Goal: Information Seeking & Learning: Check status

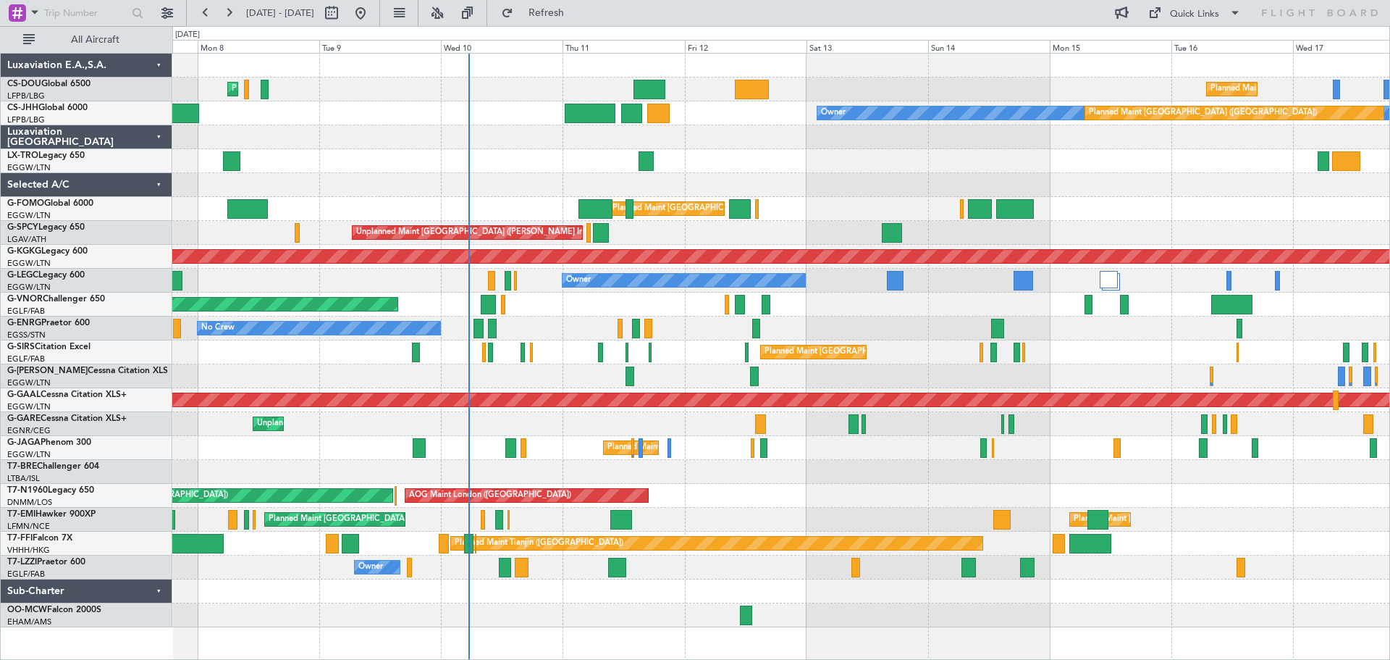
click at [943, 302] on div "Planned Maint [GEOGRAPHIC_DATA] ([GEOGRAPHIC_DATA])" at bounding box center [780, 304] width 1217 height 24
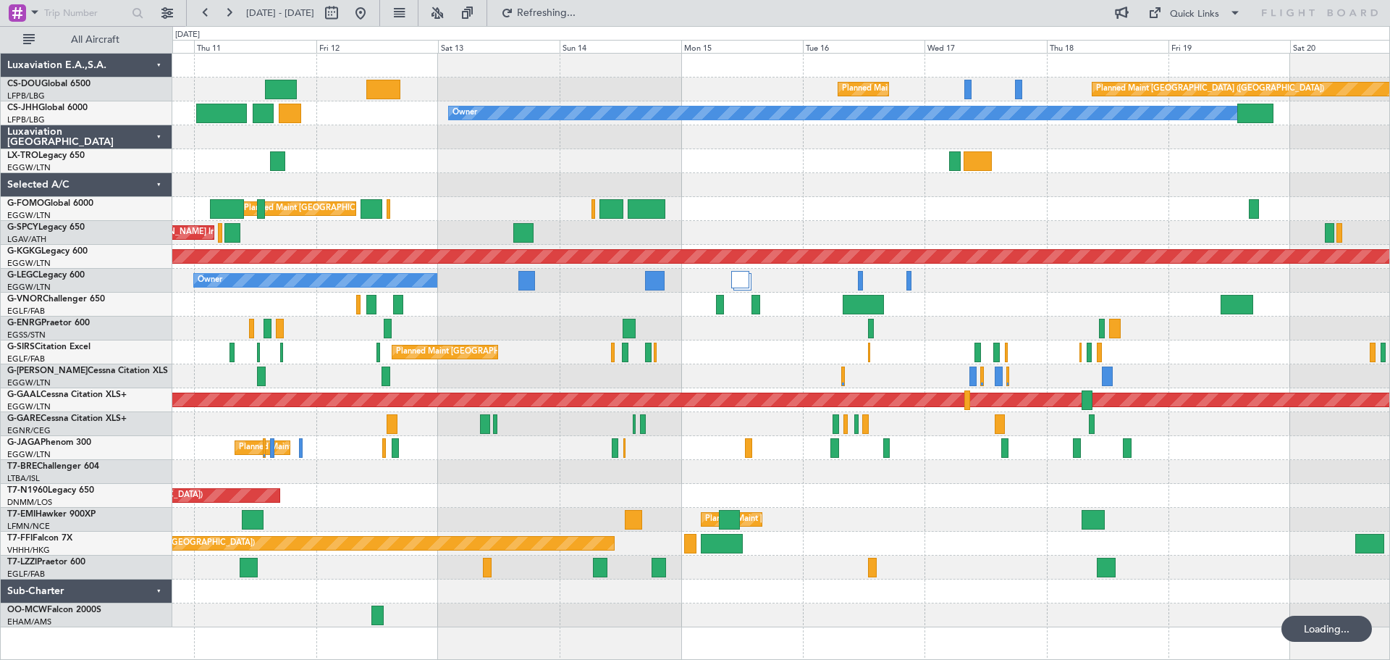
click at [763, 166] on div at bounding box center [780, 161] width 1217 height 24
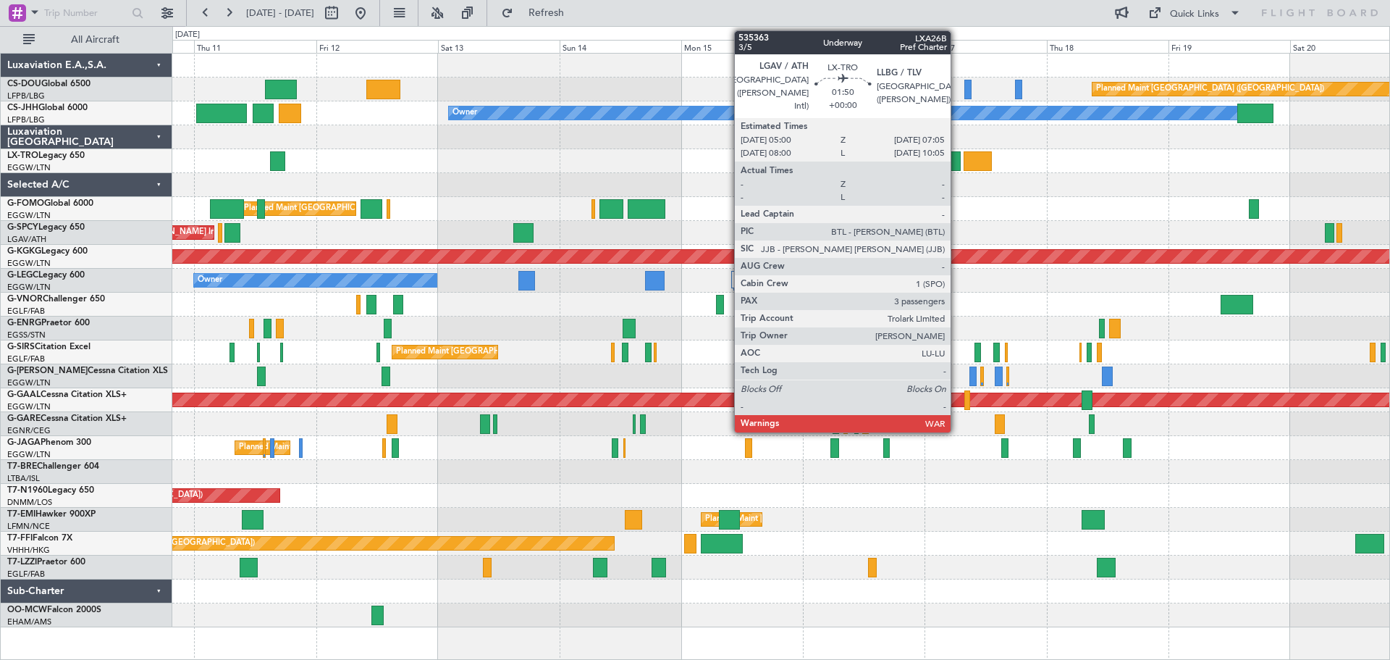
click at [957, 159] on div at bounding box center [954, 161] width 11 height 20
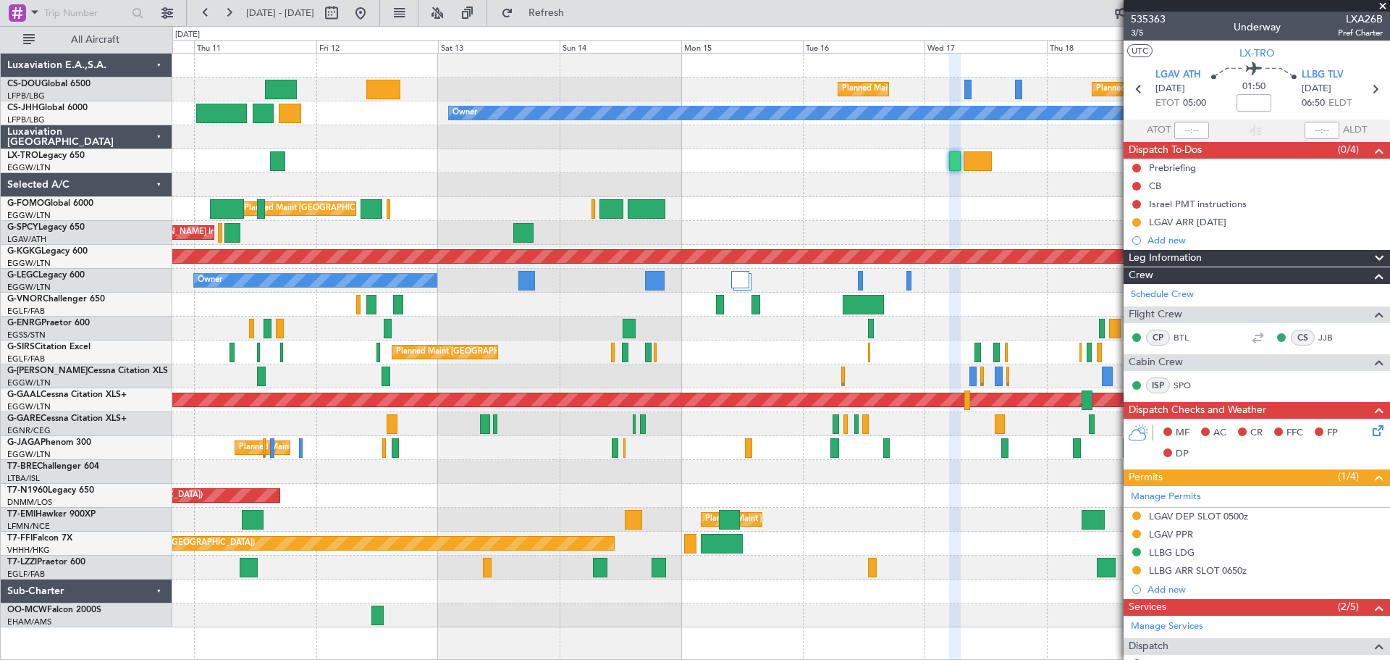
click at [1382, 4] on span at bounding box center [1383, 6] width 14 height 13
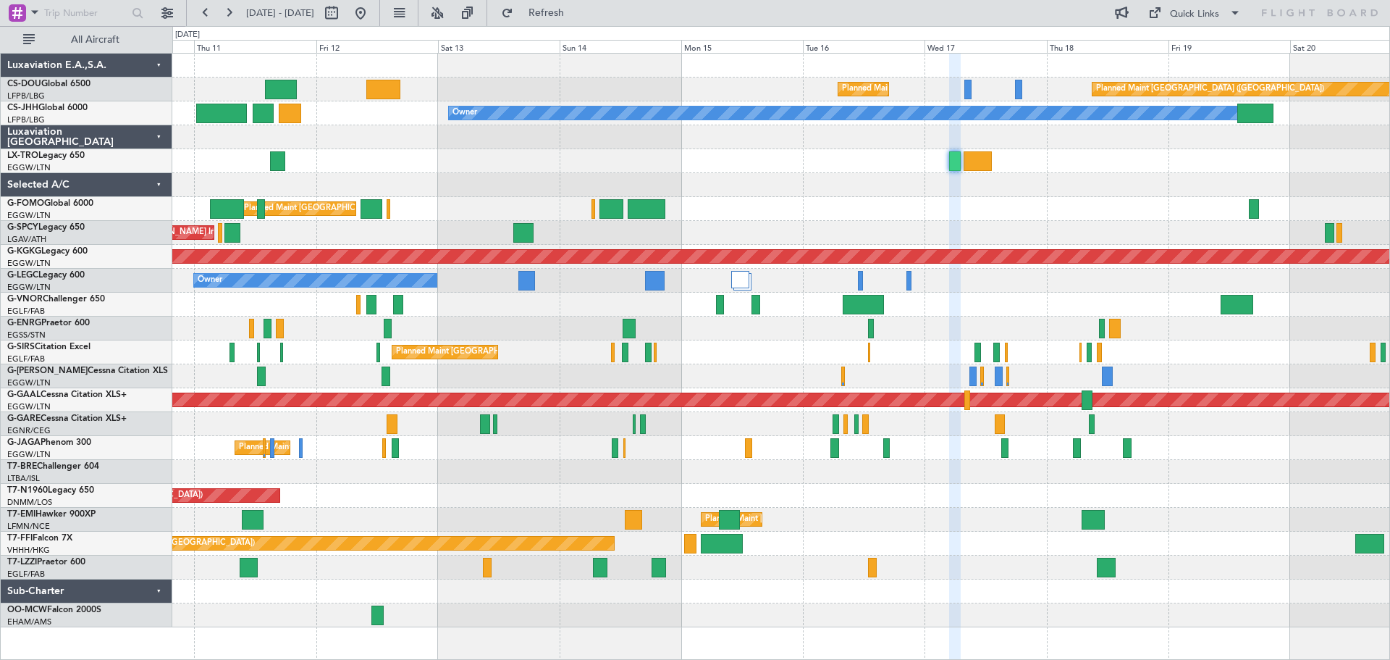
type input "0"
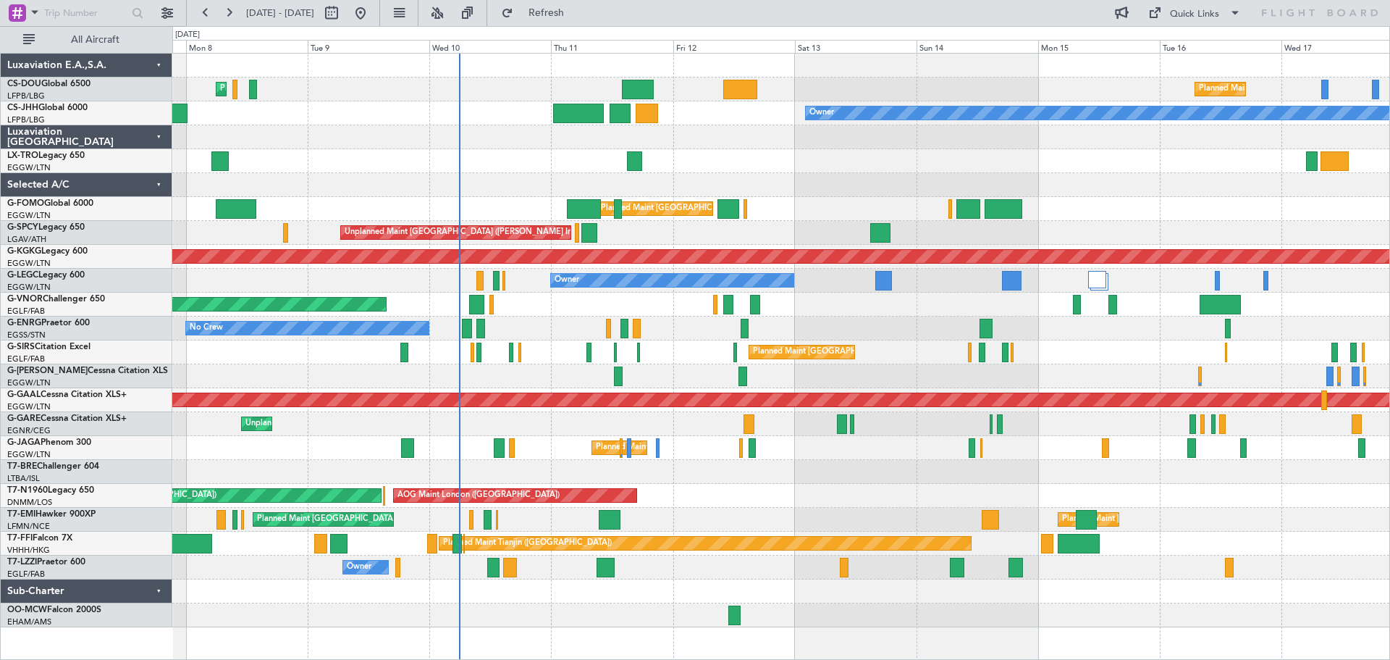
click at [883, 164] on div at bounding box center [780, 161] width 1217 height 24
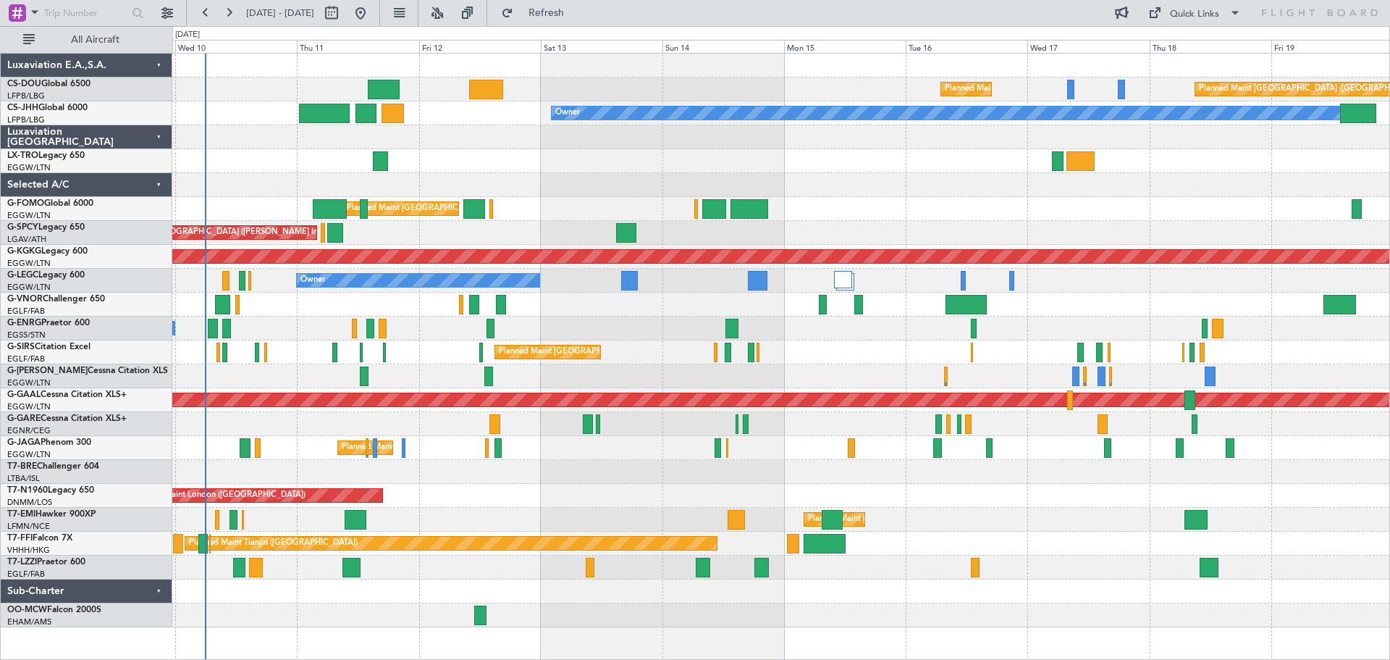
click at [633, 198] on div "Planned Maint Paris (Le Bourget) Planned Maint Paris (Le Bourget) Planned Maint…" at bounding box center [780, 340] width 1217 height 573
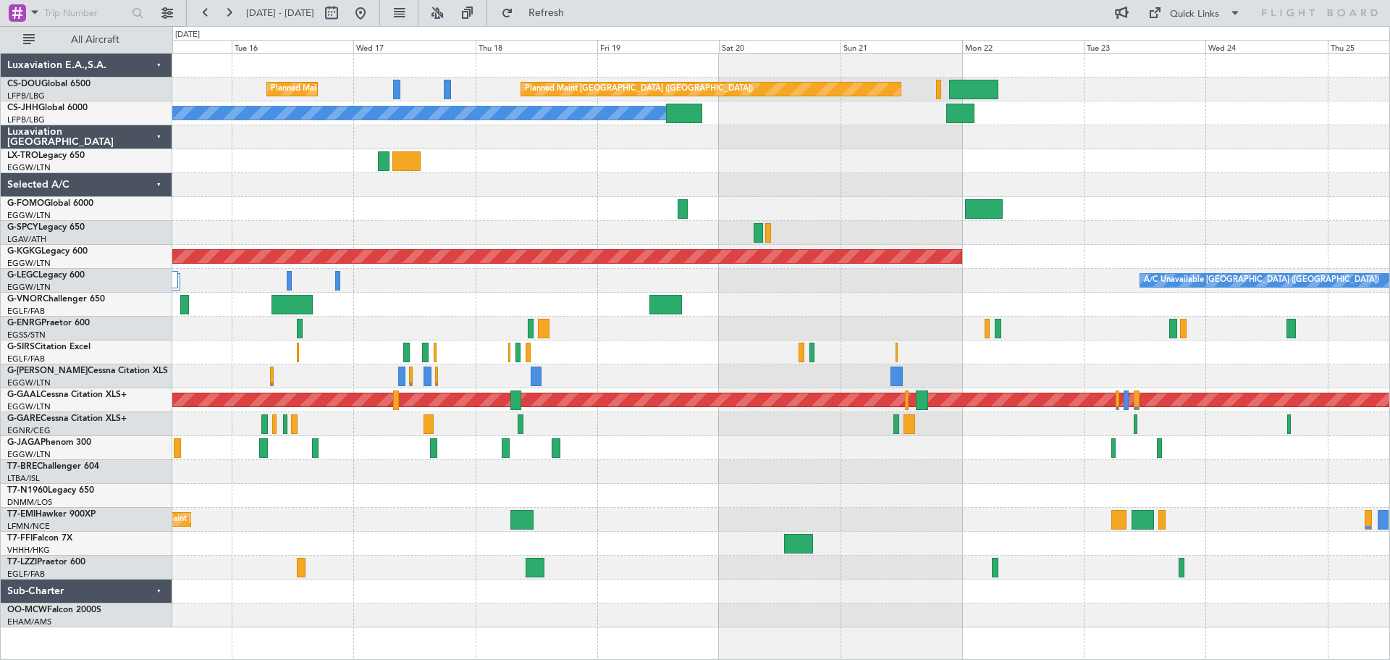
click at [544, 173] on div "Planned Maint Paris (Le Bourget) Planned Maint Paris (Le Bourget) Planned Maint…" at bounding box center [780, 340] width 1217 height 573
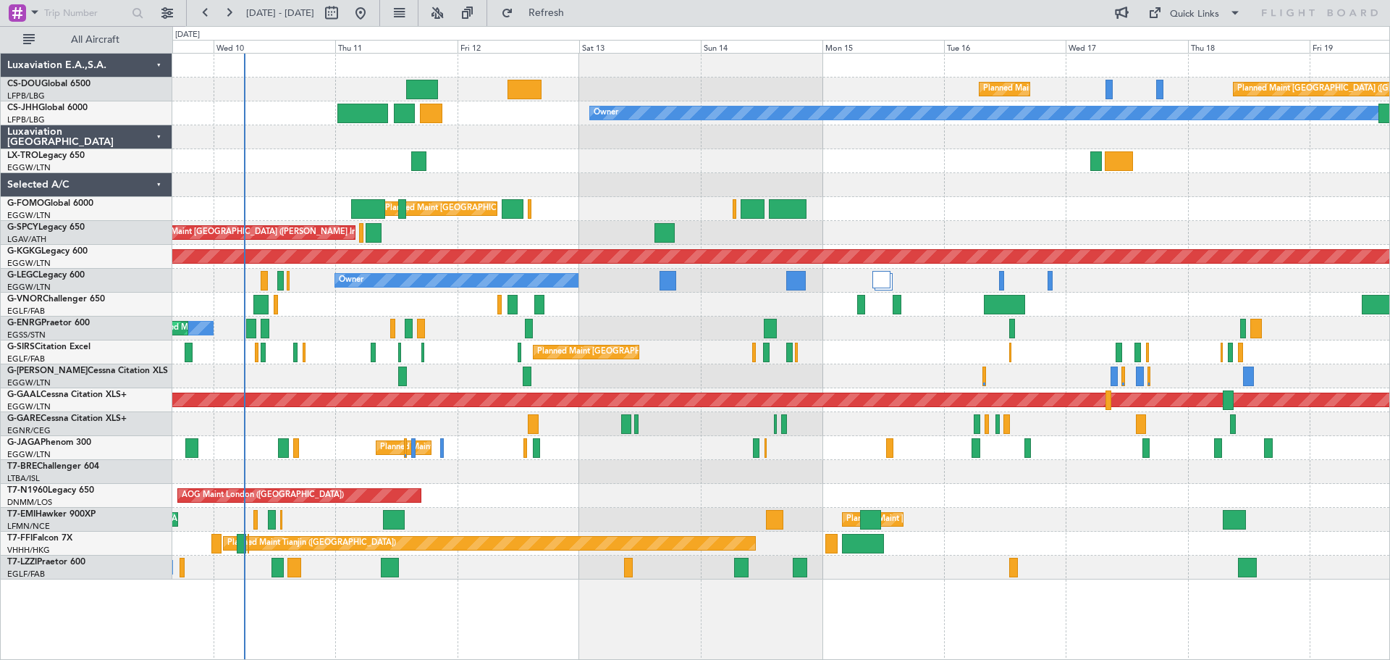
click at [1050, 363] on div "Planned Maint [GEOGRAPHIC_DATA] ([GEOGRAPHIC_DATA])" at bounding box center [780, 352] width 1217 height 24
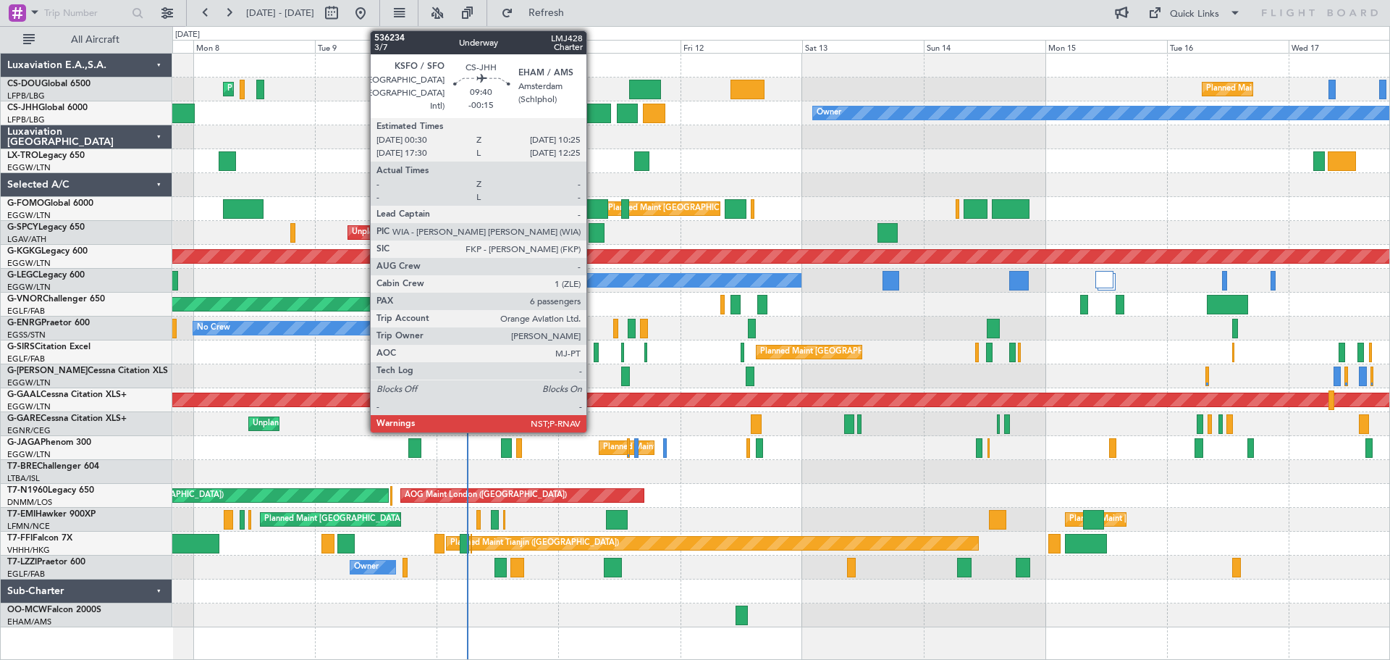
click at [593, 113] on div at bounding box center [585, 114] width 51 height 20
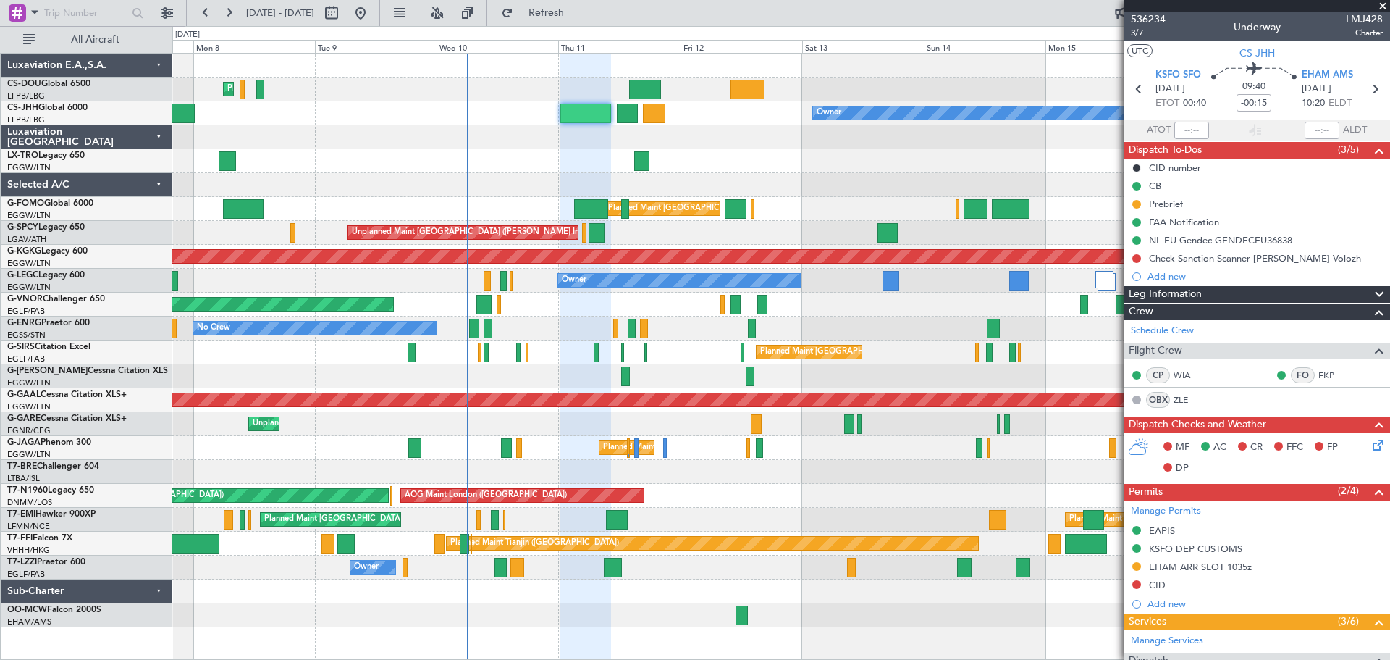
click at [1384, 1] on span at bounding box center [1383, 6] width 14 height 13
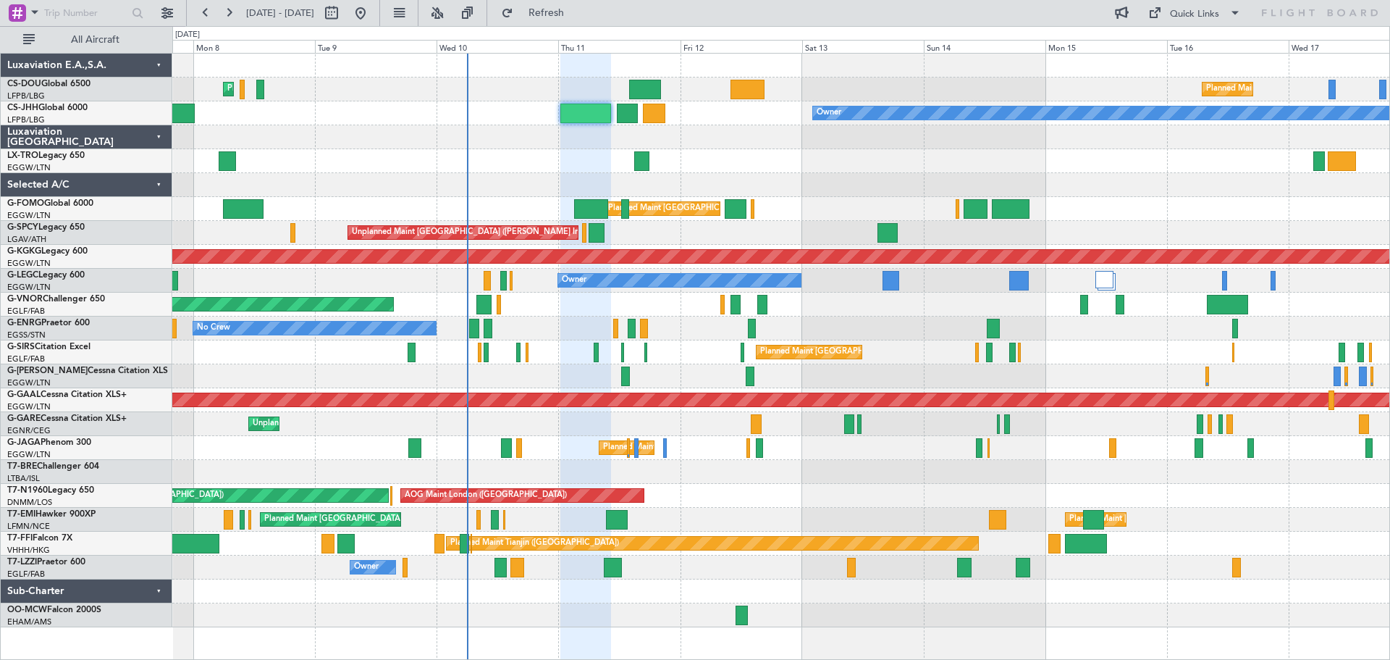
type input "0"
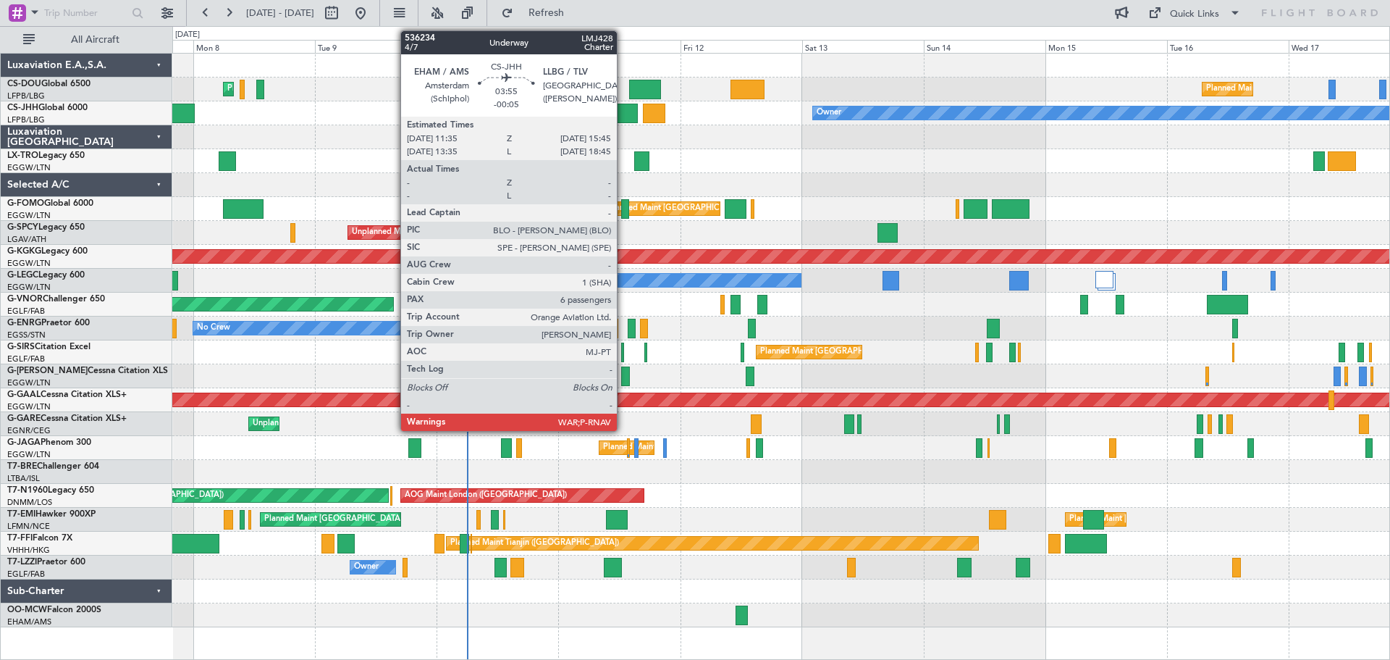
click at [623, 108] on div at bounding box center [628, 114] width 22 height 20
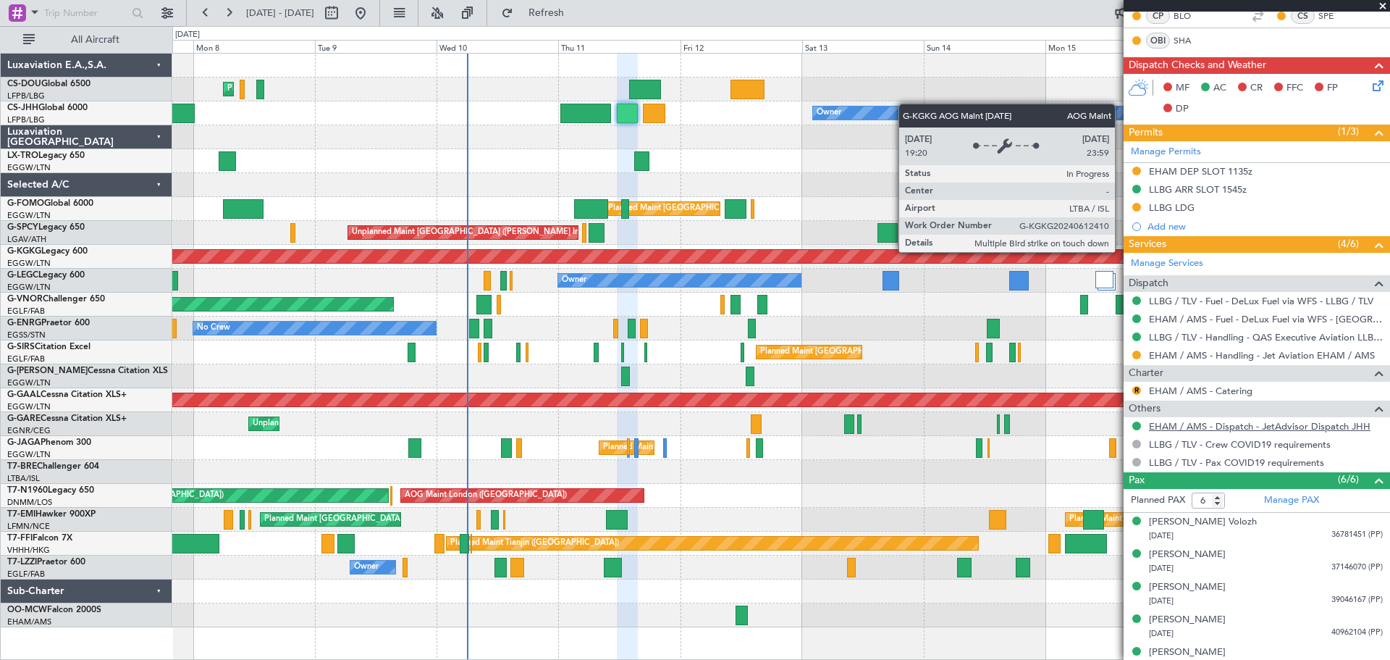
scroll to position [407, 0]
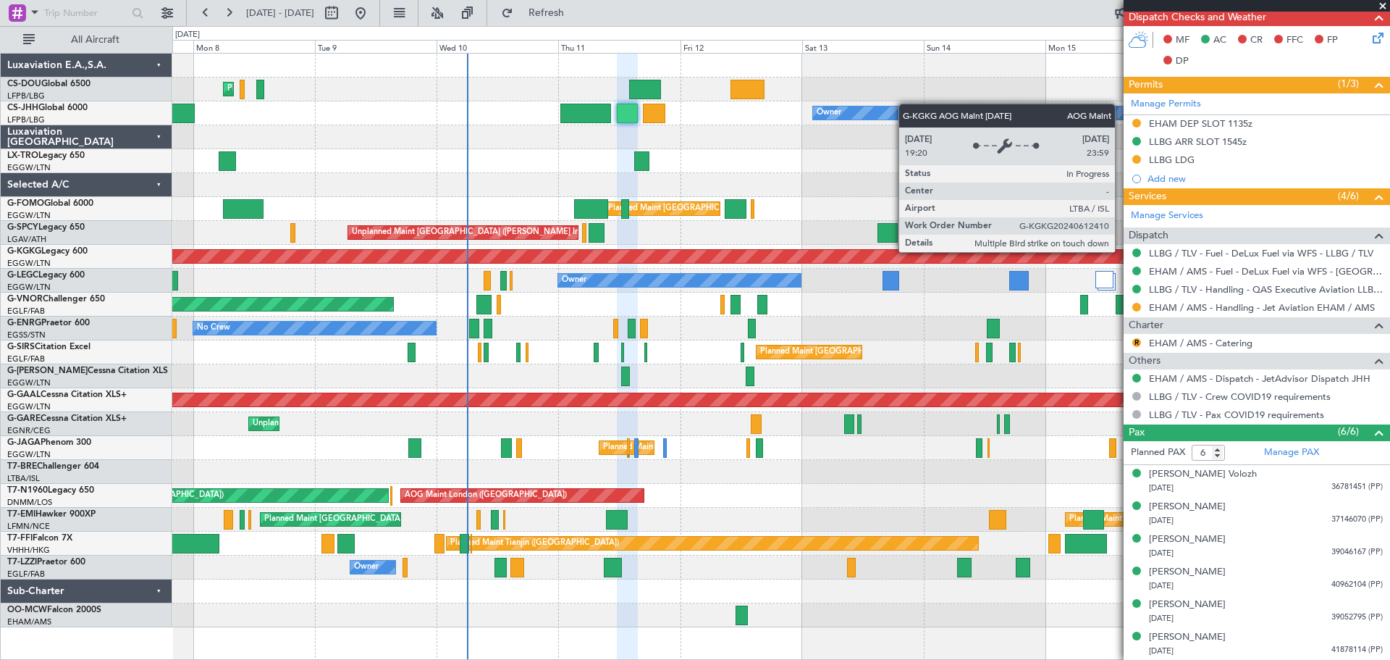
click at [1384, 5] on span at bounding box center [1383, 6] width 14 height 13
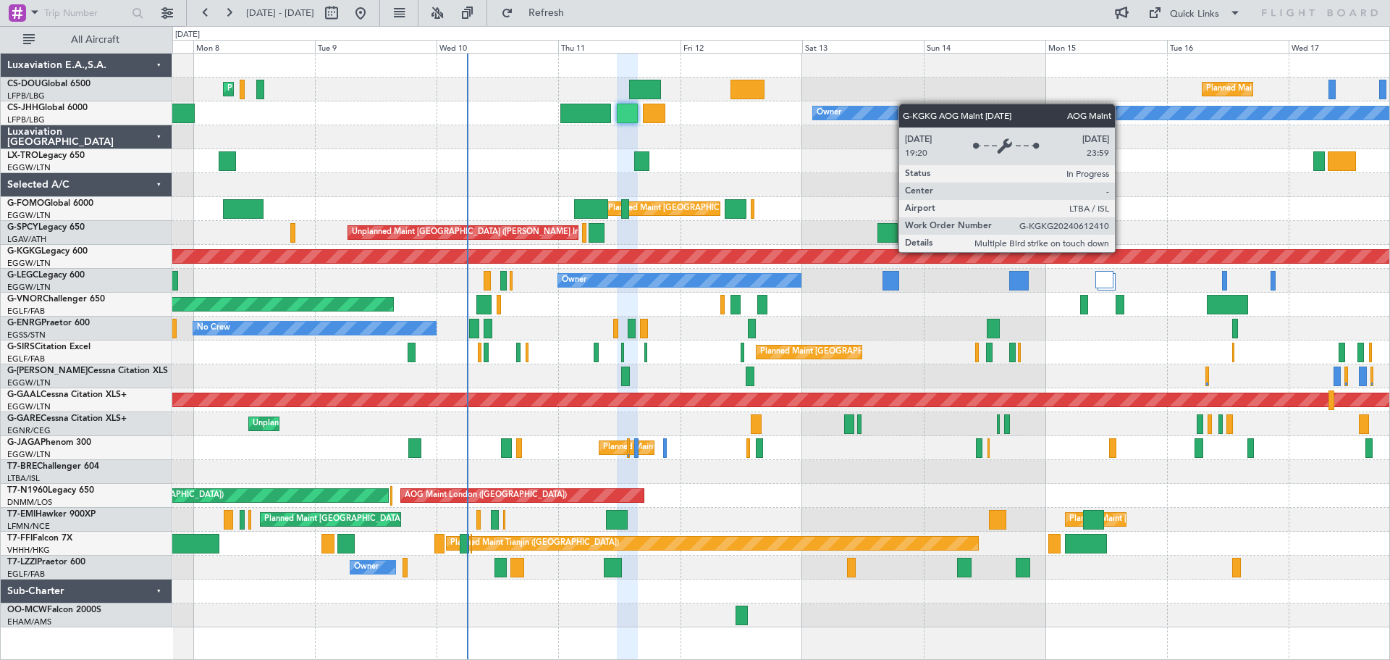
type input "0"
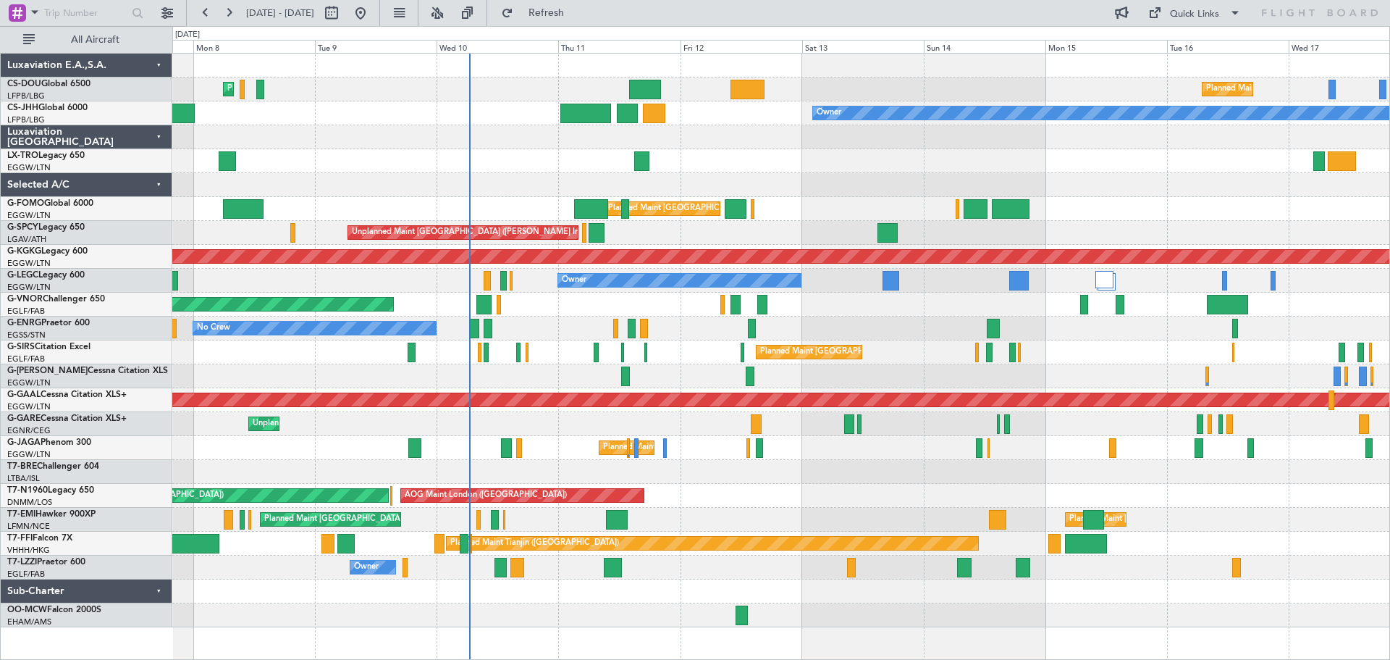
click at [729, 167] on div at bounding box center [780, 161] width 1217 height 24
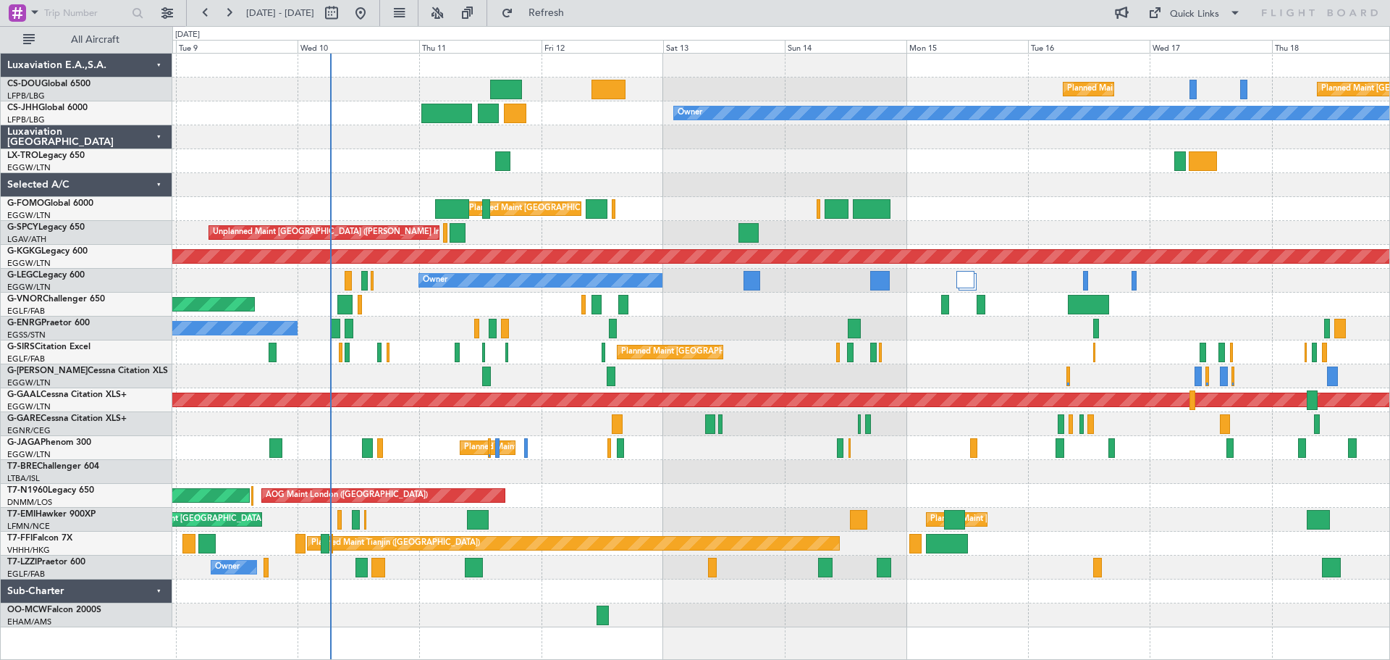
click at [911, 165] on div at bounding box center [780, 161] width 1217 height 24
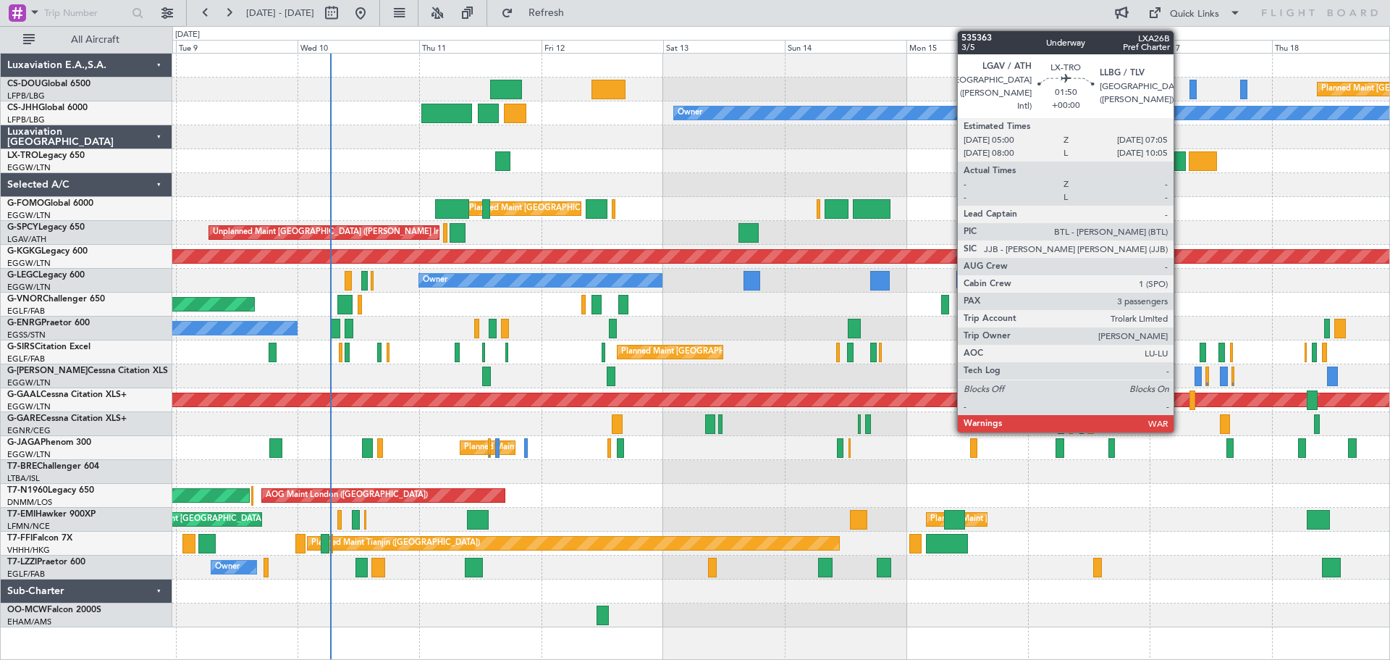
click at [1180, 166] on div at bounding box center [1179, 161] width 11 height 20
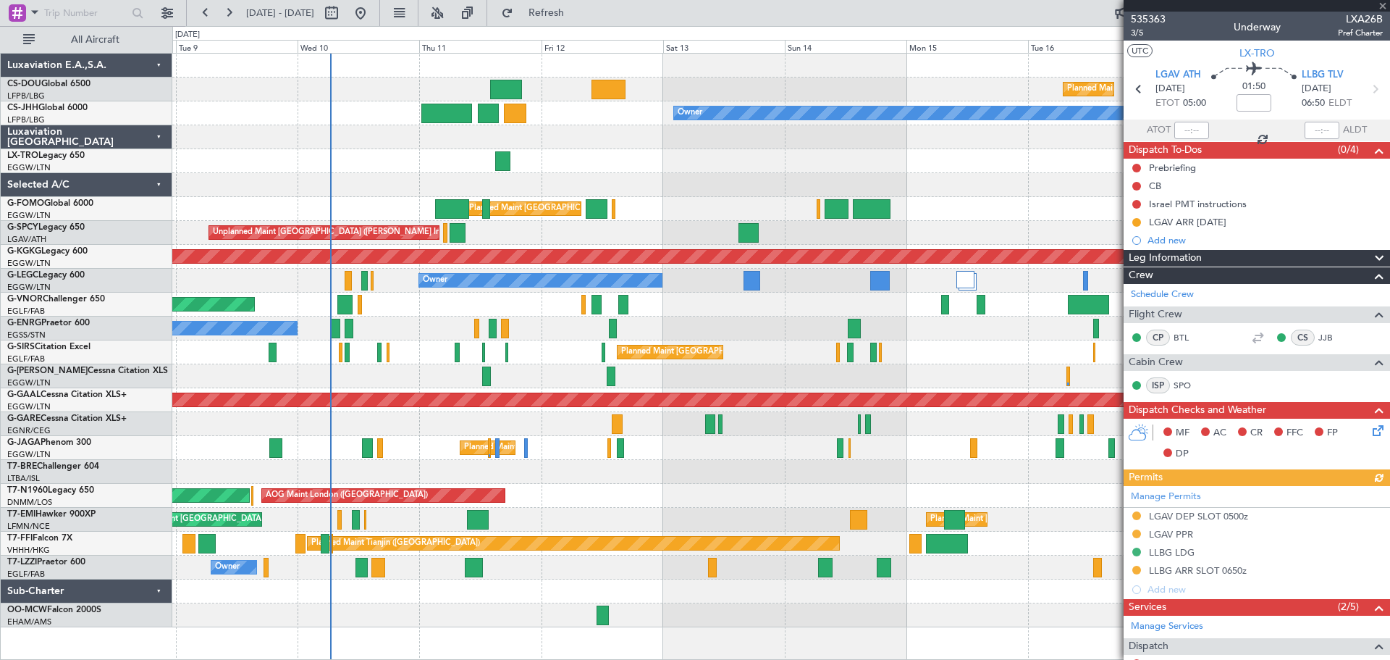
click at [1381, 4] on div at bounding box center [1257, 6] width 266 height 12
click at [1381, 6] on span at bounding box center [1383, 6] width 14 height 13
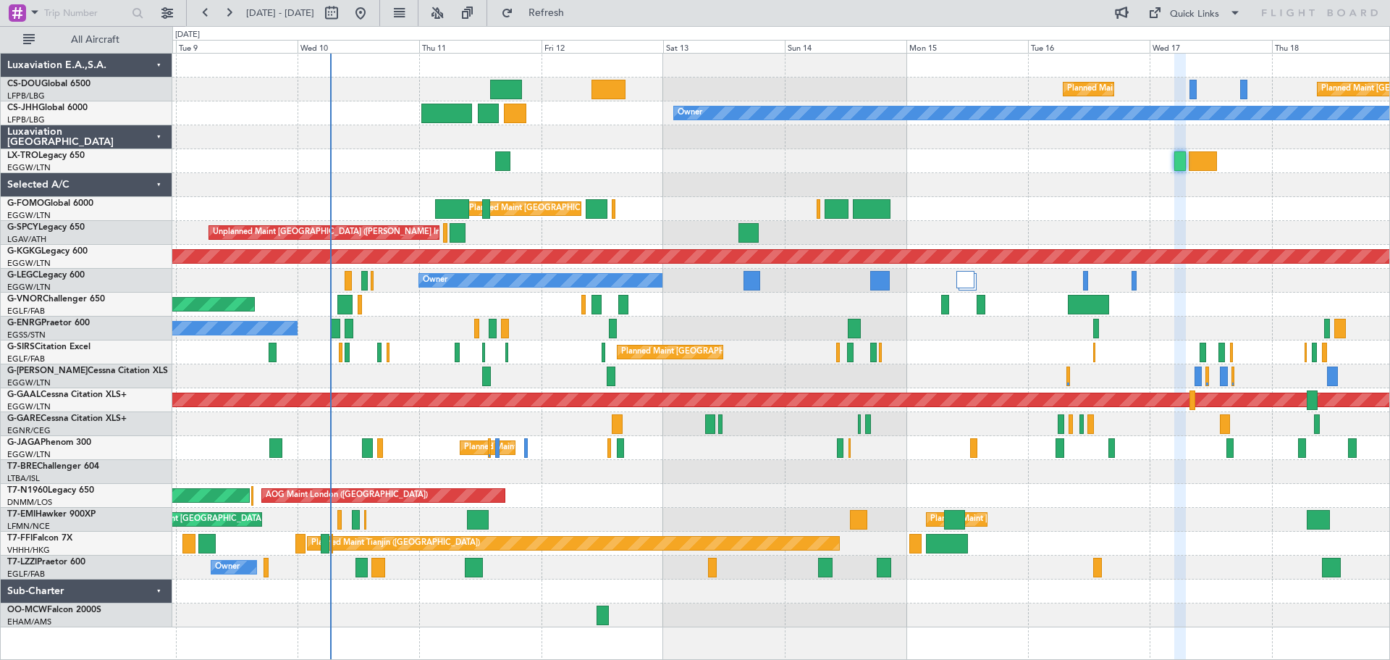
type input "0"
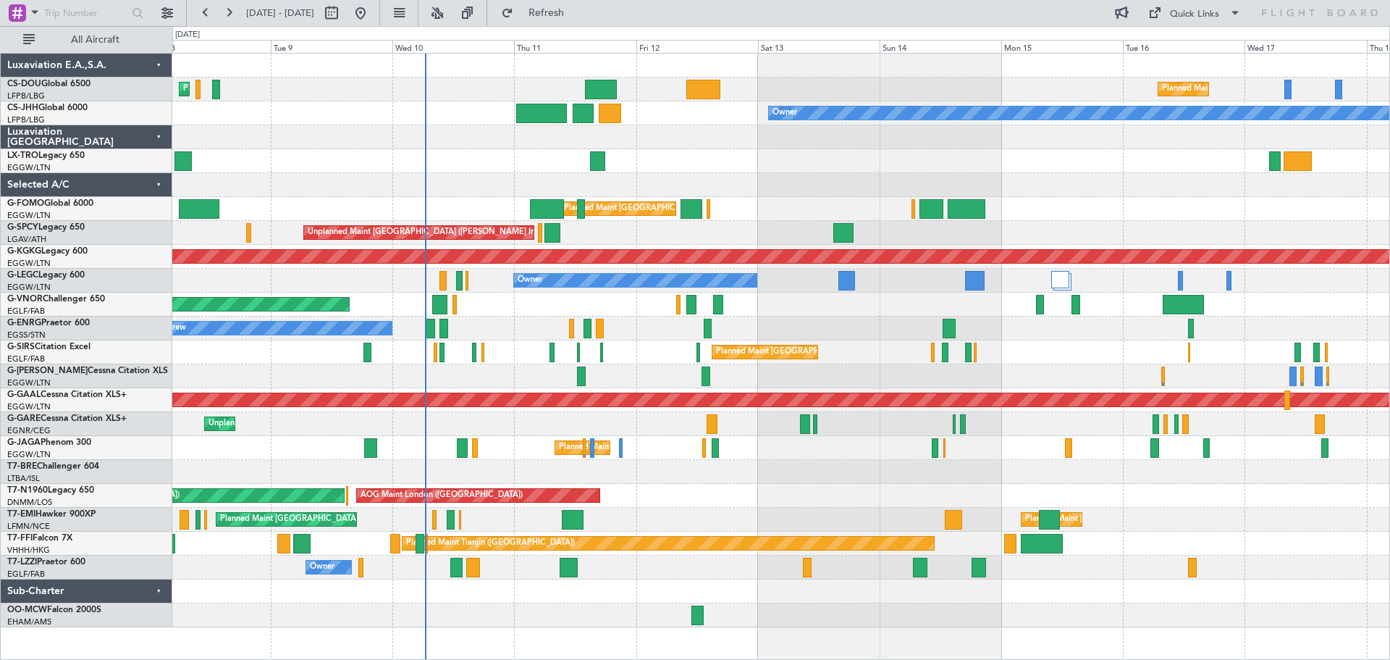
click at [602, 310] on div "Planned Maint [GEOGRAPHIC_DATA] ([GEOGRAPHIC_DATA])" at bounding box center [780, 304] width 1217 height 24
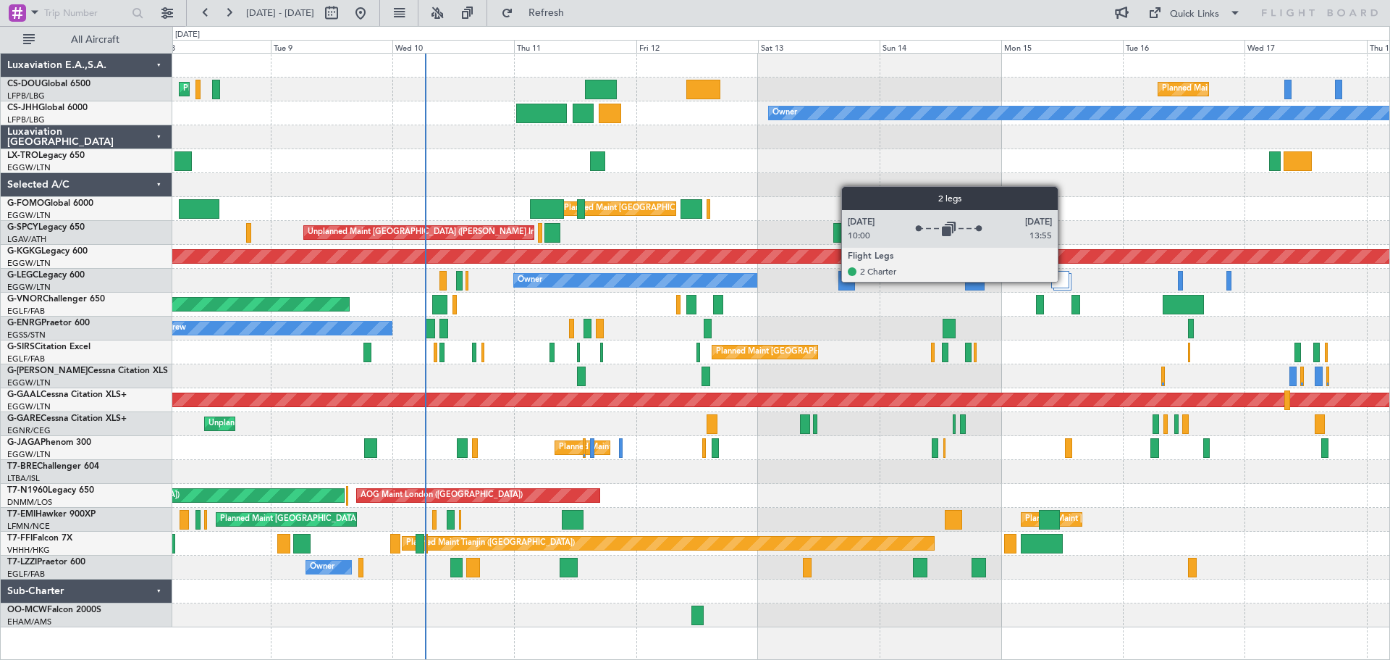
click at [1064, 281] on div at bounding box center [1060, 279] width 18 height 17
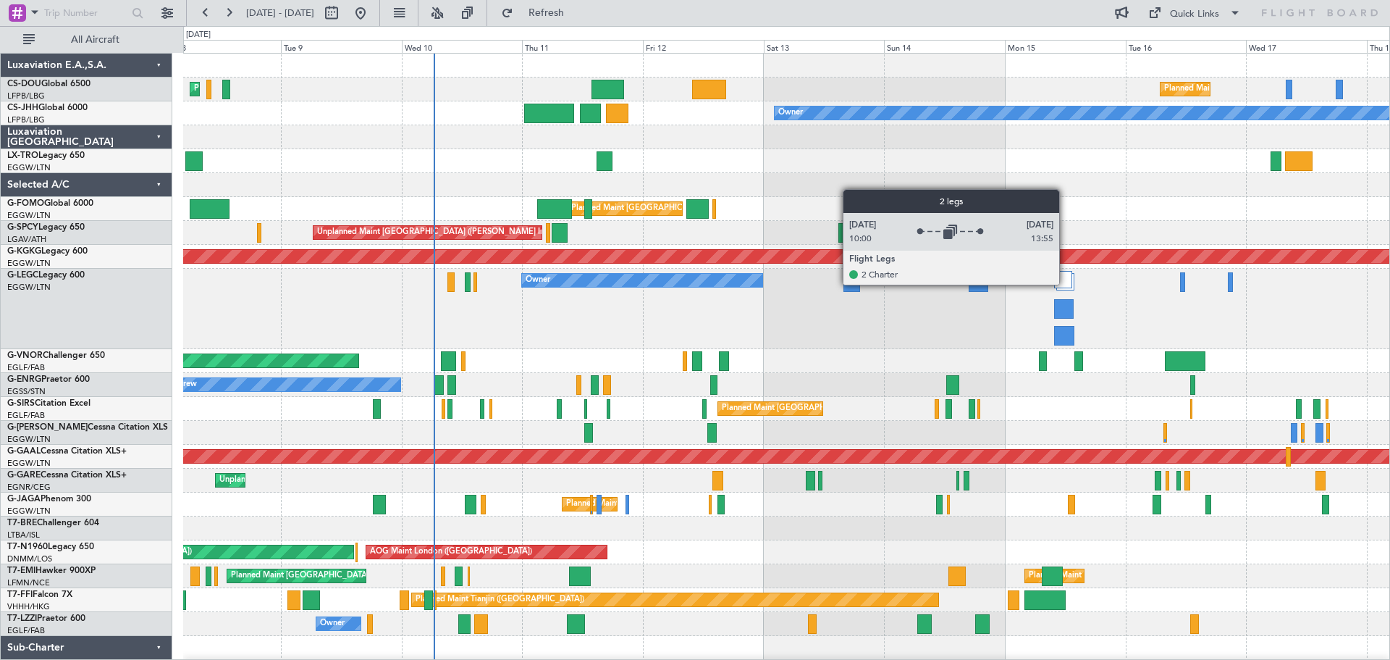
click at [1066, 284] on div at bounding box center [1063, 279] width 18 height 17
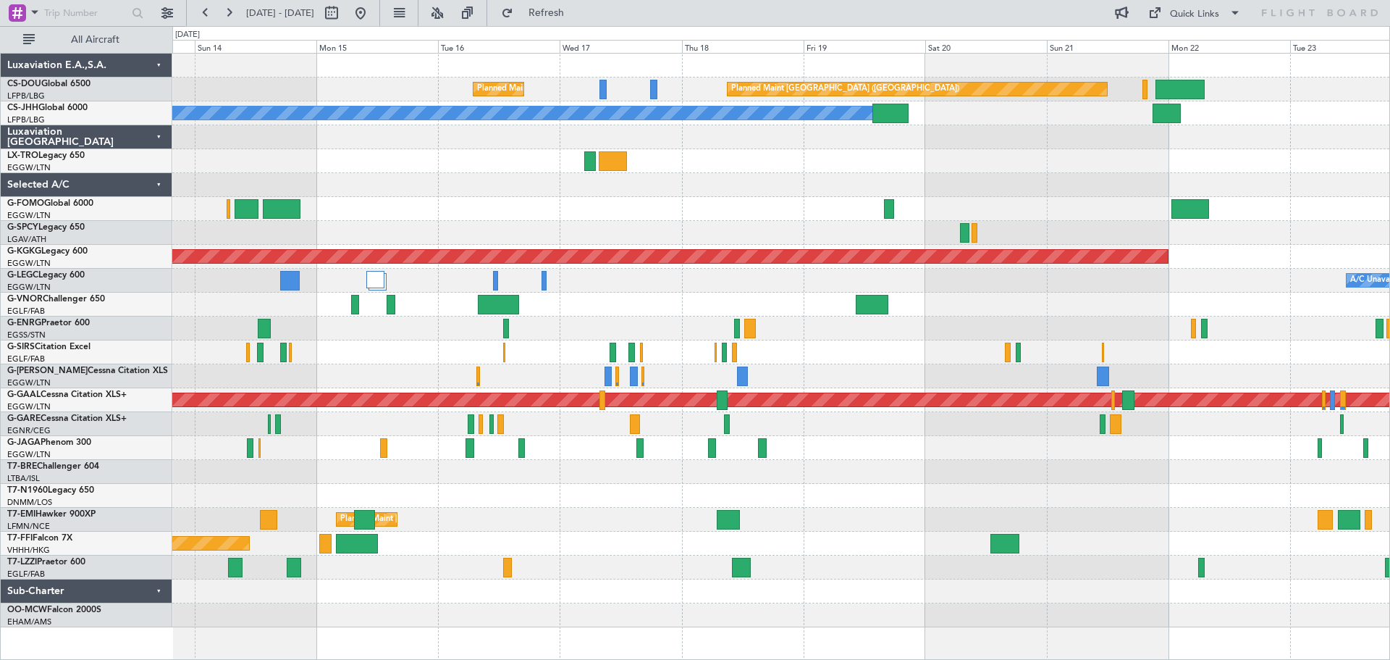
click at [522, 161] on div "Planned Maint Paris (Le Bourget) Planned Maint Paris (Le Bourget) Planned Maint…" at bounding box center [780, 340] width 1217 height 573
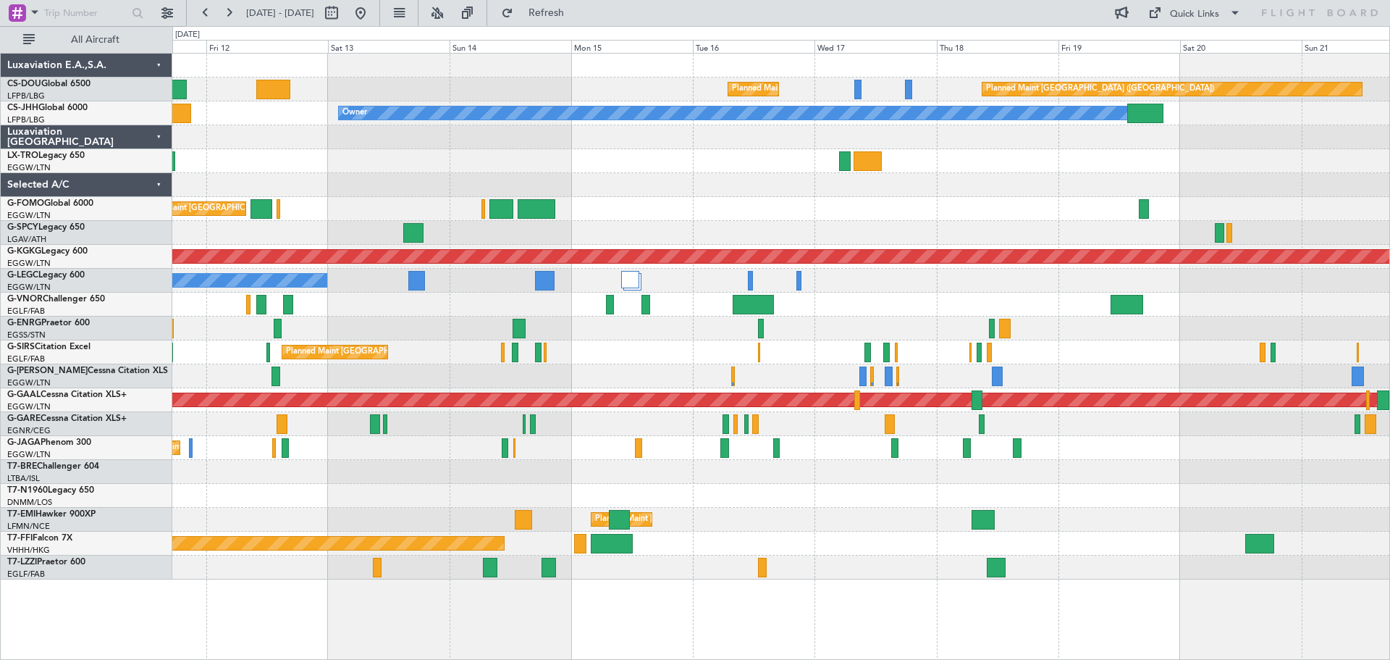
click at [733, 174] on div "Planned Maint Paris (Le Bourget) Planned Maint Paris (Le Bourget) Planned Maint…" at bounding box center [780, 317] width 1217 height 526
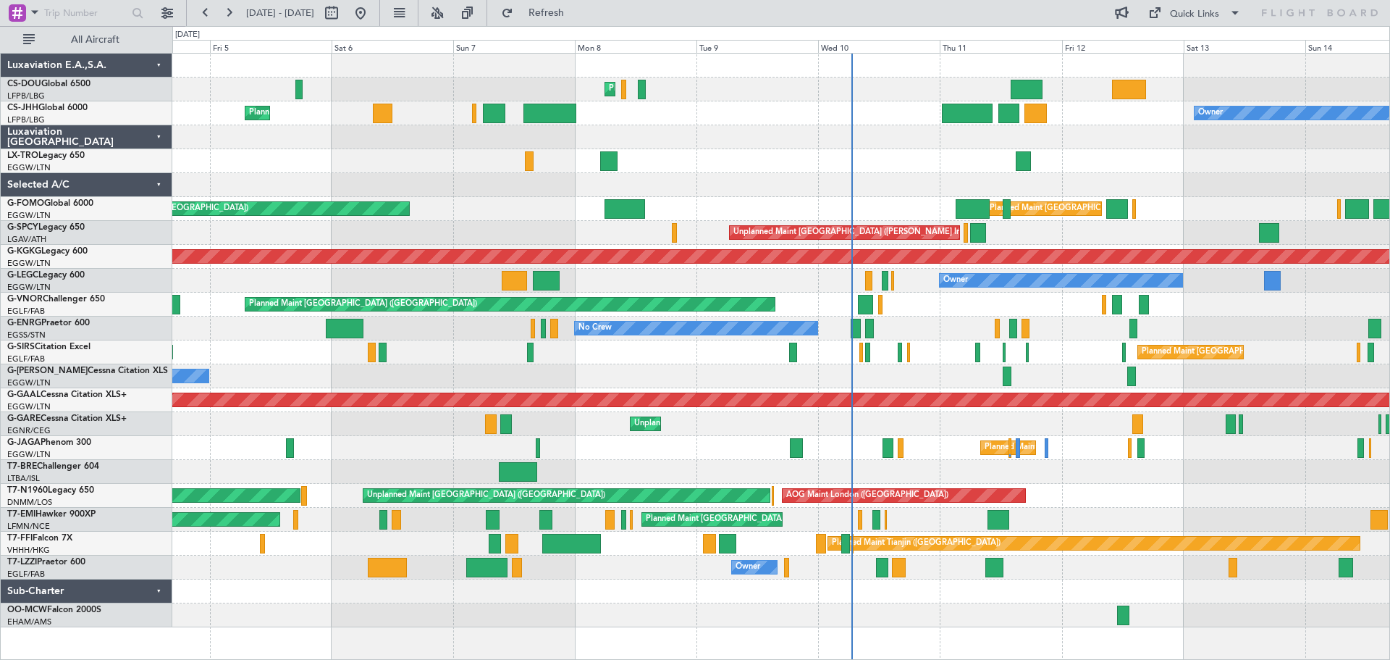
click at [1315, 143] on div "Planned Maint Paris (Le Bourget) Planned Maint Paris (Le Bourget) Planned Maint…" at bounding box center [780, 340] width 1217 height 573
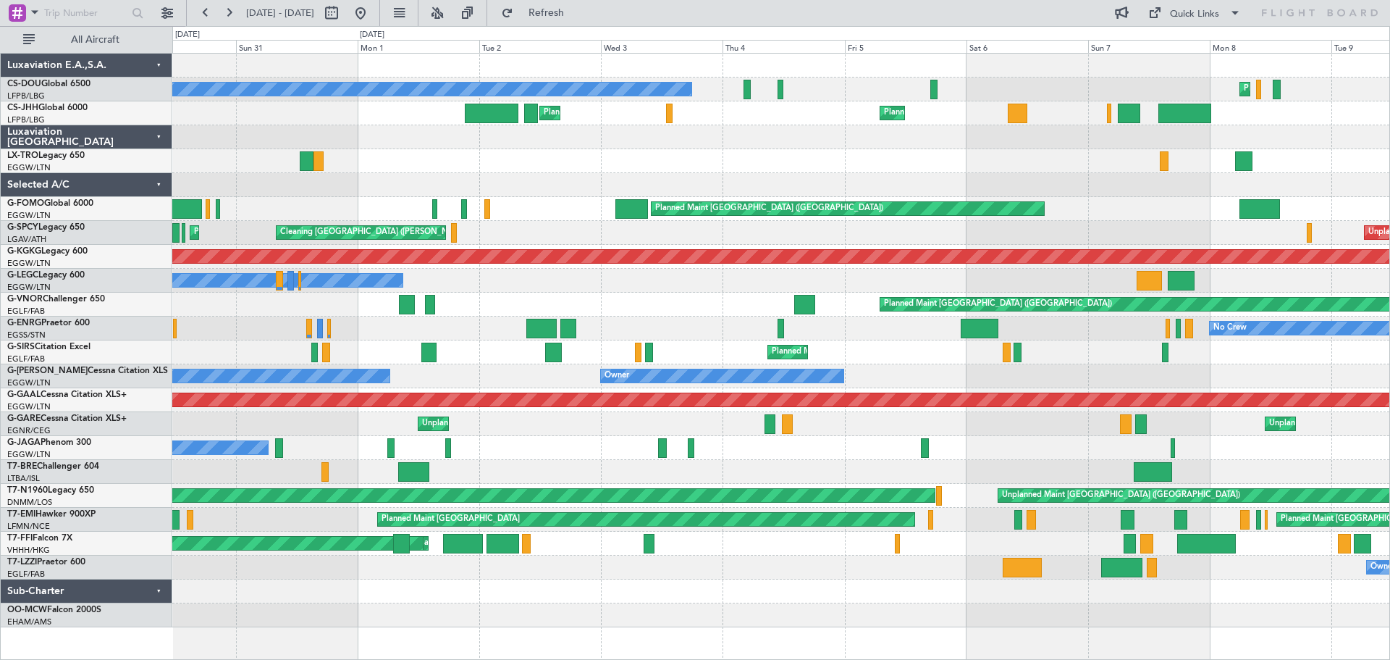
click at [1050, 151] on div at bounding box center [780, 161] width 1217 height 24
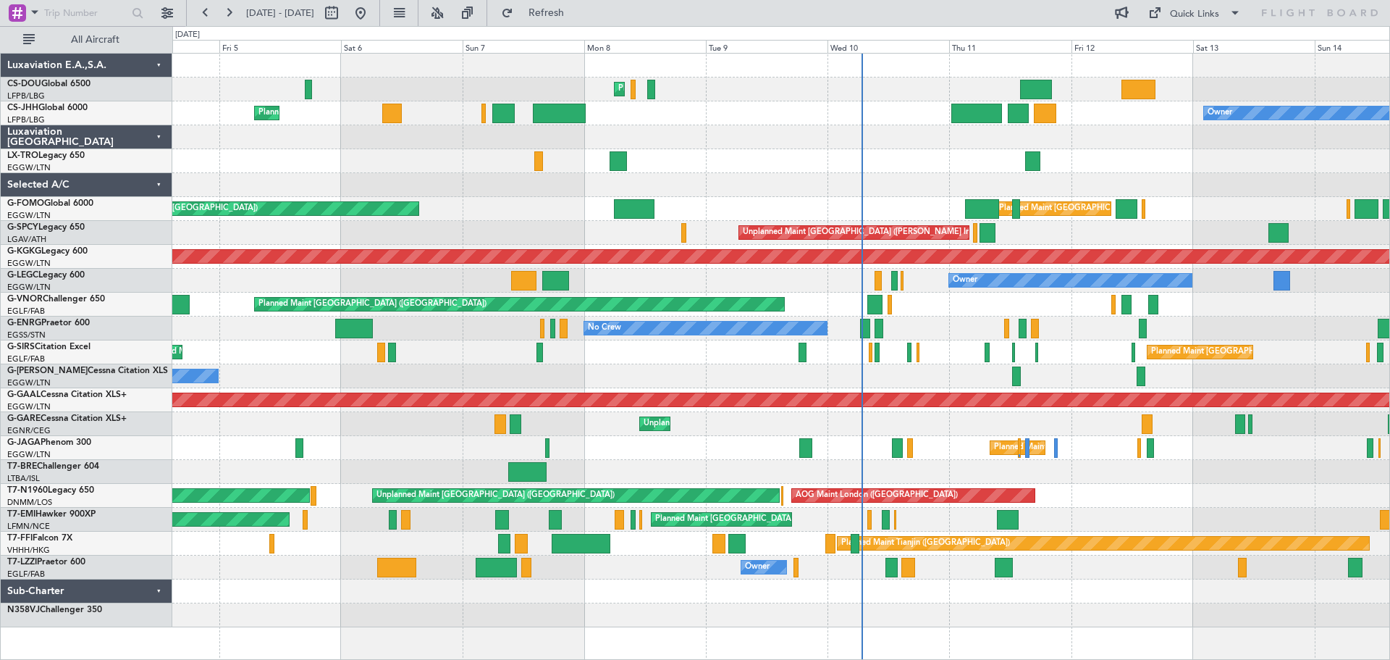
click at [641, 238] on div "Unplanned Maint [GEOGRAPHIC_DATA] ([PERSON_NAME] Intl)" at bounding box center [780, 233] width 1217 height 24
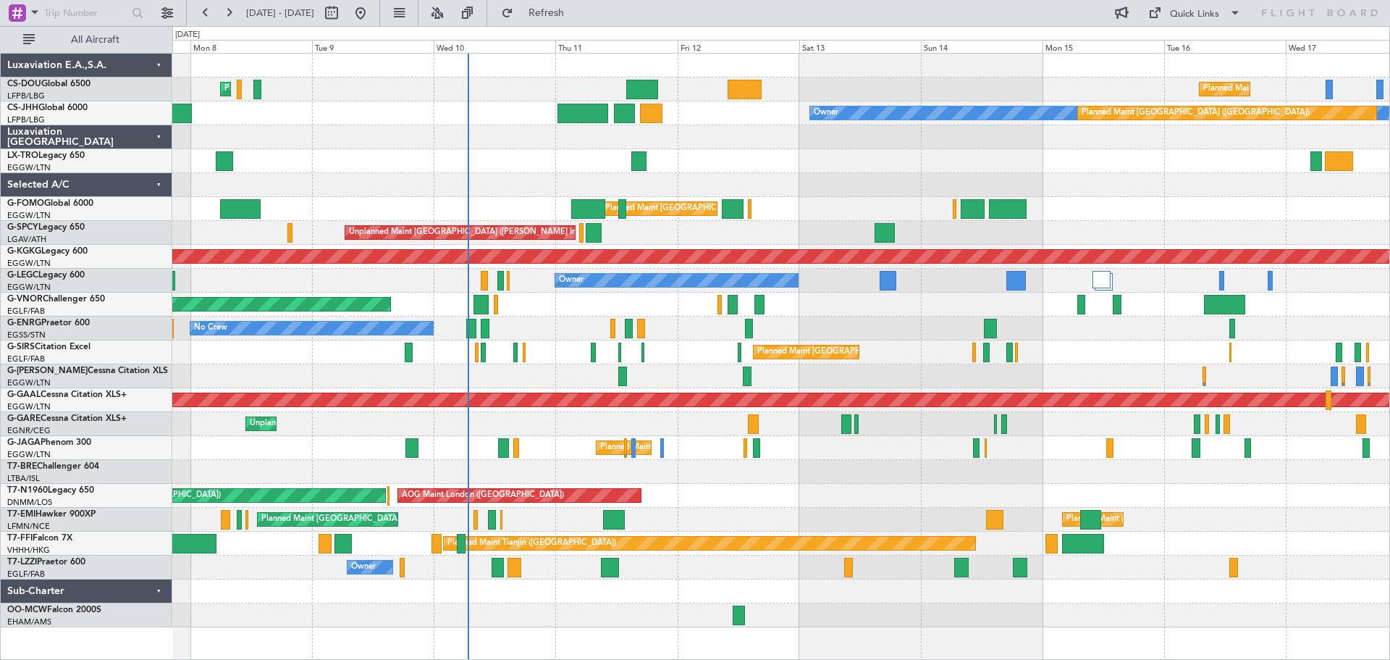
click at [812, 206] on div "Planned Maint Paris (Le Bourget) Planned Maint Paris (Le Bourget) Planned Maint…" at bounding box center [780, 340] width 1217 height 573
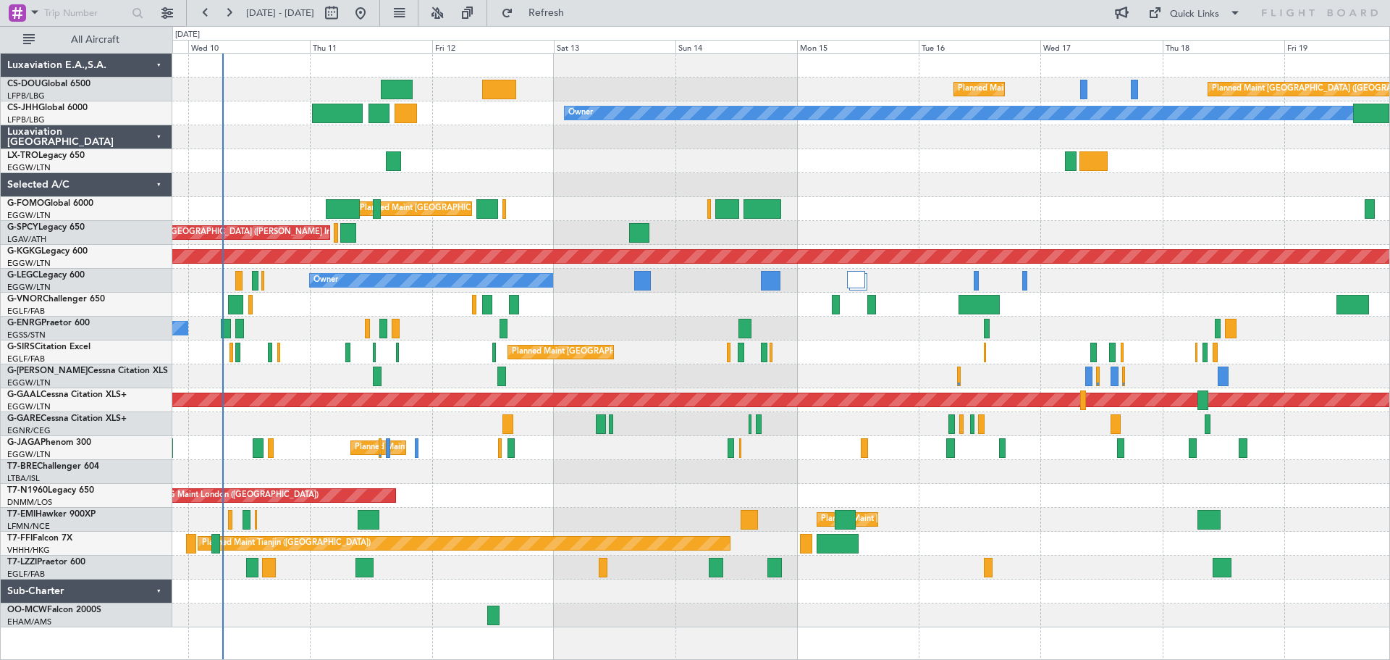
click at [788, 177] on div at bounding box center [780, 185] width 1217 height 24
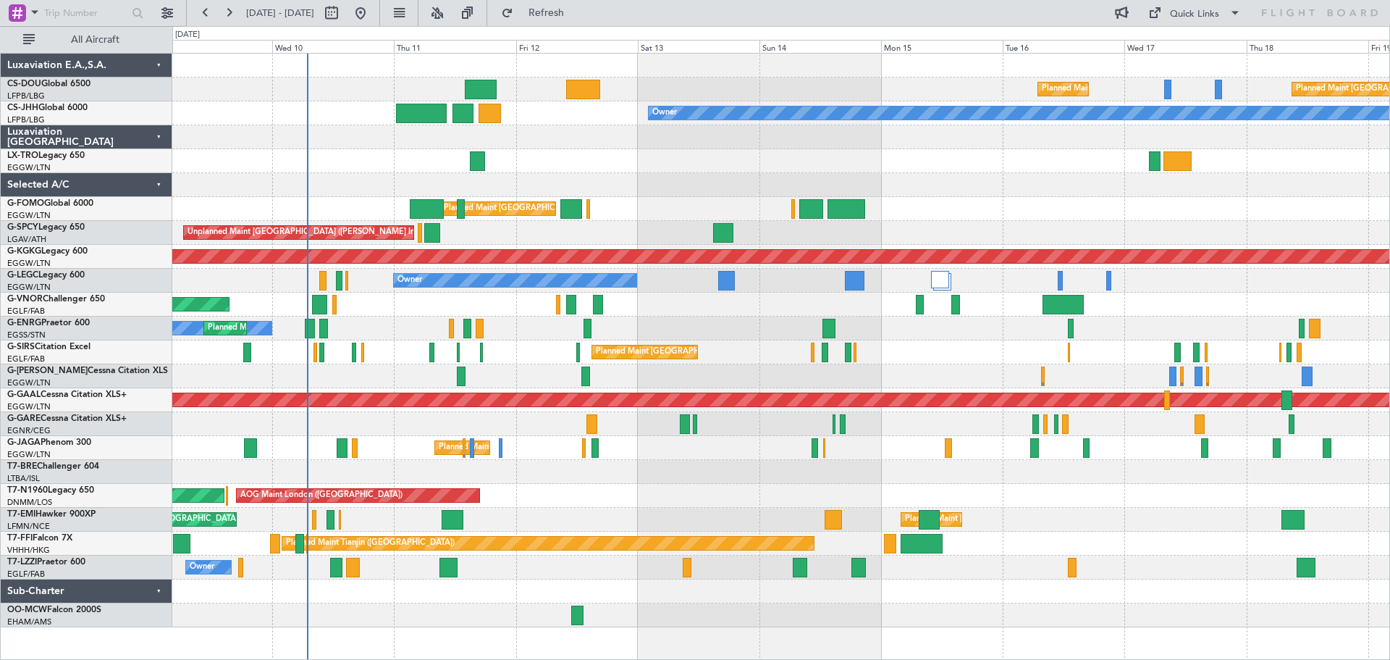
click at [729, 160] on div at bounding box center [780, 161] width 1217 height 24
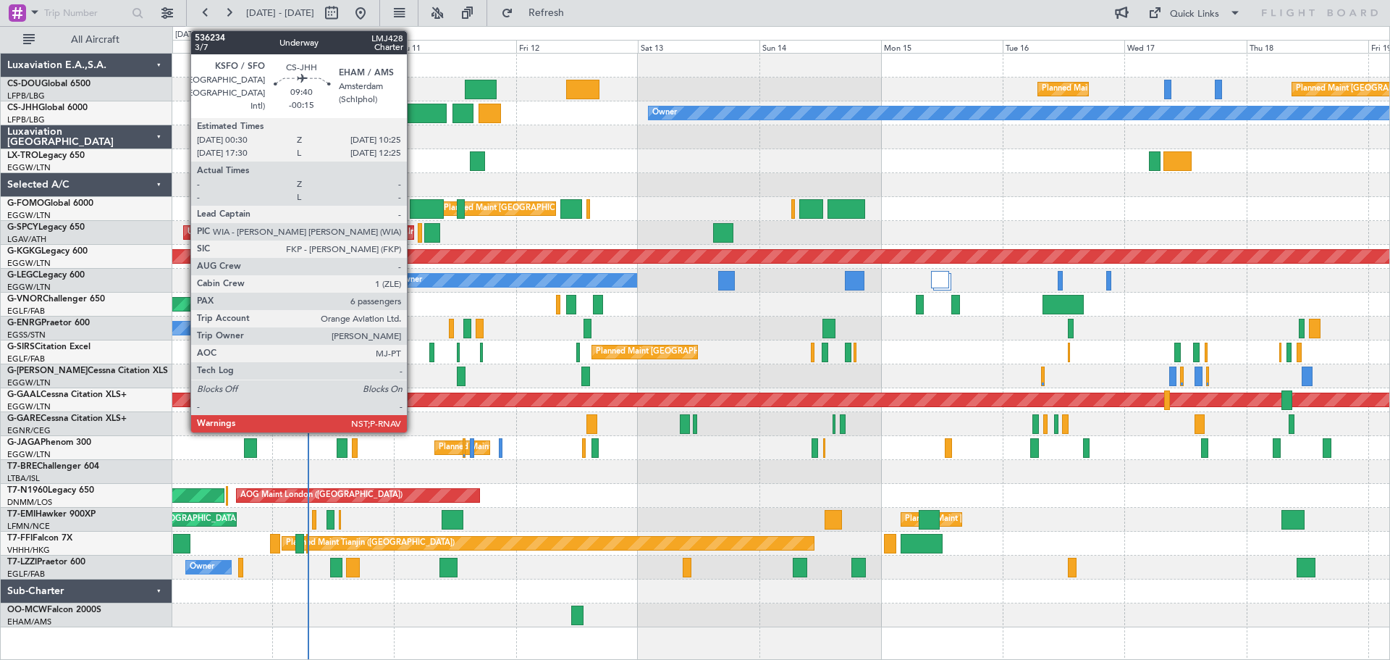
click at [413, 109] on div at bounding box center [421, 114] width 51 height 20
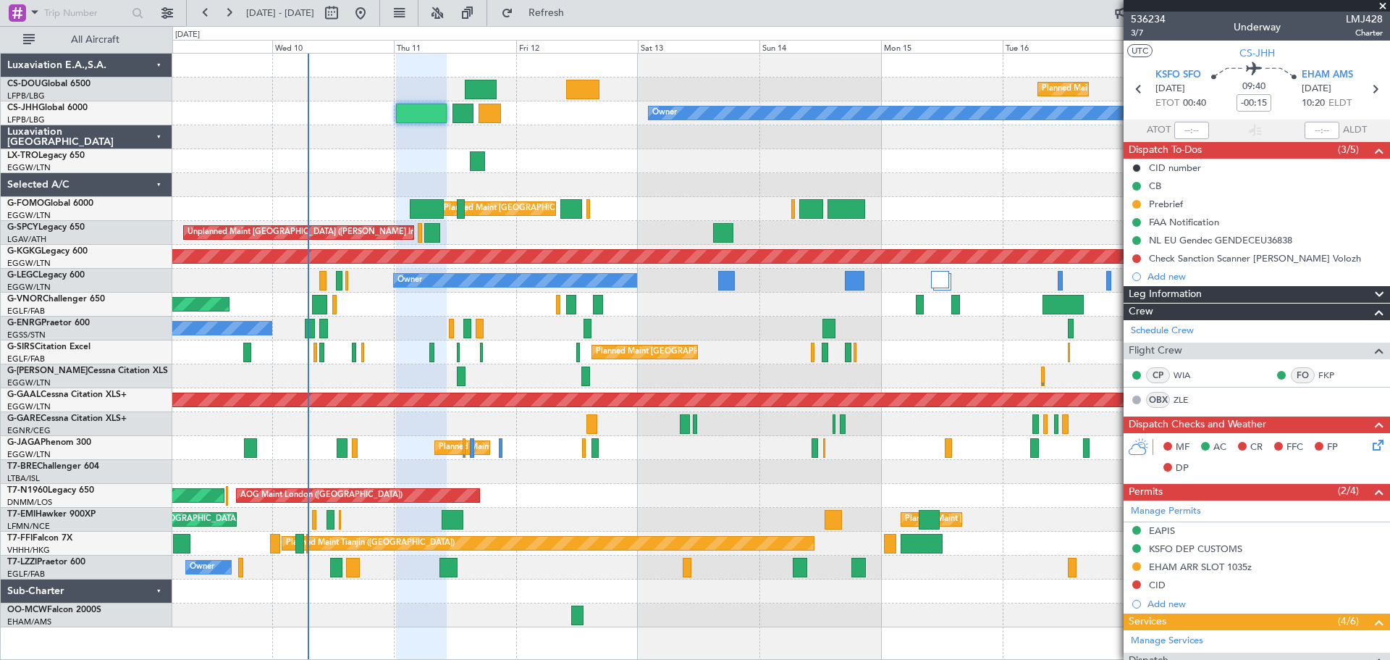
click at [1385, 6] on span at bounding box center [1383, 6] width 14 height 13
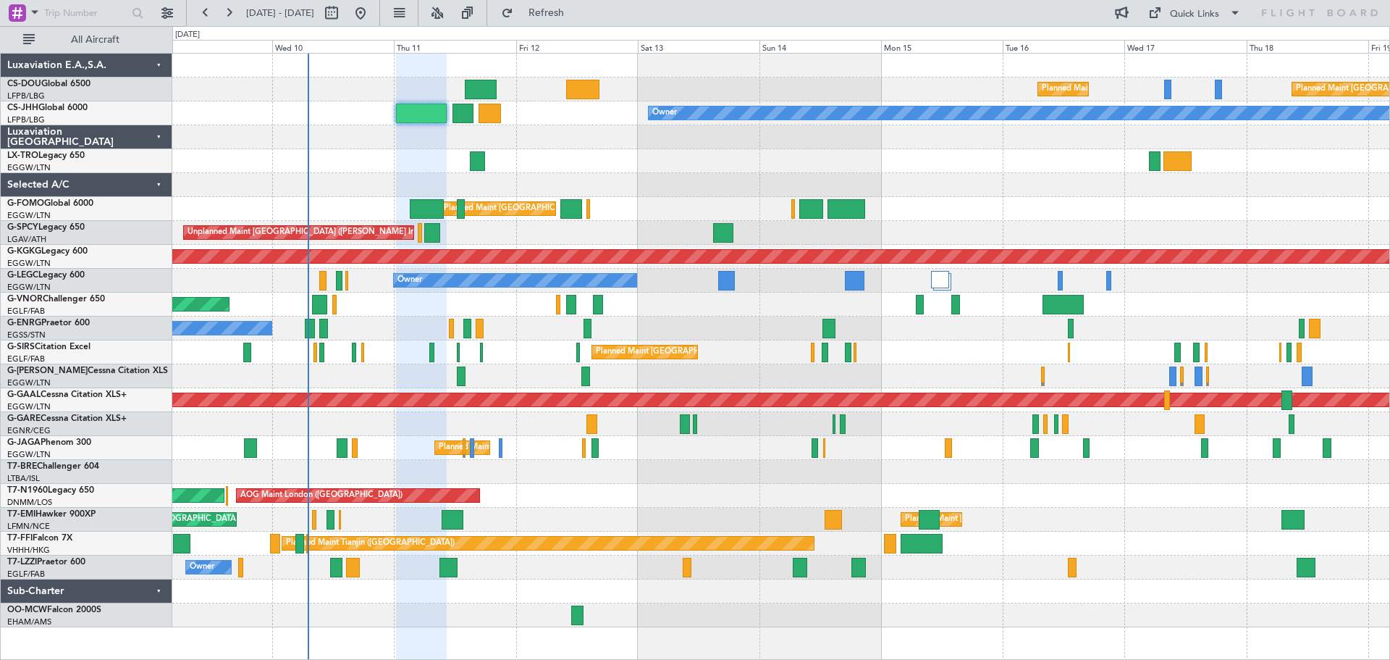
type input "0"
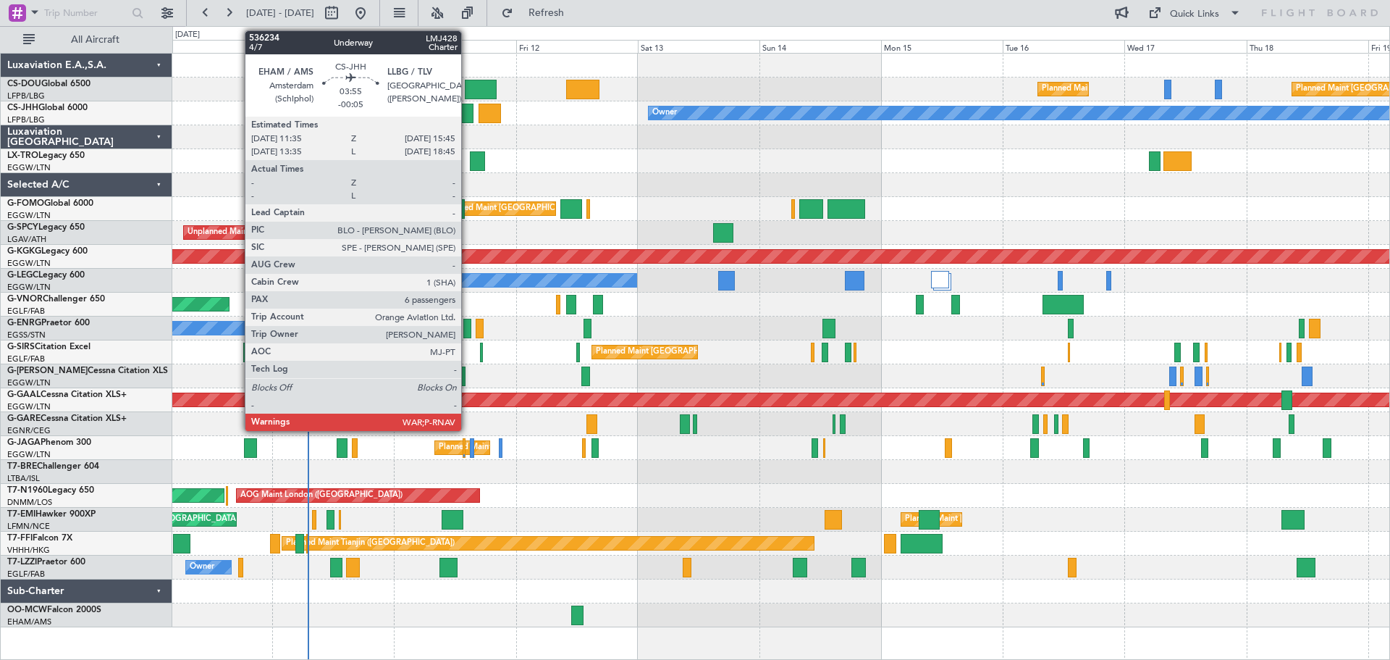
click at [468, 112] on div at bounding box center [463, 114] width 22 height 20
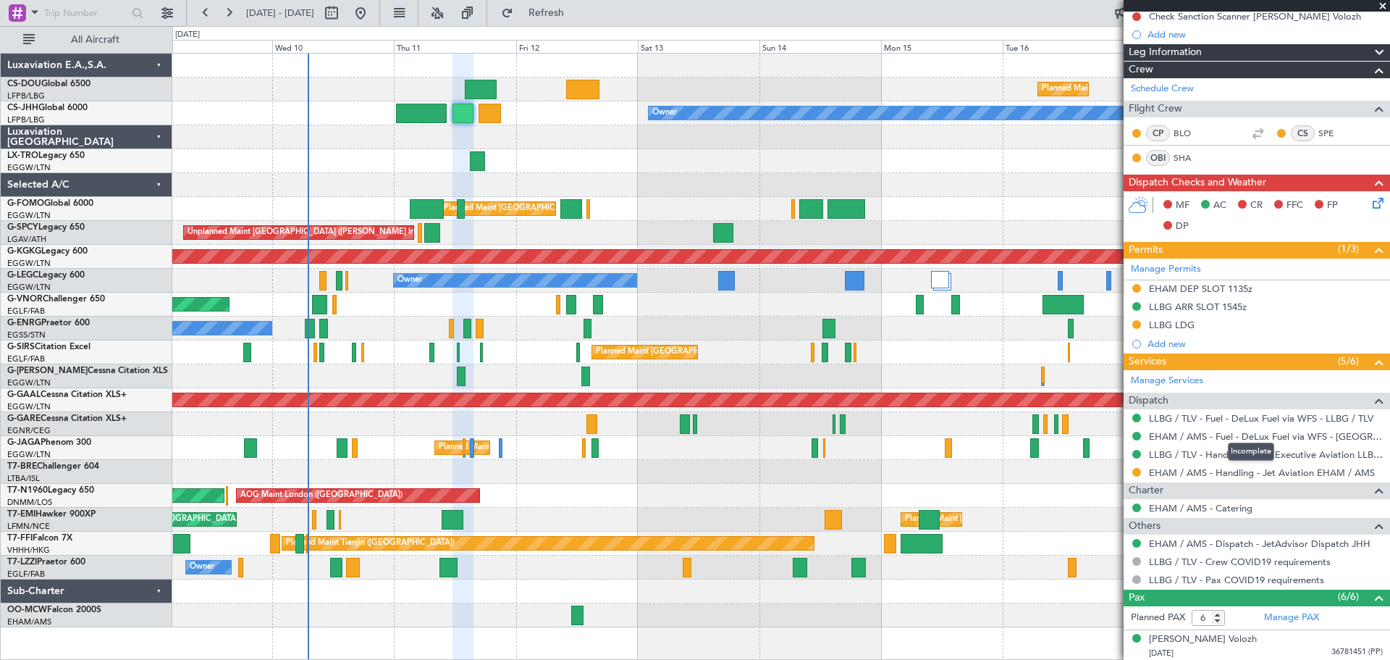
scroll to position [407, 0]
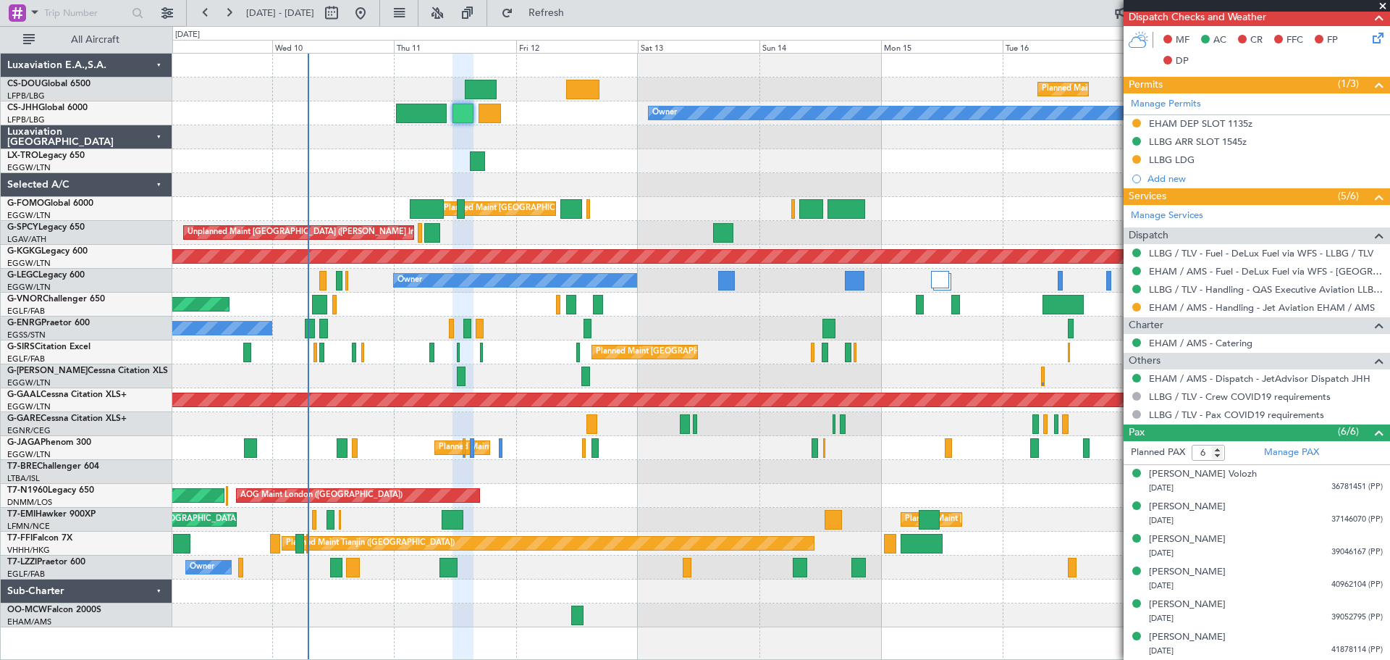
click at [1381, 4] on span at bounding box center [1383, 6] width 14 height 13
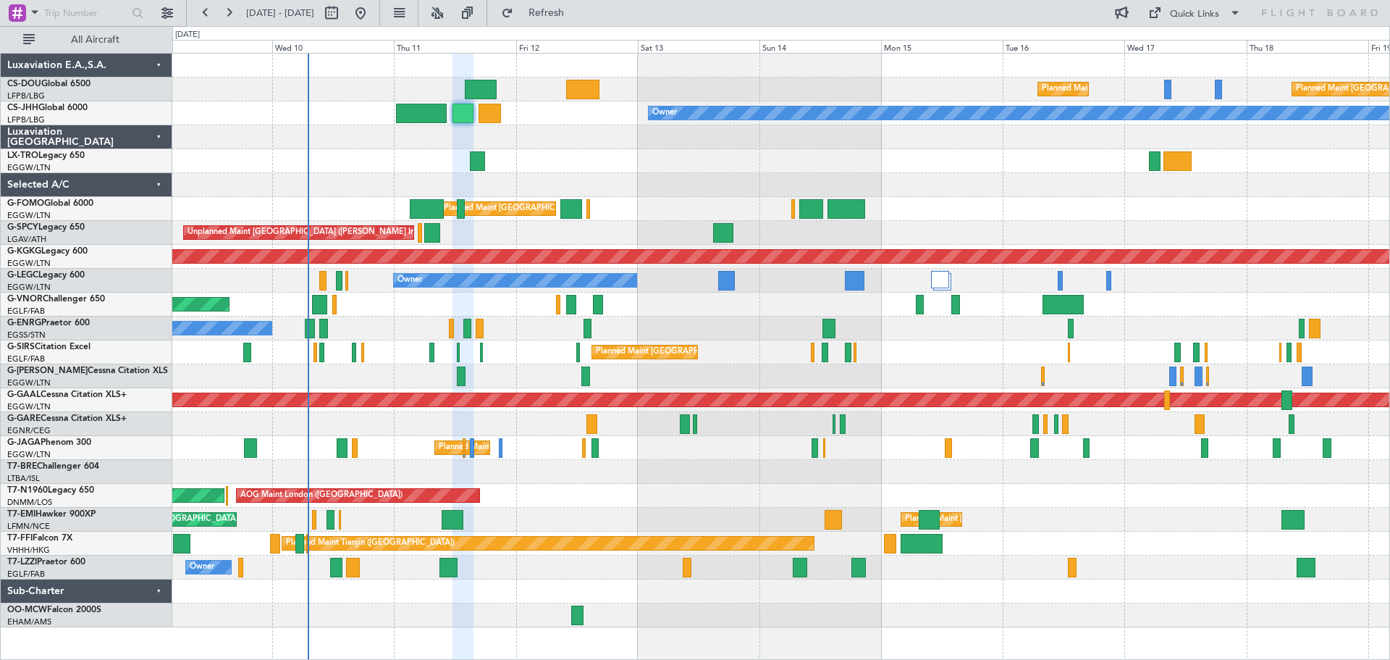
type input "0"
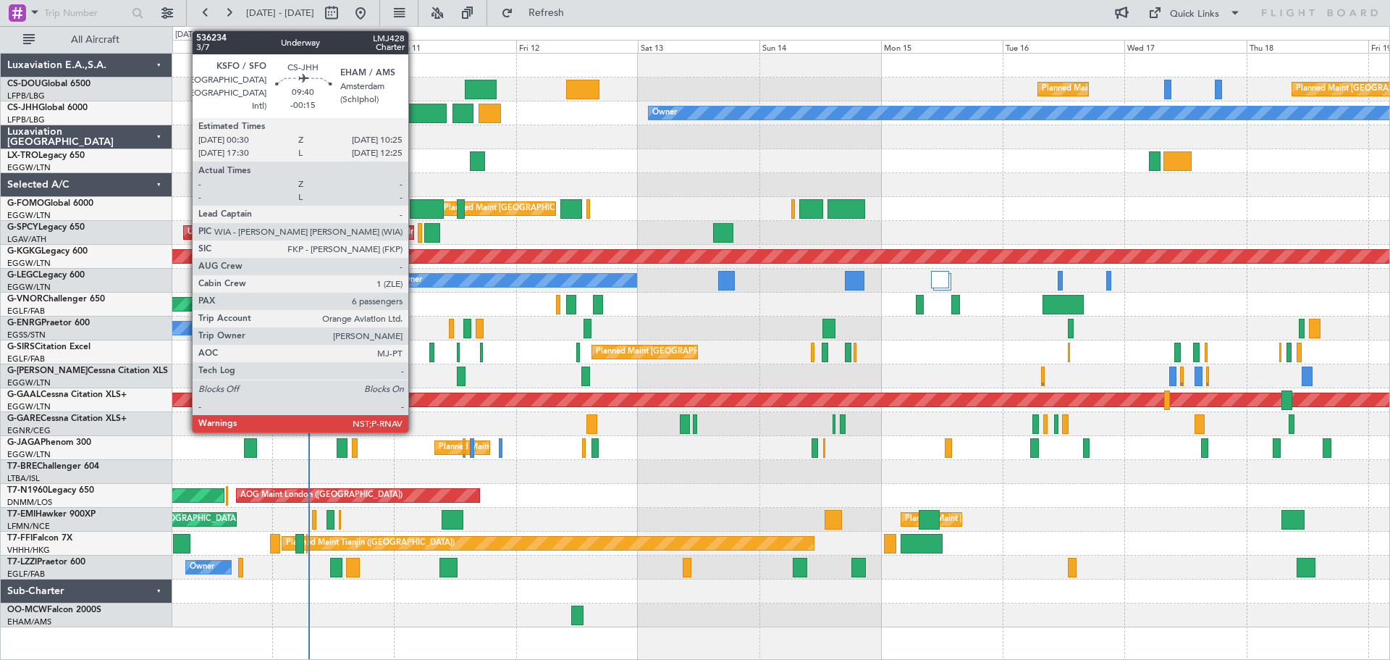
click at [415, 114] on div at bounding box center [421, 114] width 51 height 20
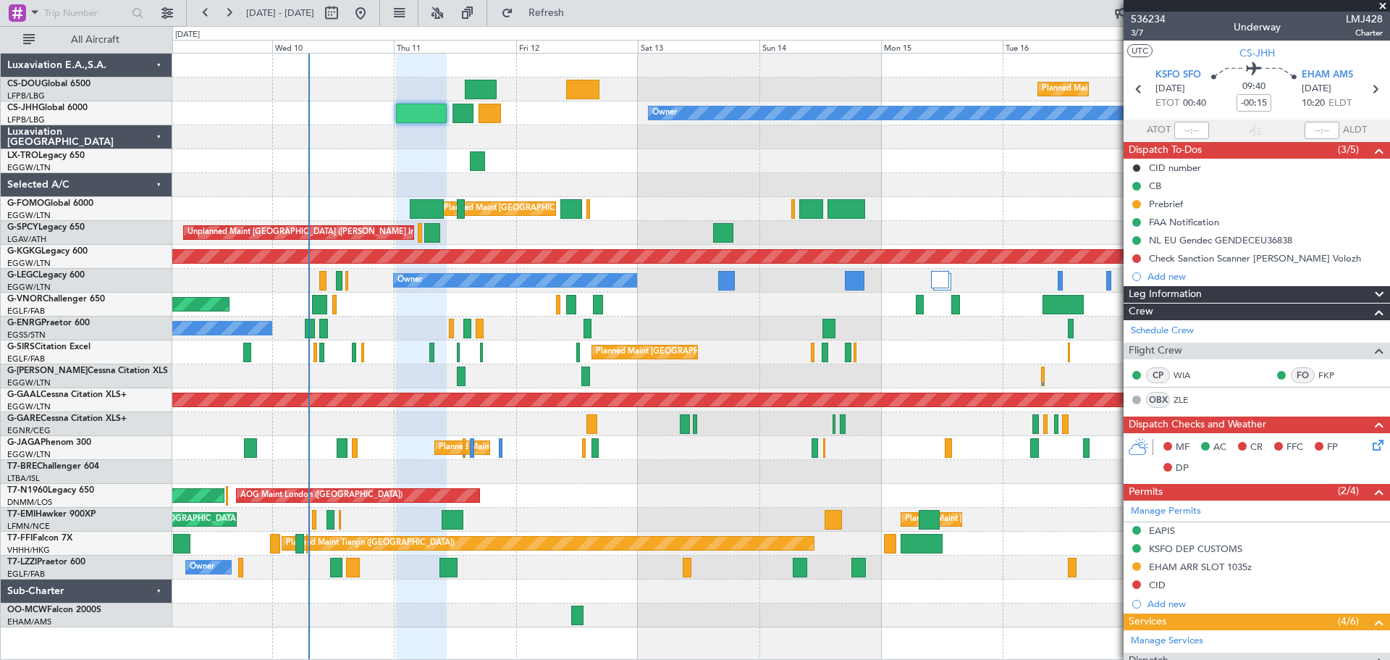
click at [1384, 6] on span at bounding box center [1383, 6] width 14 height 13
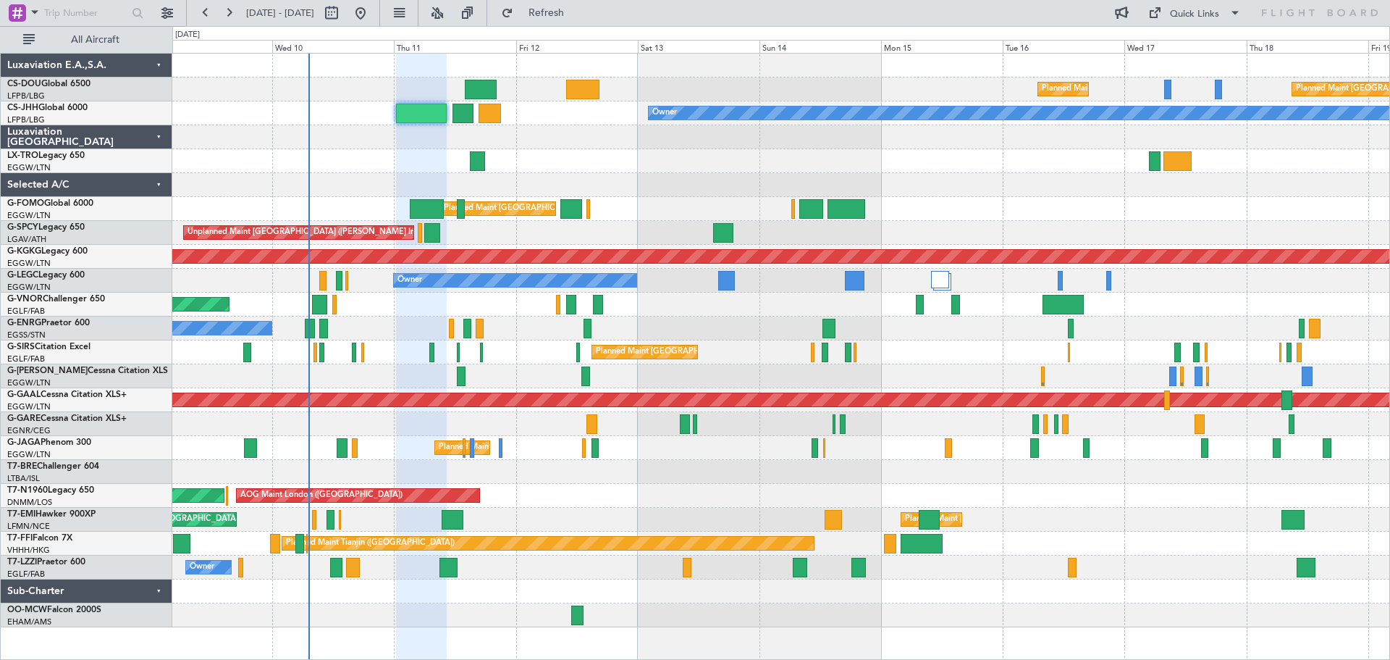
type input "0"
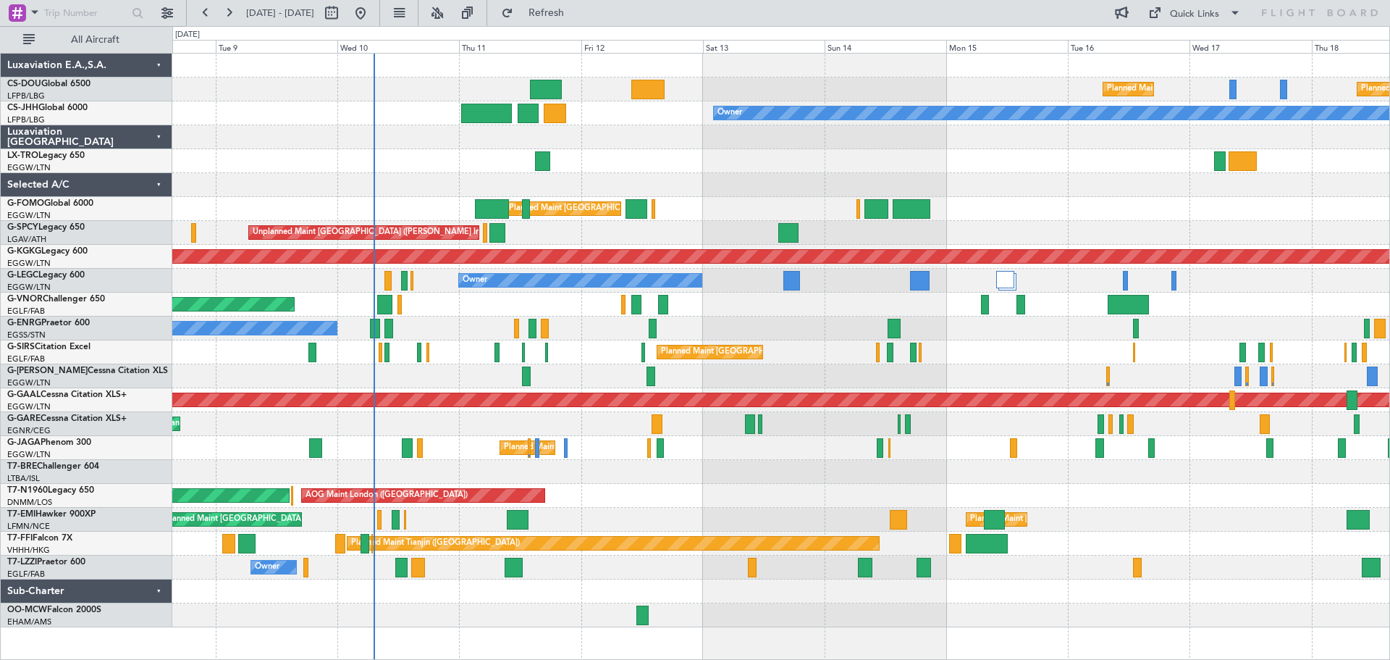
click at [1016, 164] on div at bounding box center [780, 161] width 1217 height 24
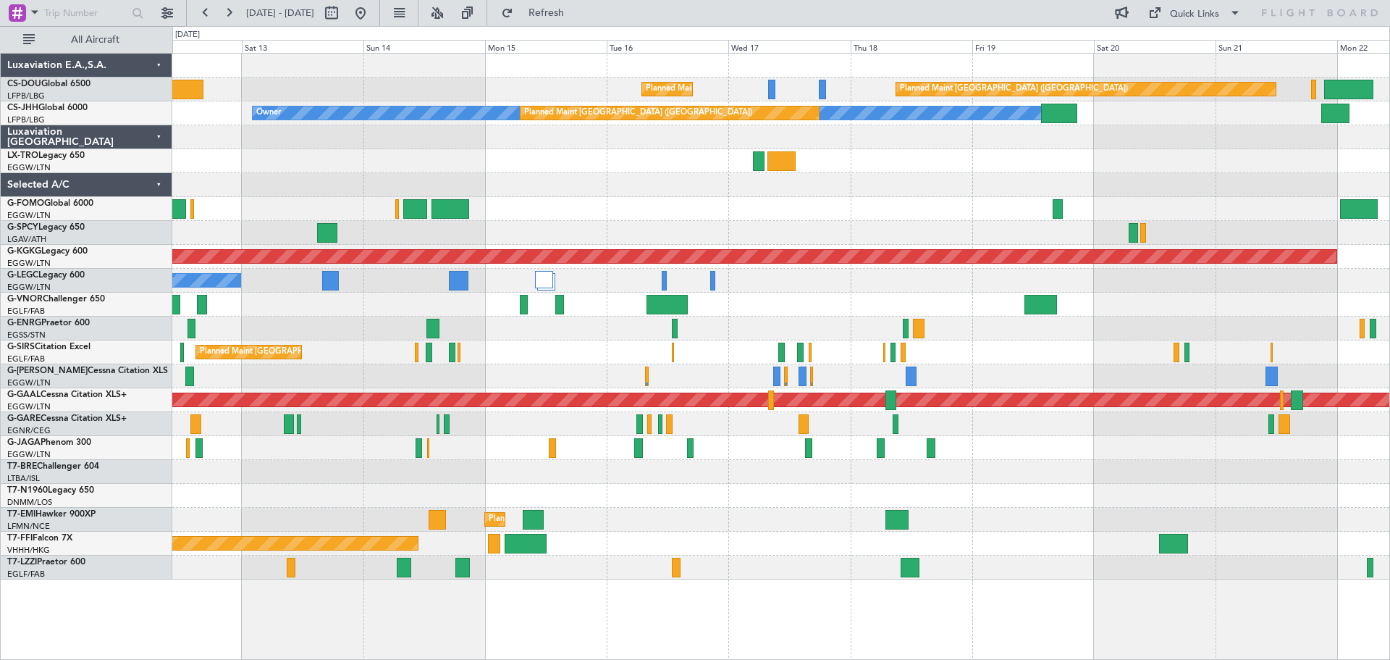
click at [1168, 169] on div "Planned Maint Paris (Le Bourget) Planned Maint Paris (Le Bourget) Owner Planned…" at bounding box center [780, 317] width 1217 height 526
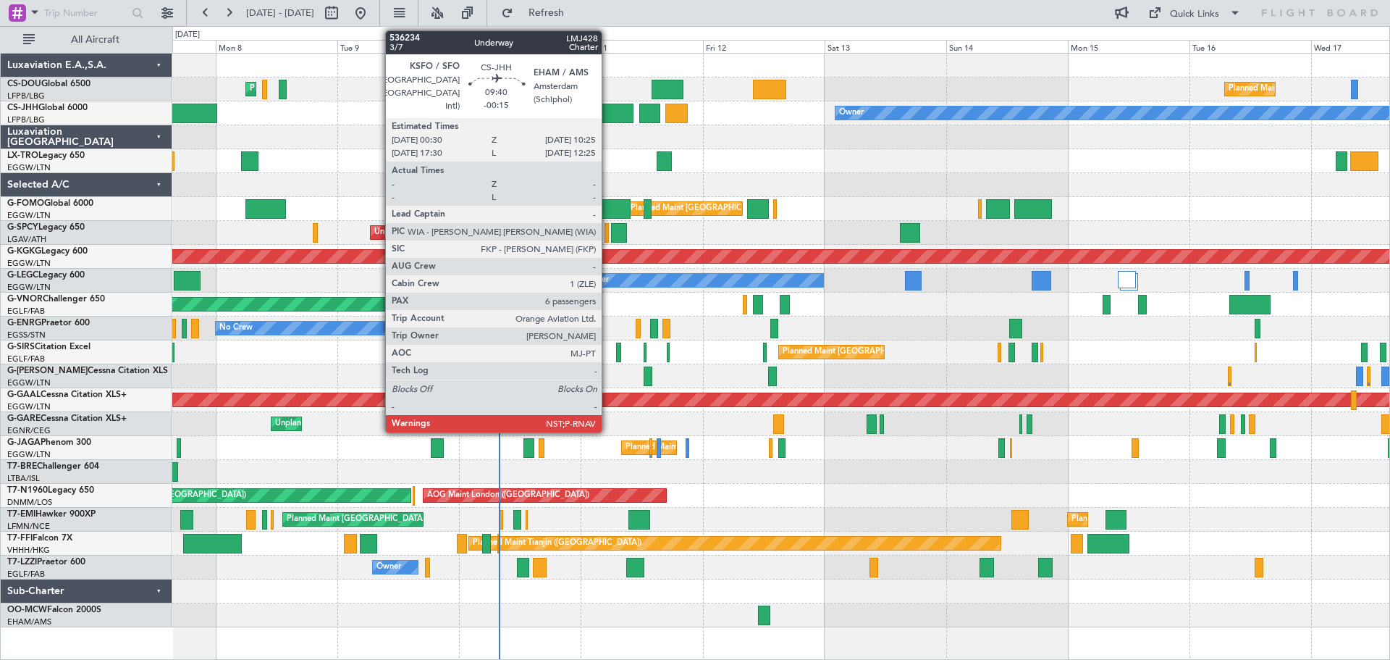
click at [608, 112] on div at bounding box center [608, 114] width 51 height 20
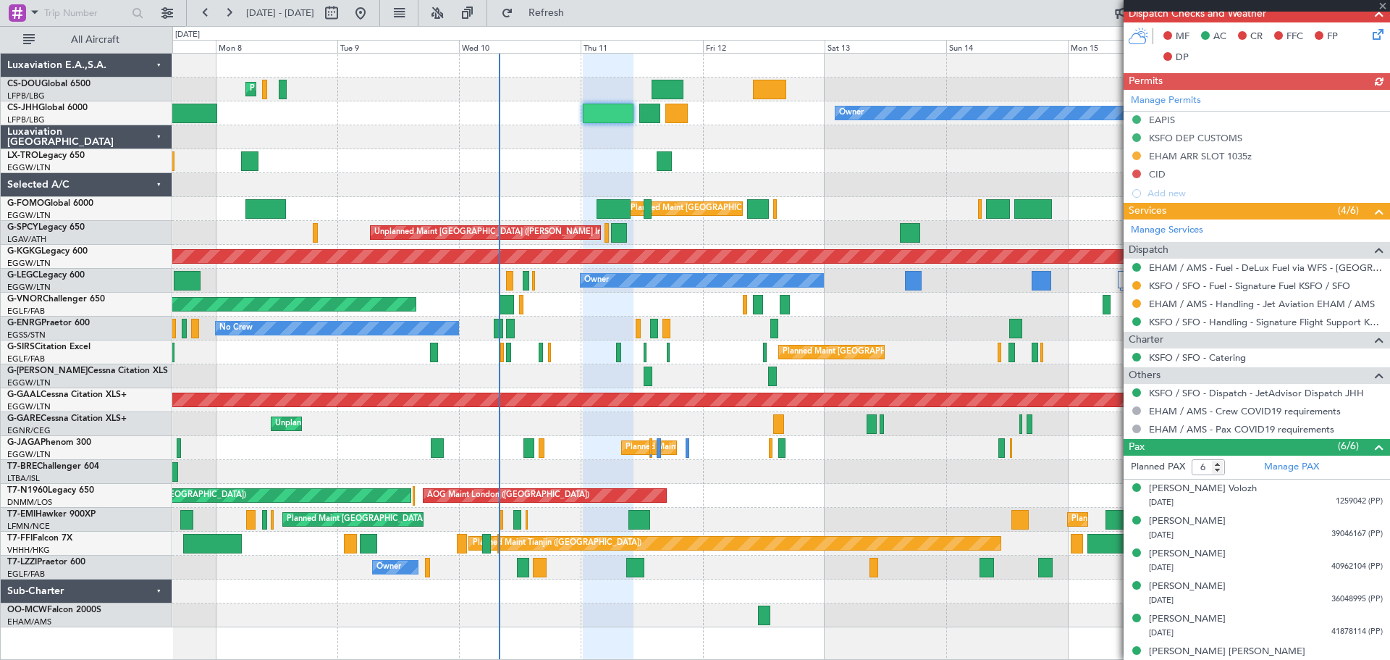
scroll to position [425, 0]
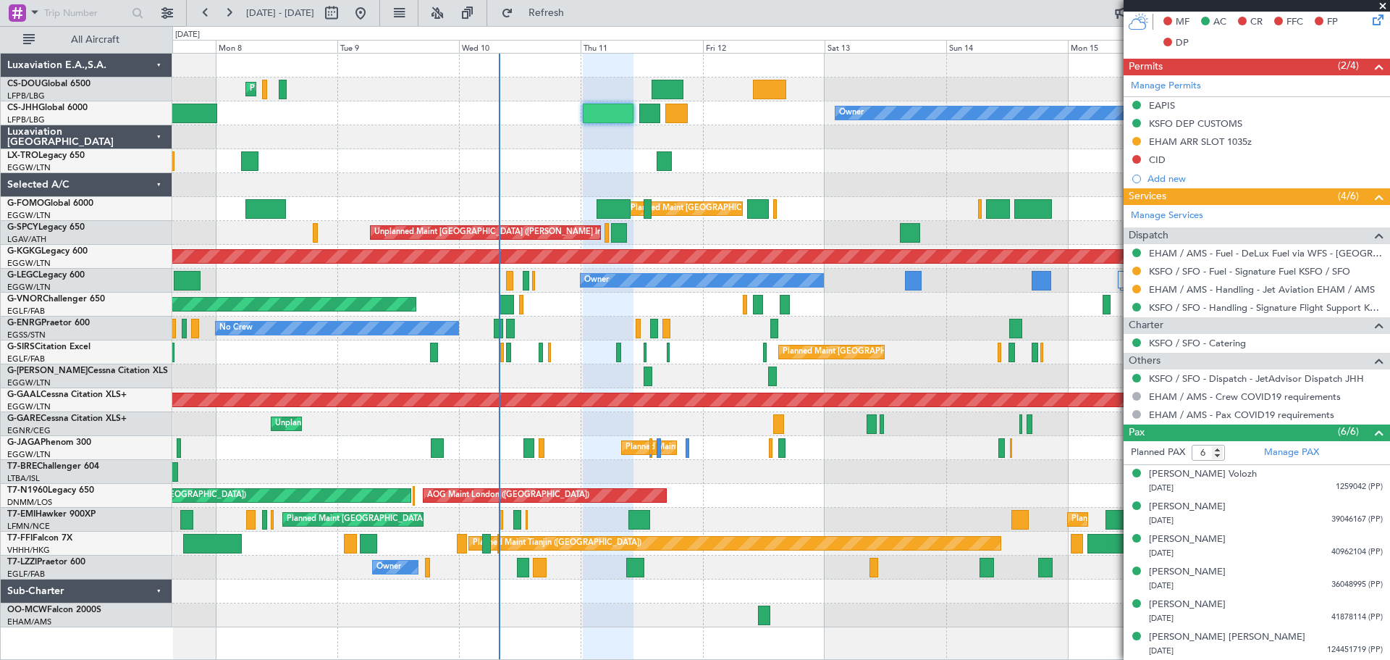
click at [1380, 7] on span at bounding box center [1383, 6] width 14 height 13
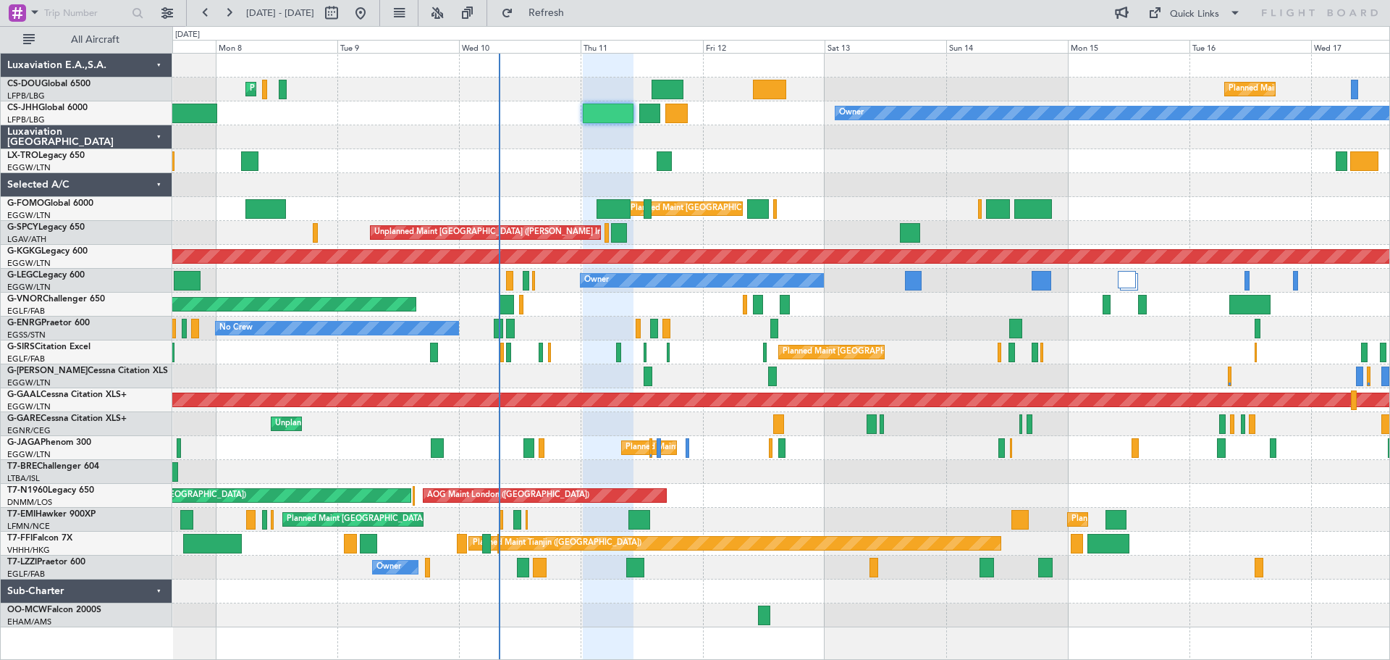
type input "0"
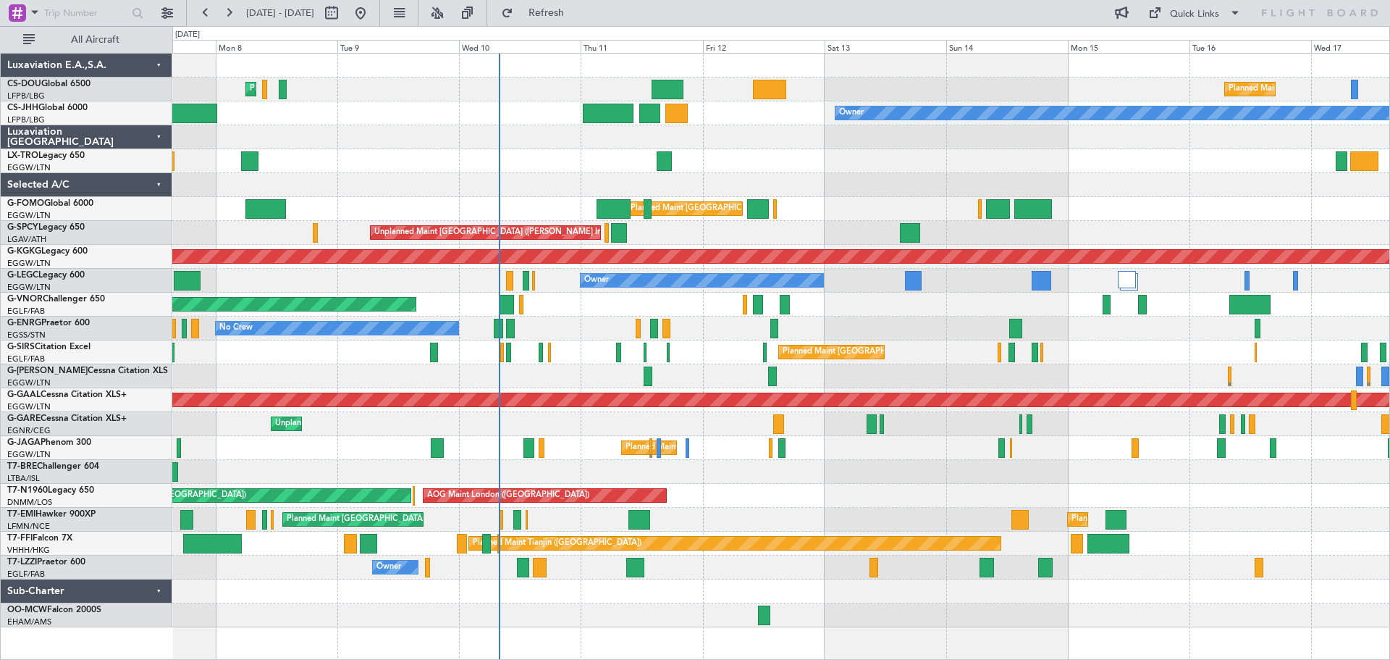
scroll to position [0, 0]
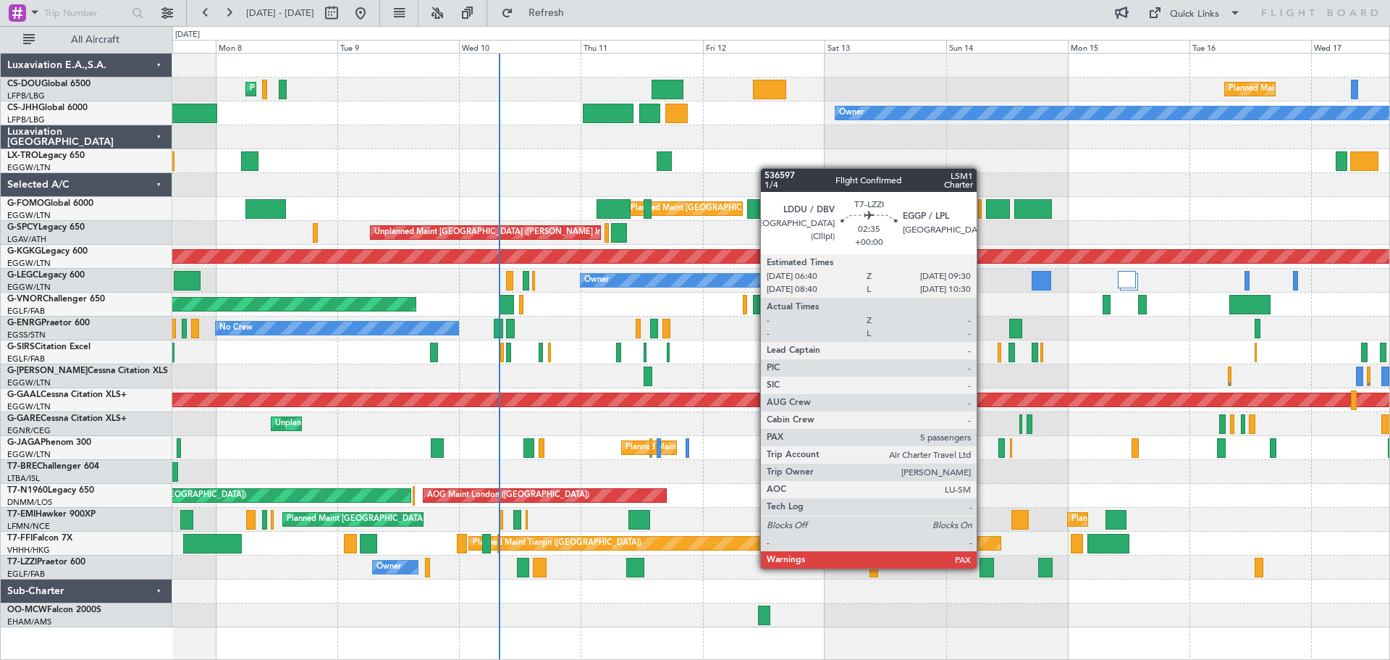
click at [983, 567] on div at bounding box center [987, 567] width 14 height 20
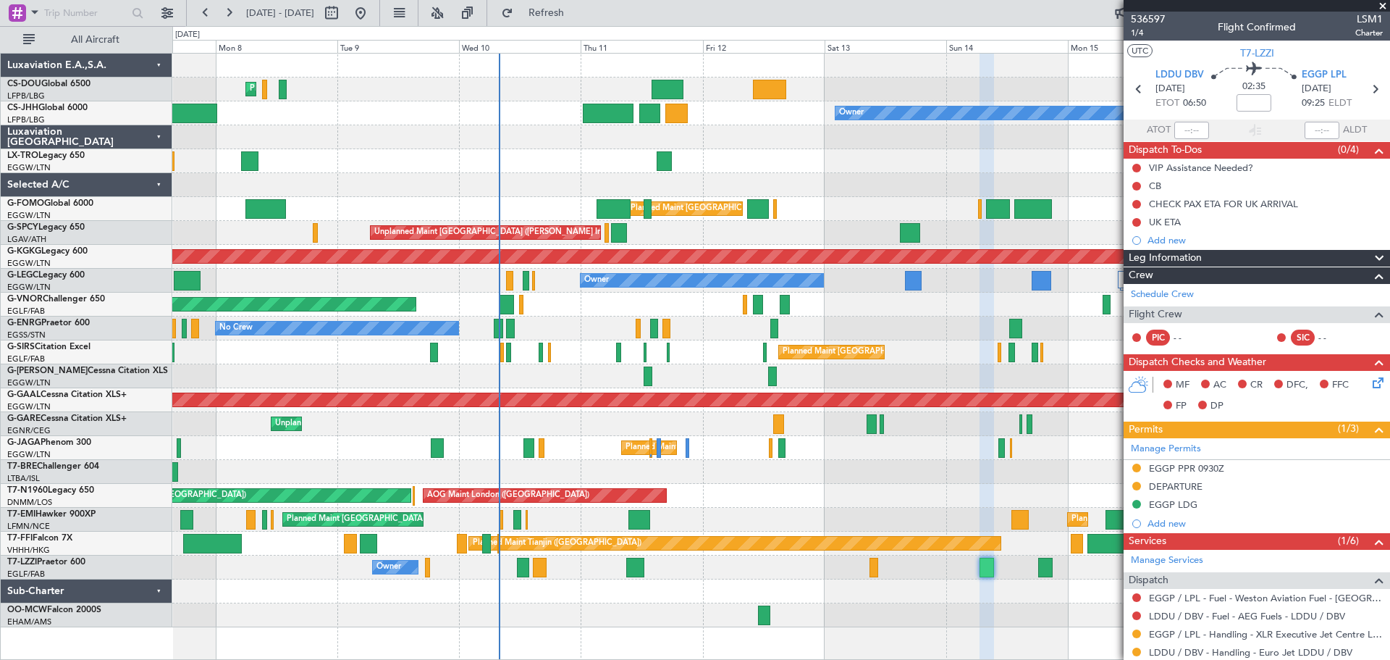
click at [1384, 4] on span at bounding box center [1383, 6] width 14 height 13
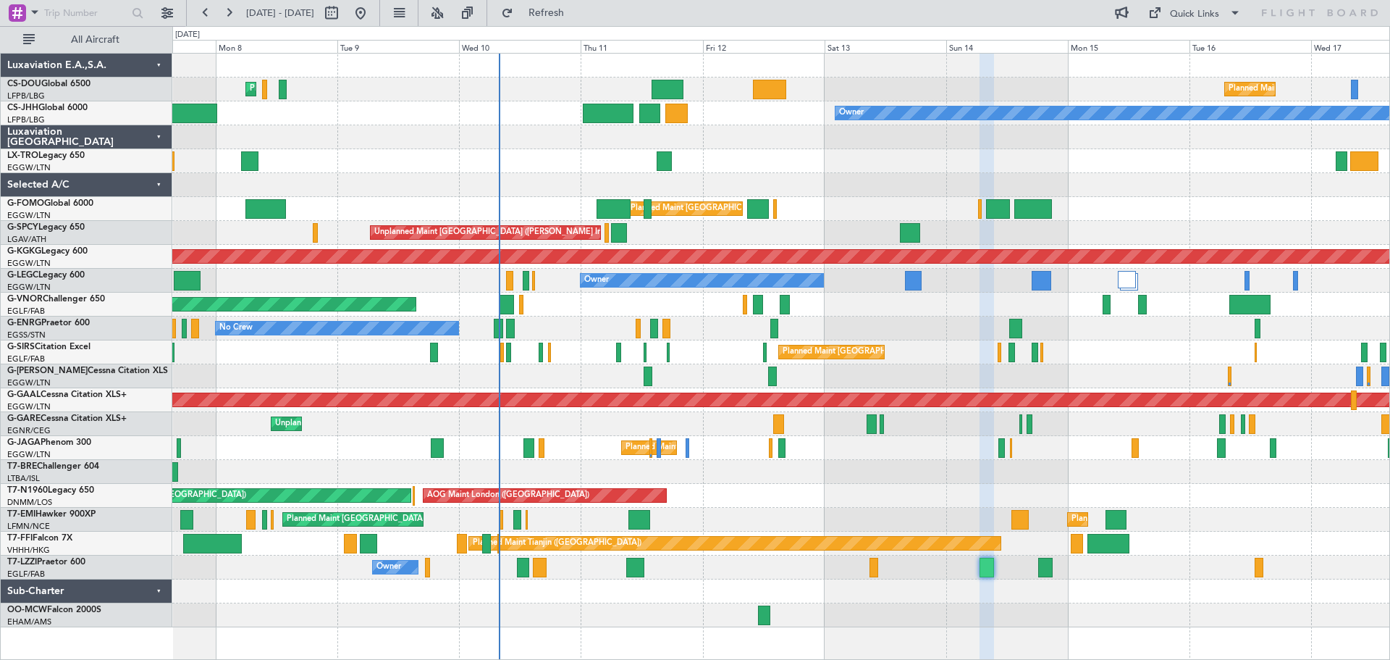
type input "0"
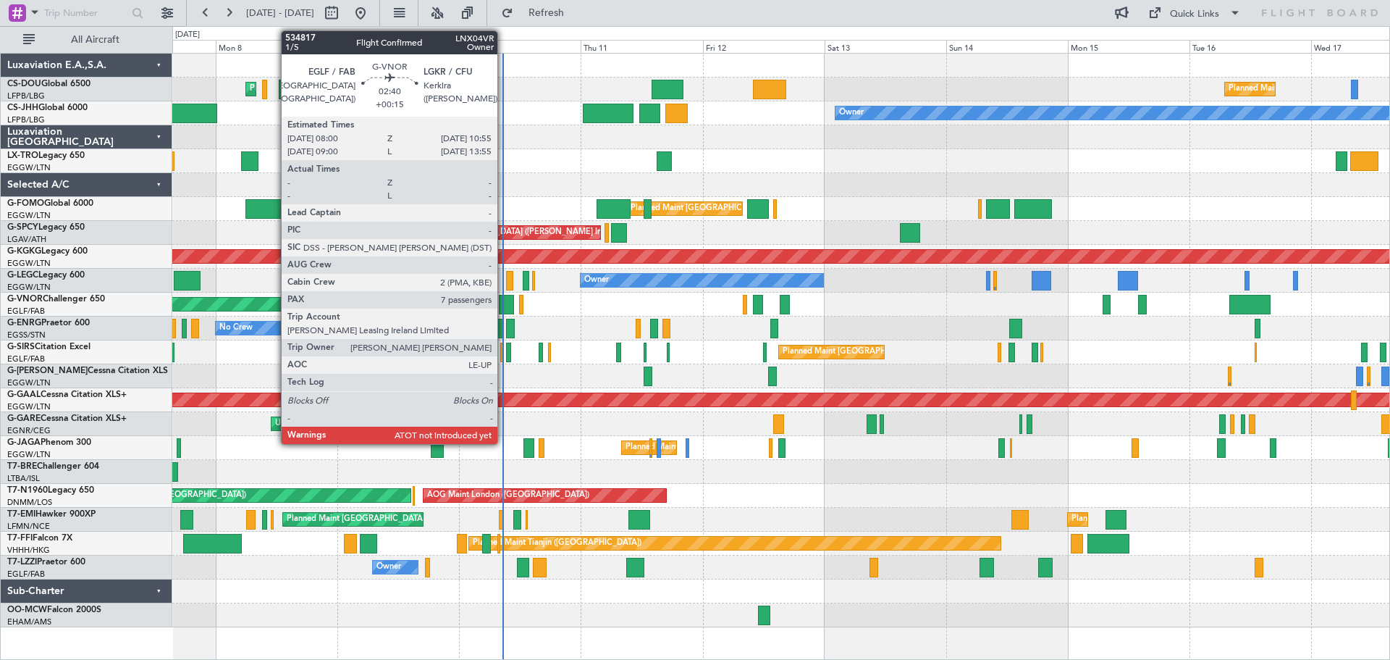
click at [504, 306] on div at bounding box center [506, 305] width 15 height 20
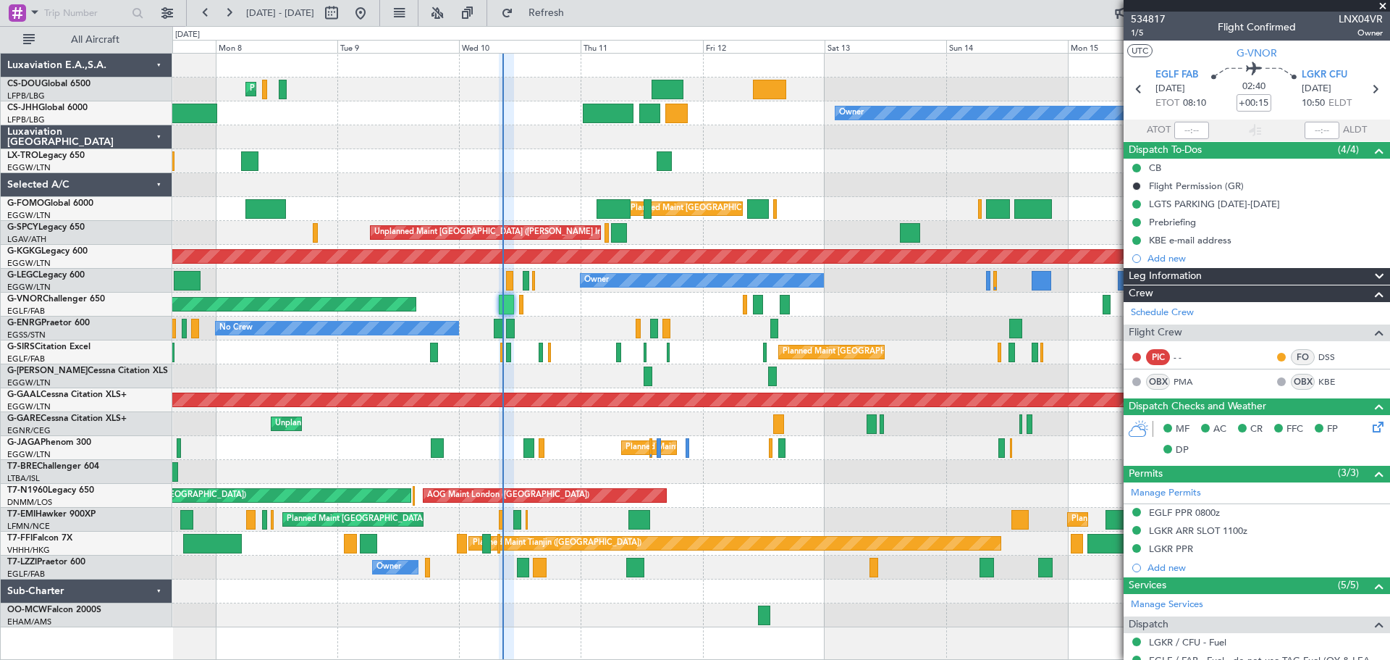
click at [1381, 8] on span at bounding box center [1383, 6] width 14 height 13
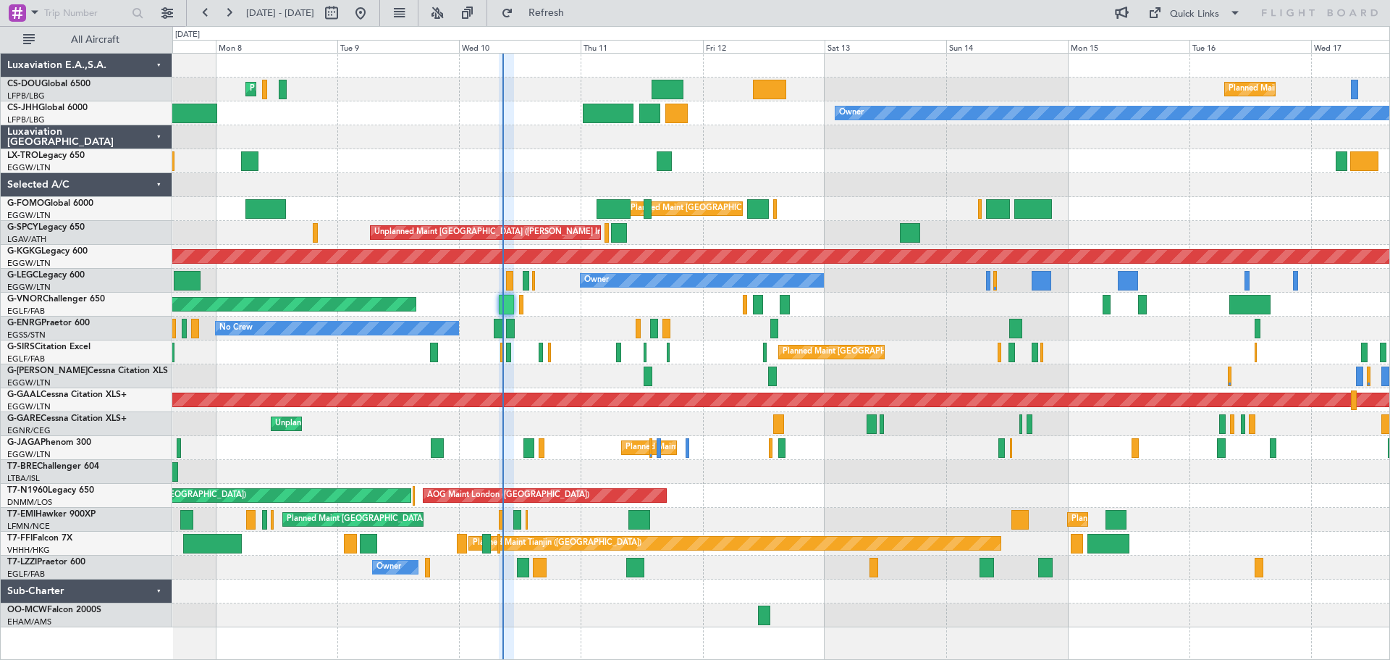
type input "0"
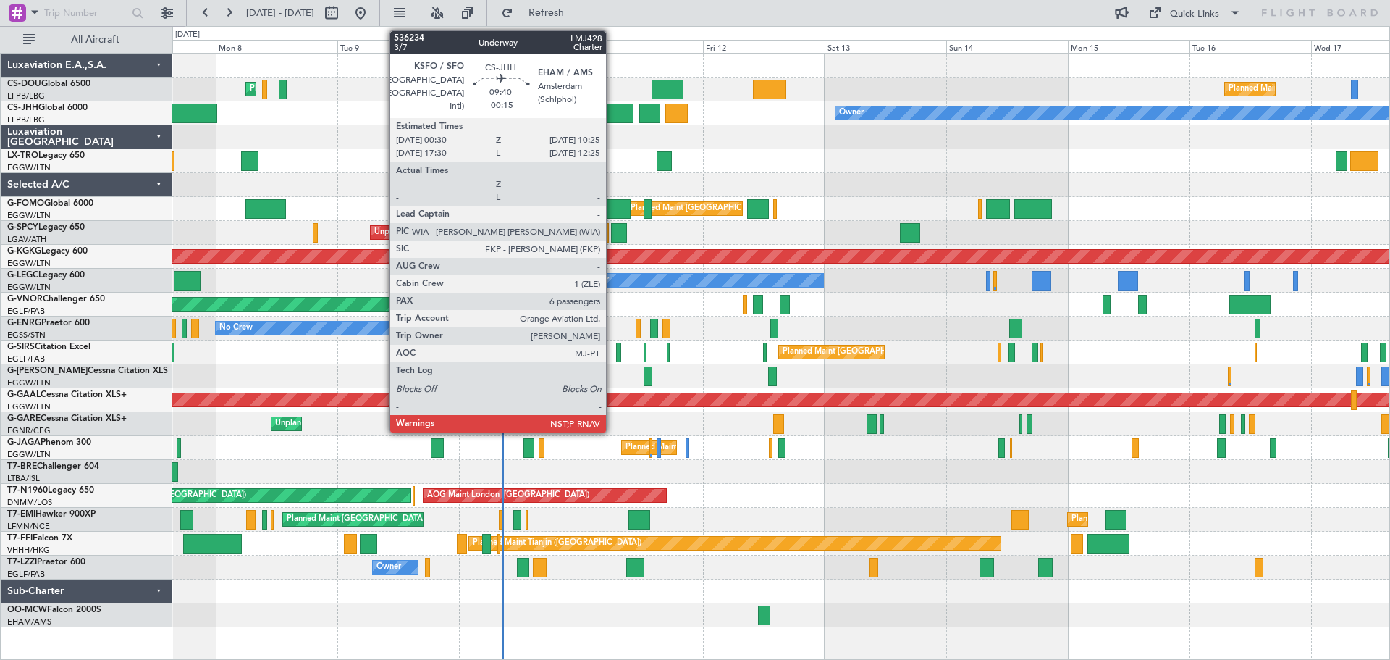
click at [612, 114] on div at bounding box center [608, 114] width 51 height 20
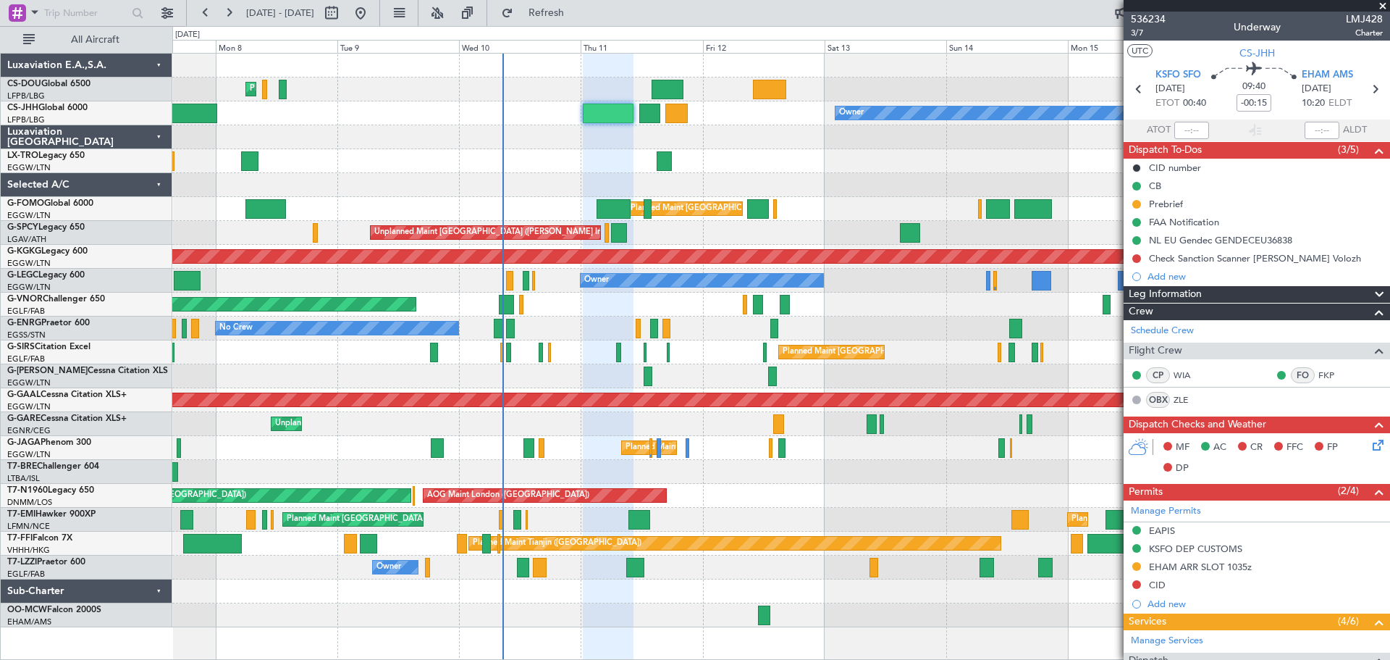
click at [1383, 7] on span at bounding box center [1383, 6] width 14 height 13
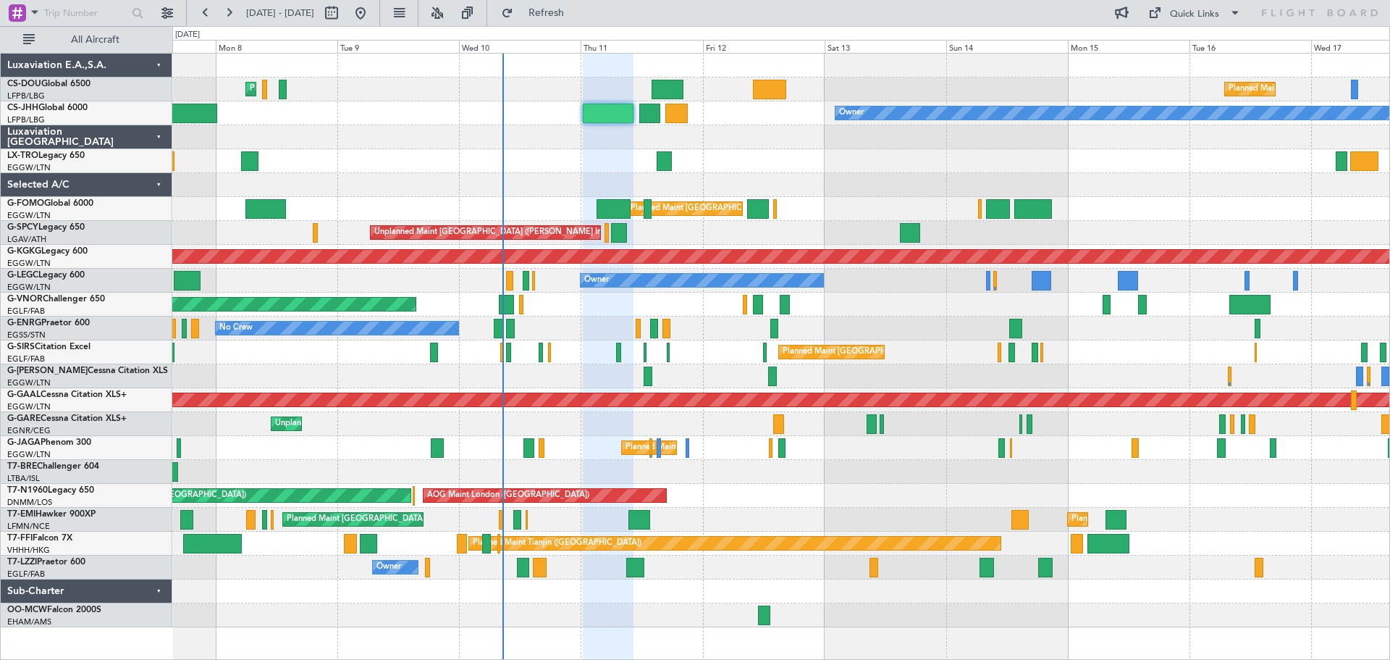
type input "0"
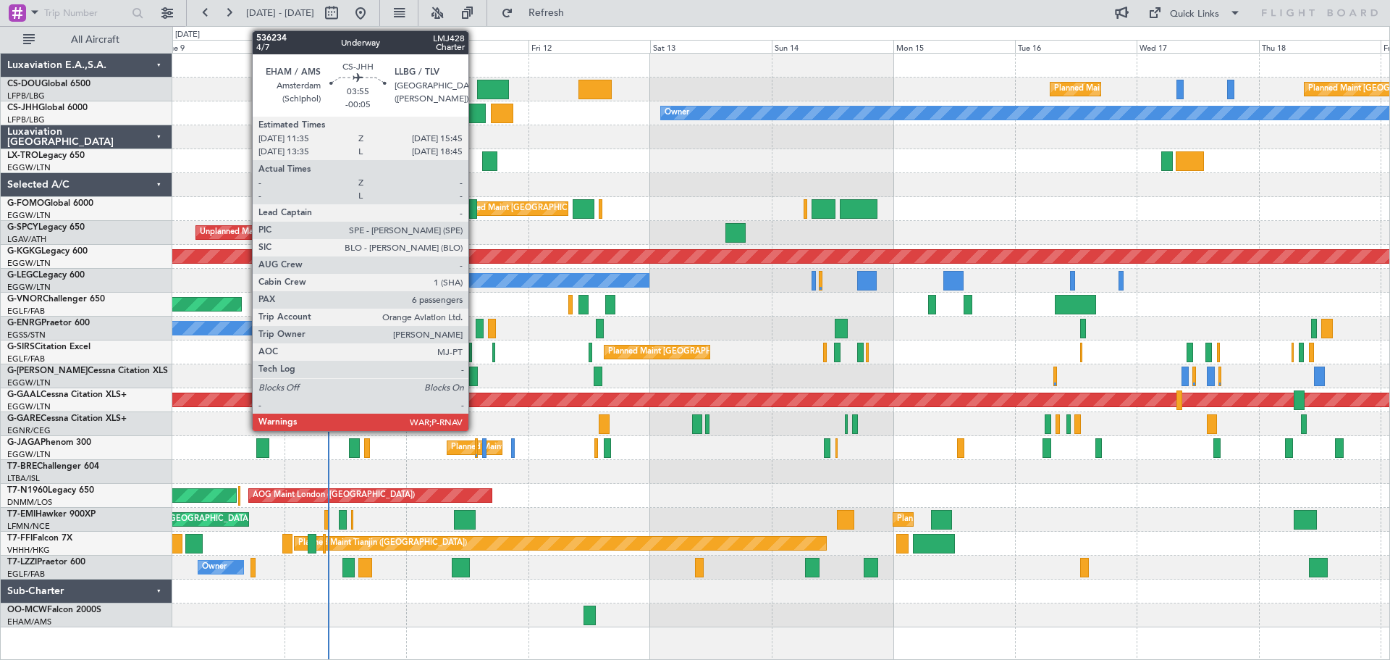
click at [475, 117] on div at bounding box center [476, 114] width 22 height 20
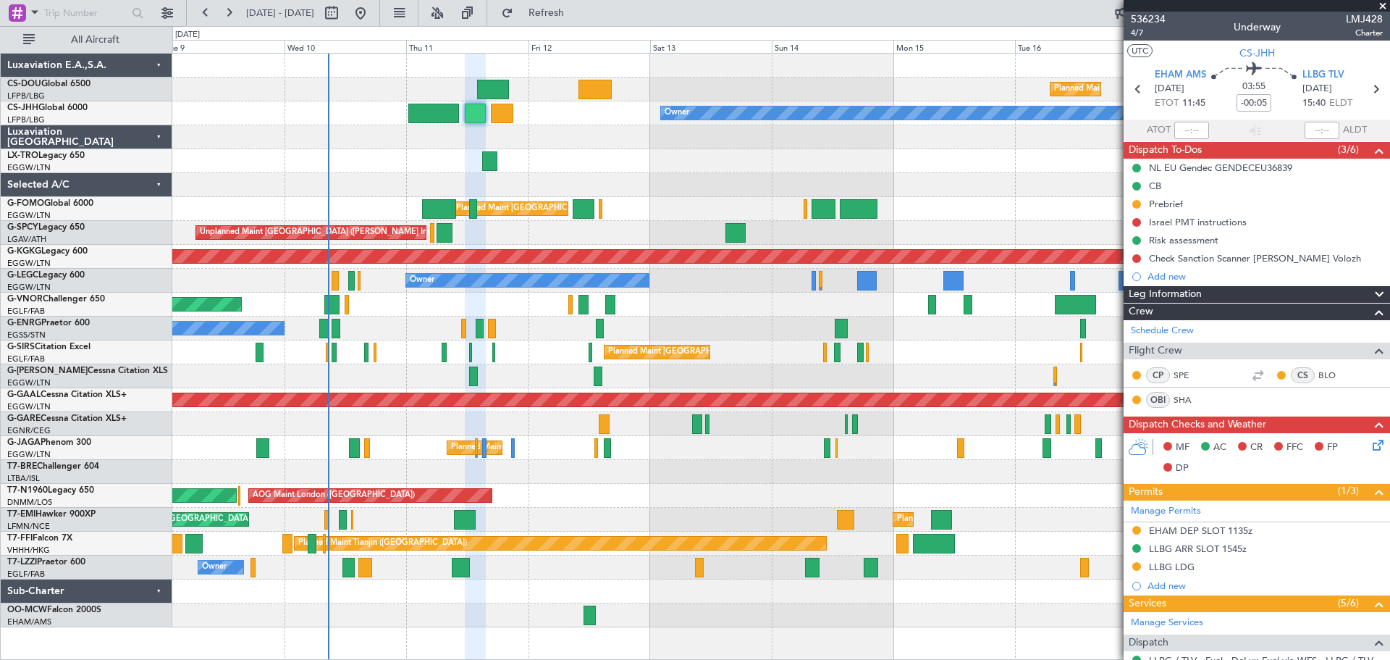
click at [1381, 4] on span at bounding box center [1383, 6] width 14 height 13
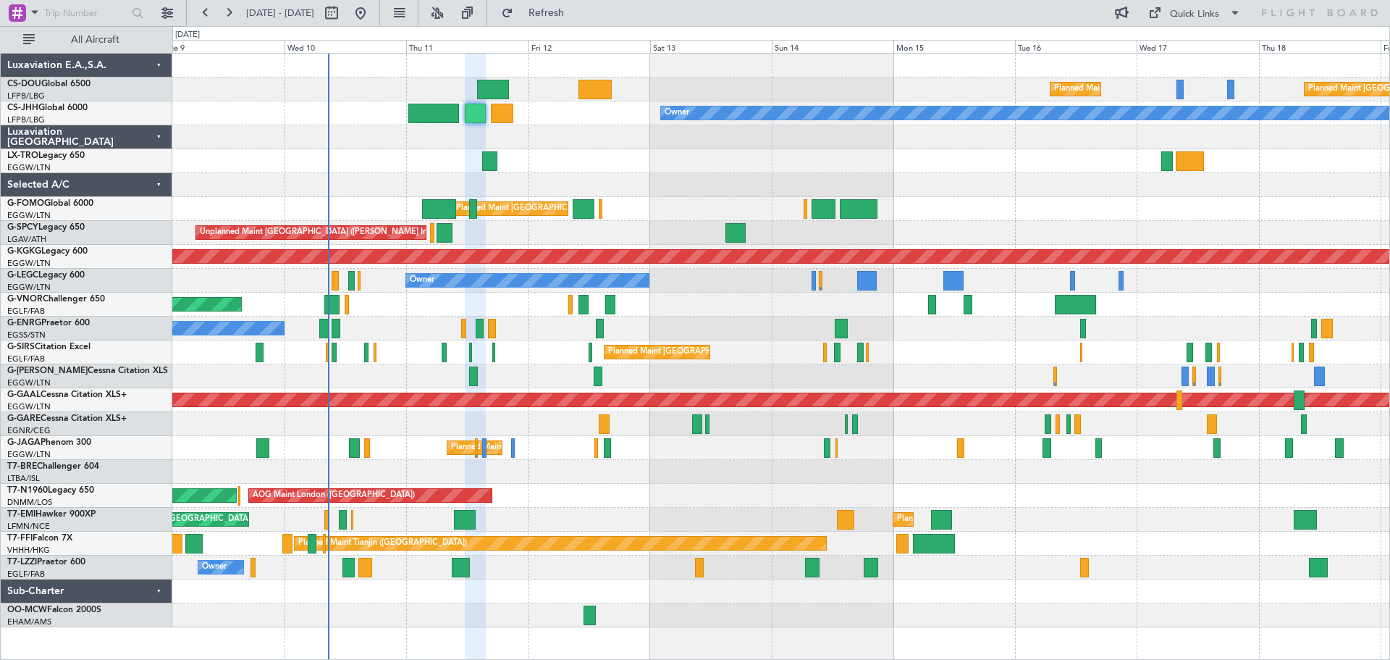
type input "0"
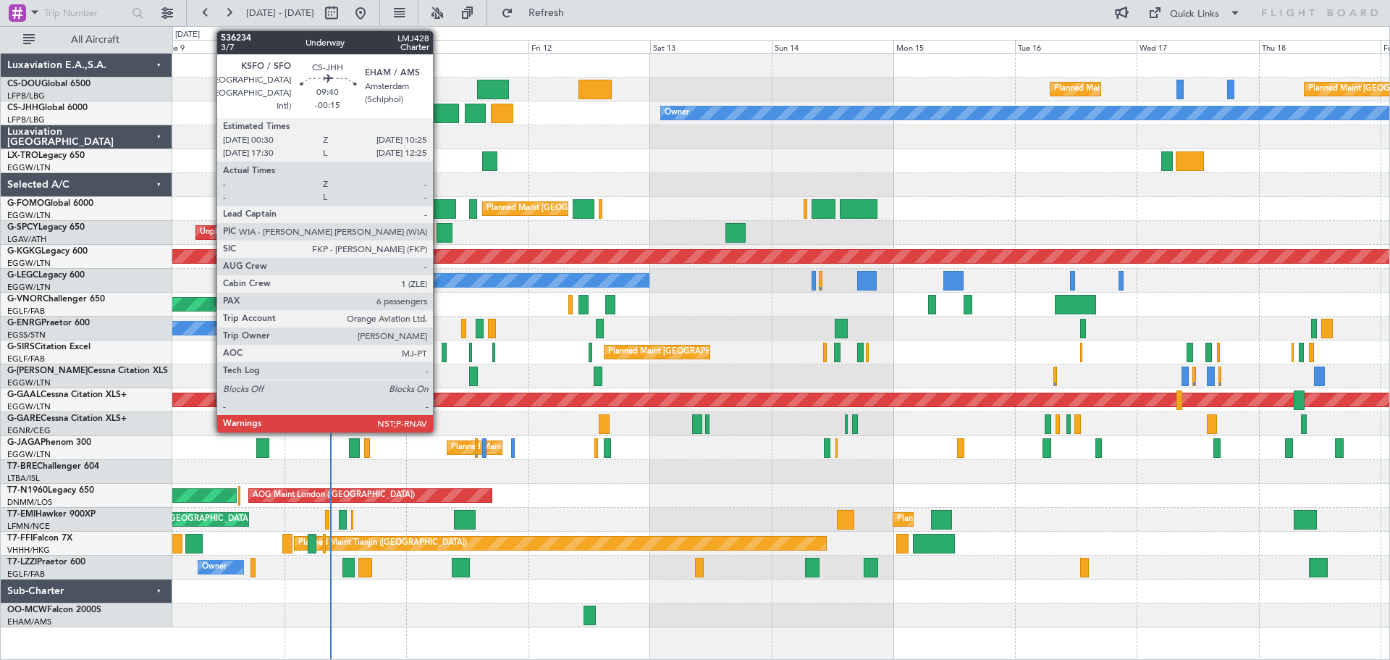
click at [439, 110] on div at bounding box center [433, 114] width 51 height 20
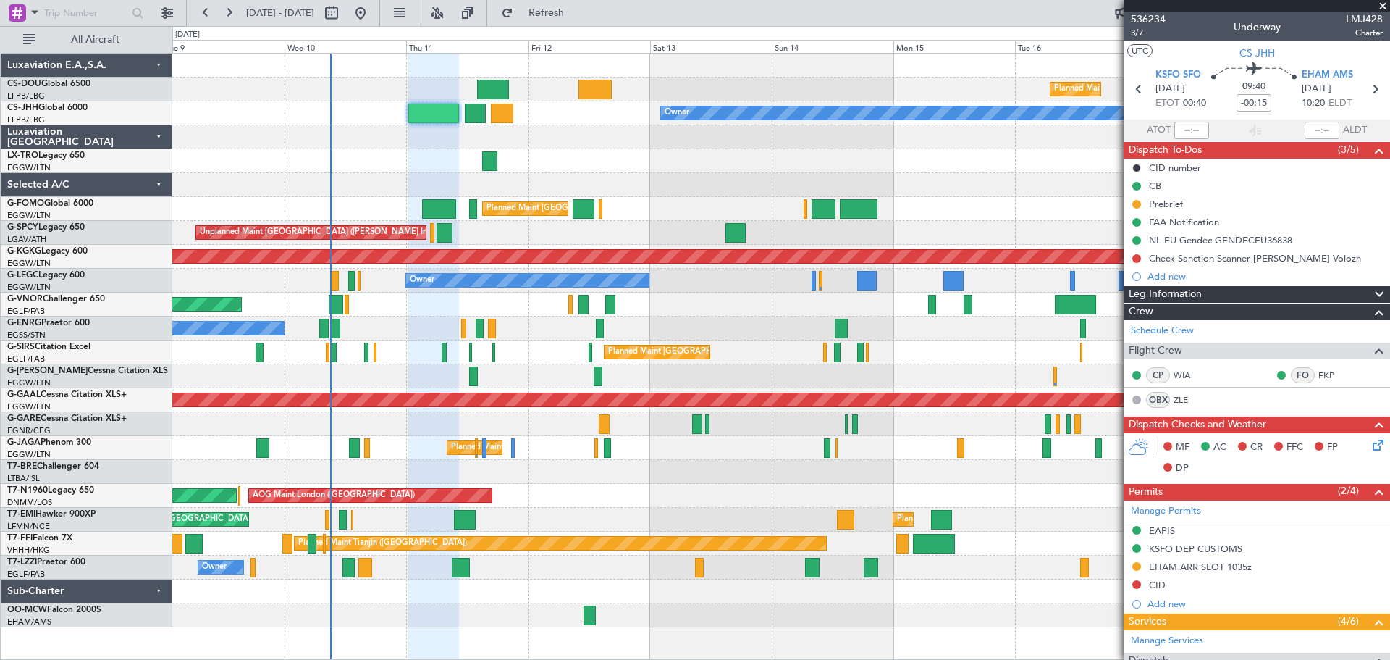
click at [1382, 6] on span at bounding box center [1383, 6] width 14 height 13
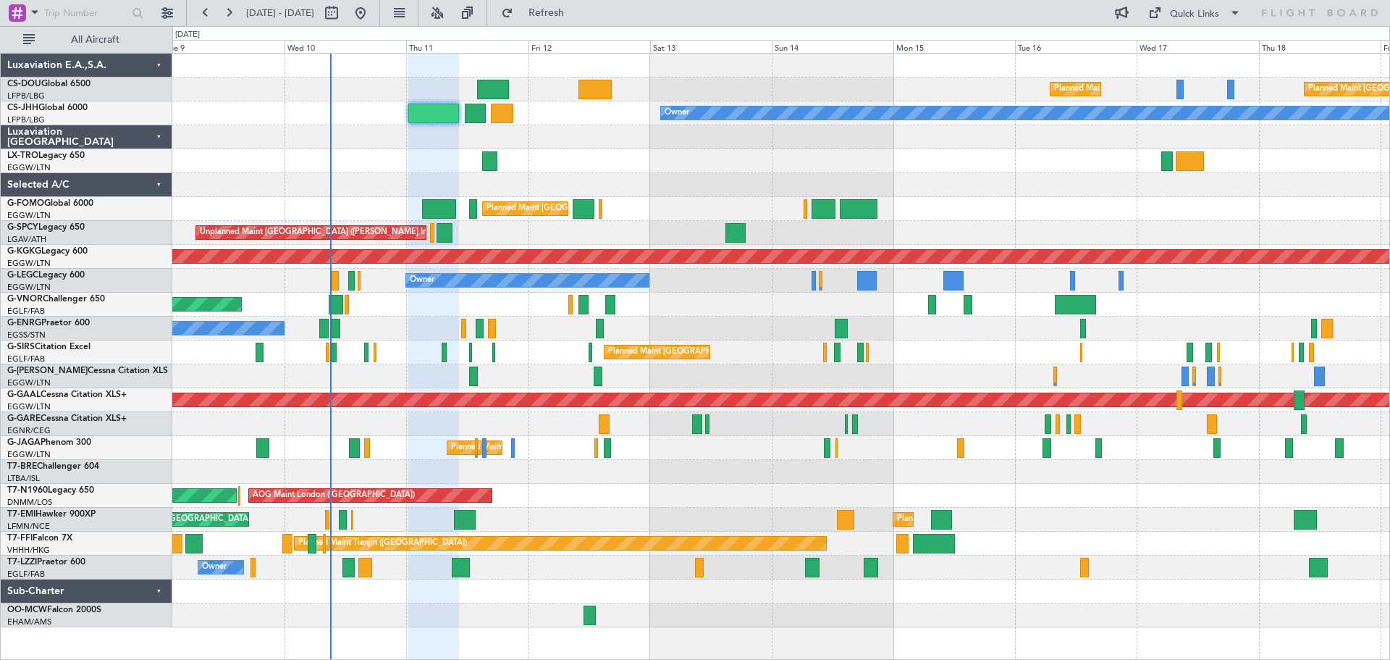
type input "0"
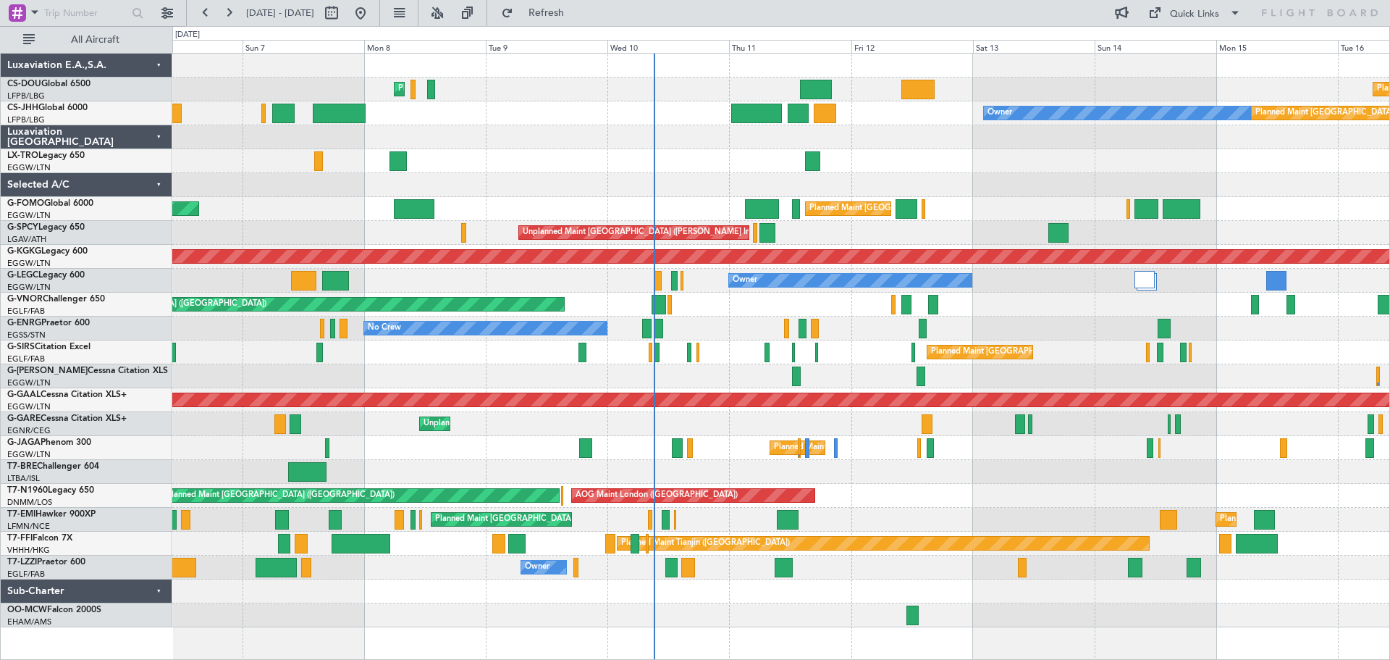
click at [846, 489] on div "Unplanned Maint [GEOGRAPHIC_DATA] ([GEOGRAPHIC_DATA]) AOG Maint [GEOGRAPHIC_DAT…" at bounding box center [780, 496] width 1217 height 24
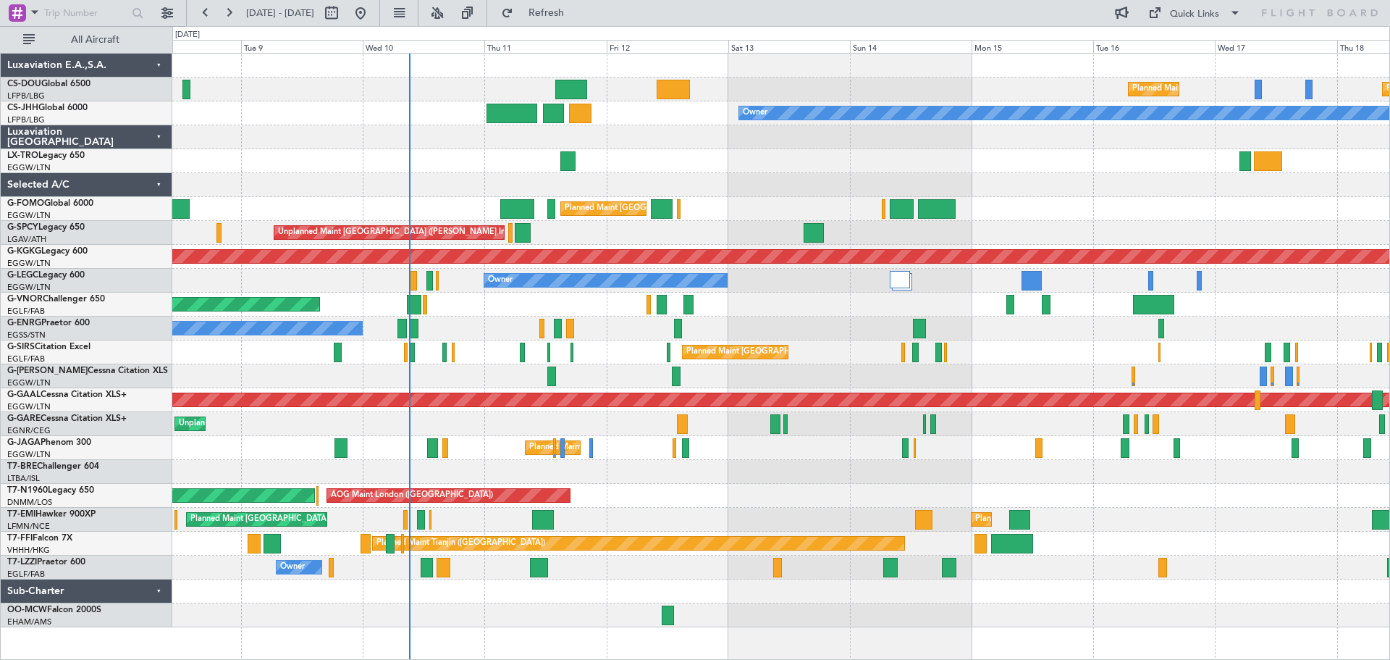
click at [731, 479] on div "Planned Maint [GEOGRAPHIC_DATA] ([GEOGRAPHIC_DATA]) Planned Maint [GEOGRAPHIC_D…" at bounding box center [780, 340] width 1217 height 573
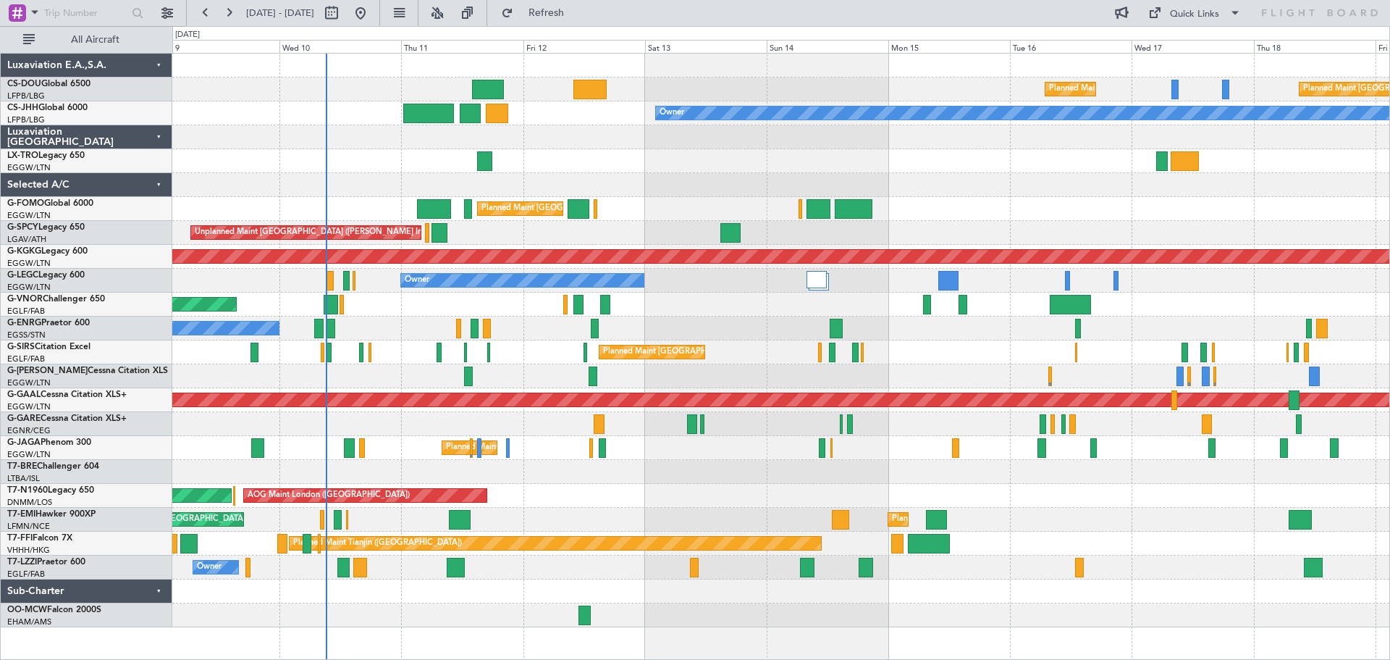
click at [767, 484] on div "Planned Maint [GEOGRAPHIC_DATA] ([GEOGRAPHIC_DATA]) Planned Maint [GEOGRAPHIC_D…" at bounding box center [780, 340] width 1217 height 573
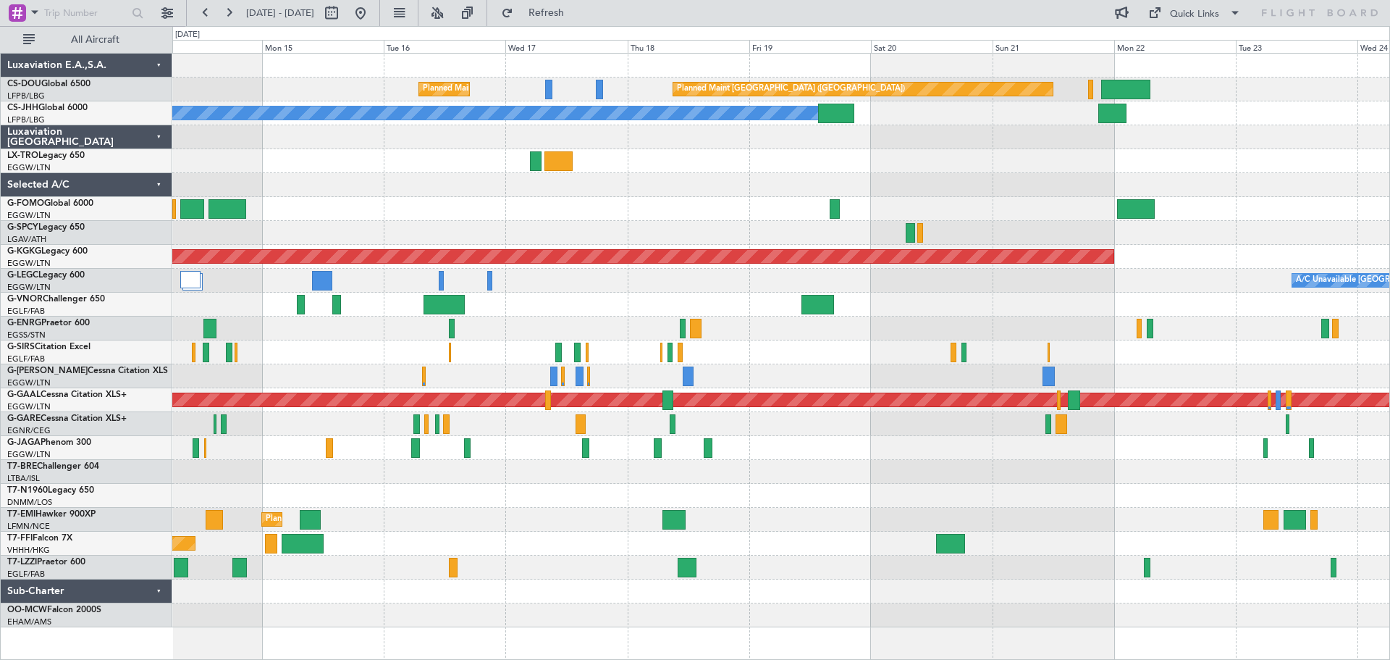
click at [594, 285] on div "Planned Maint [GEOGRAPHIC_DATA] ([GEOGRAPHIC_DATA]) Planned Maint [GEOGRAPHIC_D…" at bounding box center [780, 340] width 1217 height 573
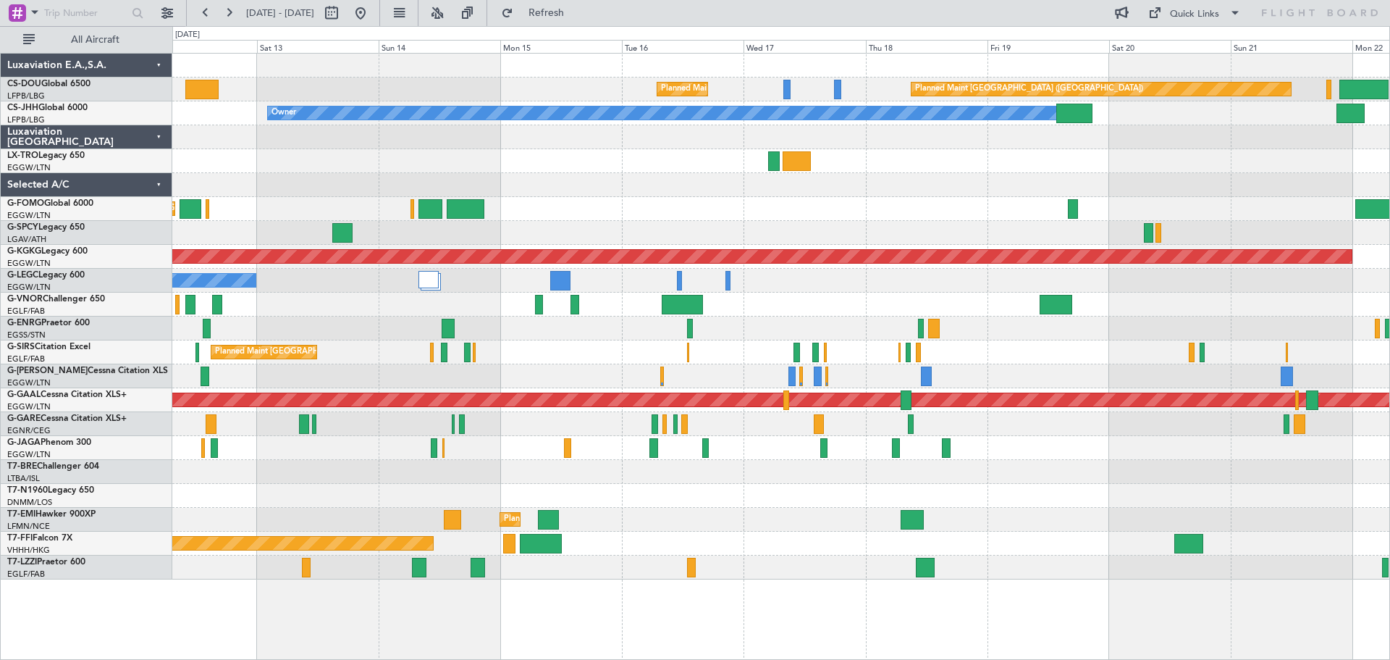
click at [959, 347] on div "Planned Maint [GEOGRAPHIC_DATA] ([GEOGRAPHIC_DATA])" at bounding box center [780, 352] width 1217 height 24
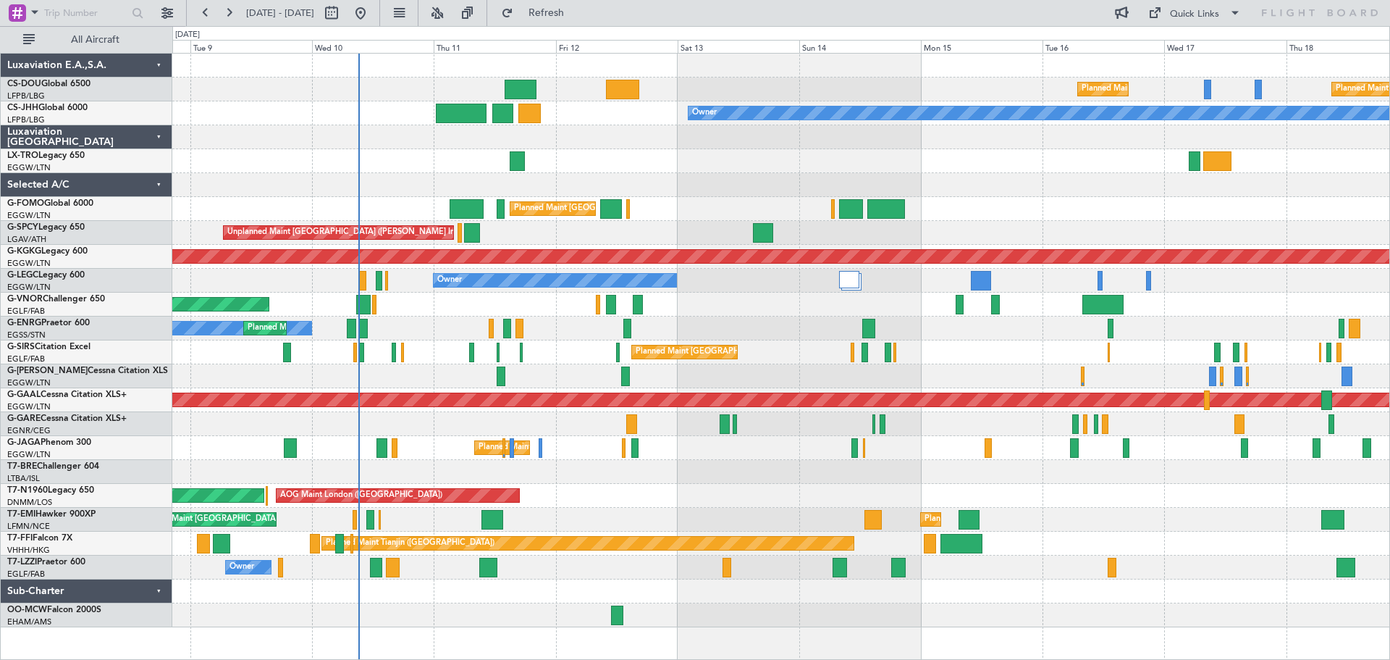
click at [1003, 353] on div "Planned Maint [GEOGRAPHIC_DATA] ([GEOGRAPHIC_DATA])" at bounding box center [780, 352] width 1217 height 24
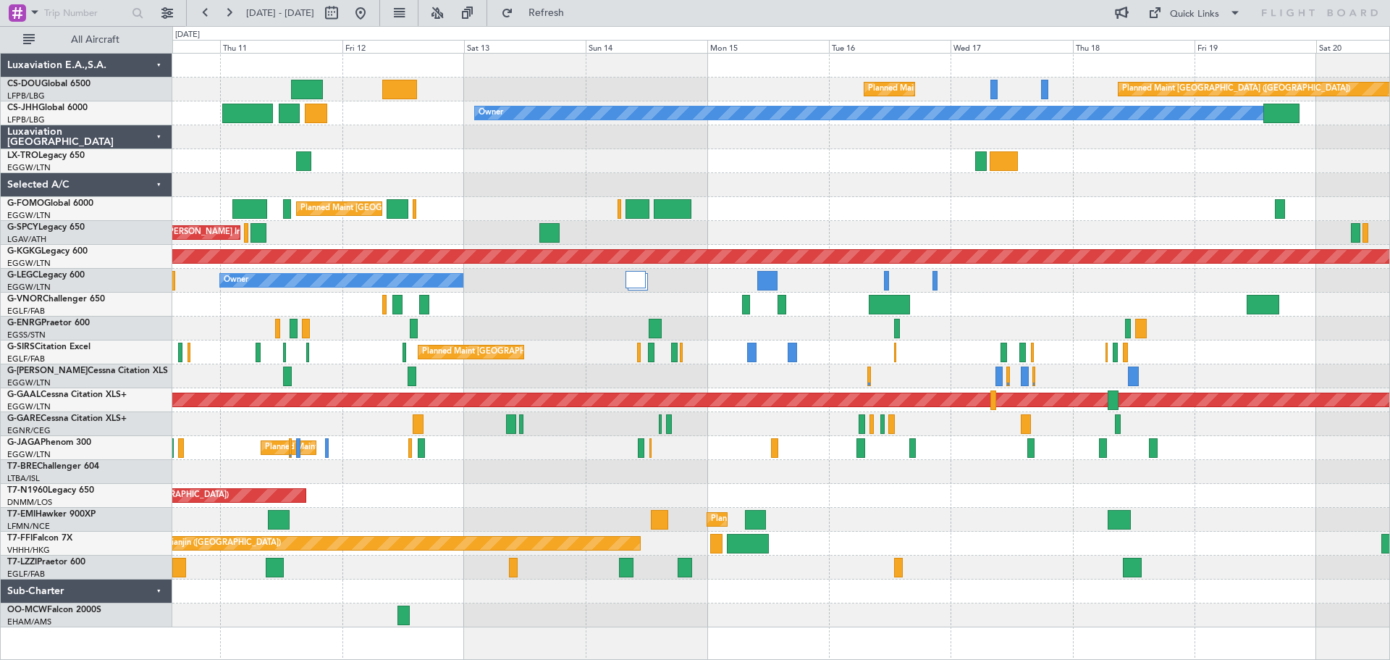
click at [912, 201] on div "Planned Maint [GEOGRAPHIC_DATA] ([GEOGRAPHIC_DATA])" at bounding box center [780, 209] width 1217 height 24
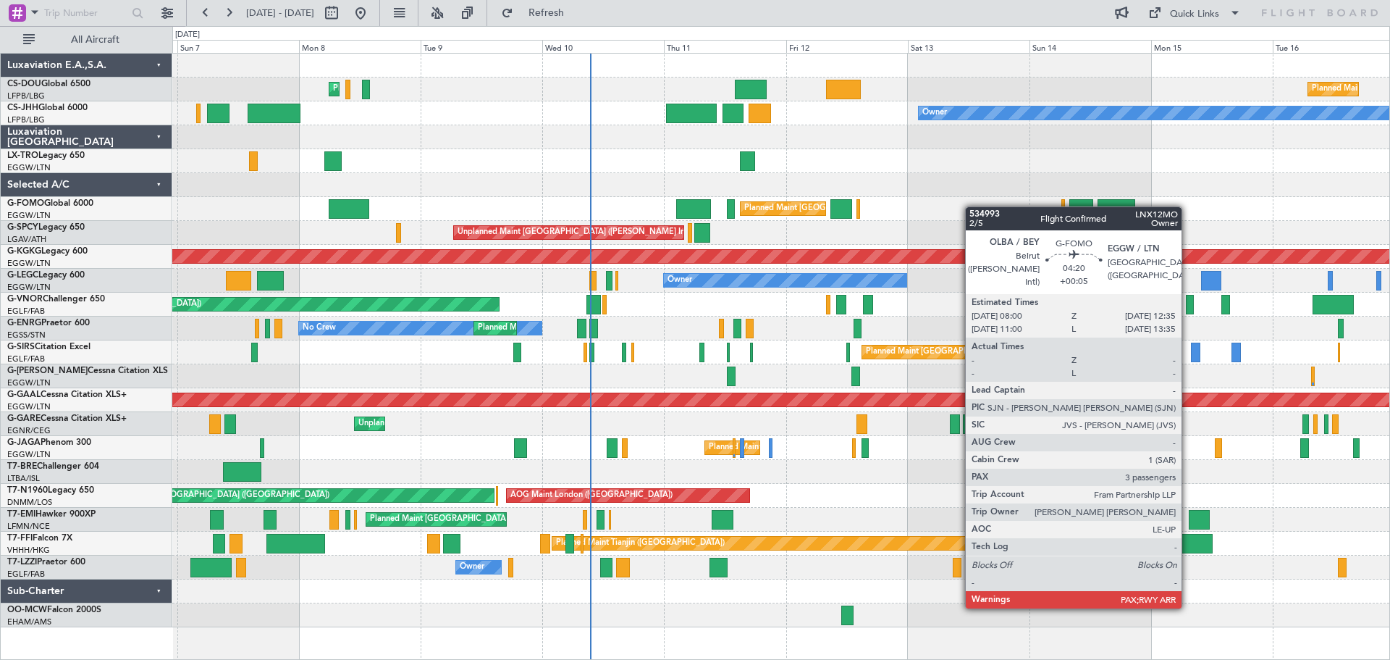
click at [1113, 212] on div "Planned Maint Paris (Le Bourget) Planned Maint Paris (Le Bourget) Planned Maint…" at bounding box center [780, 340] width 1217 height 573
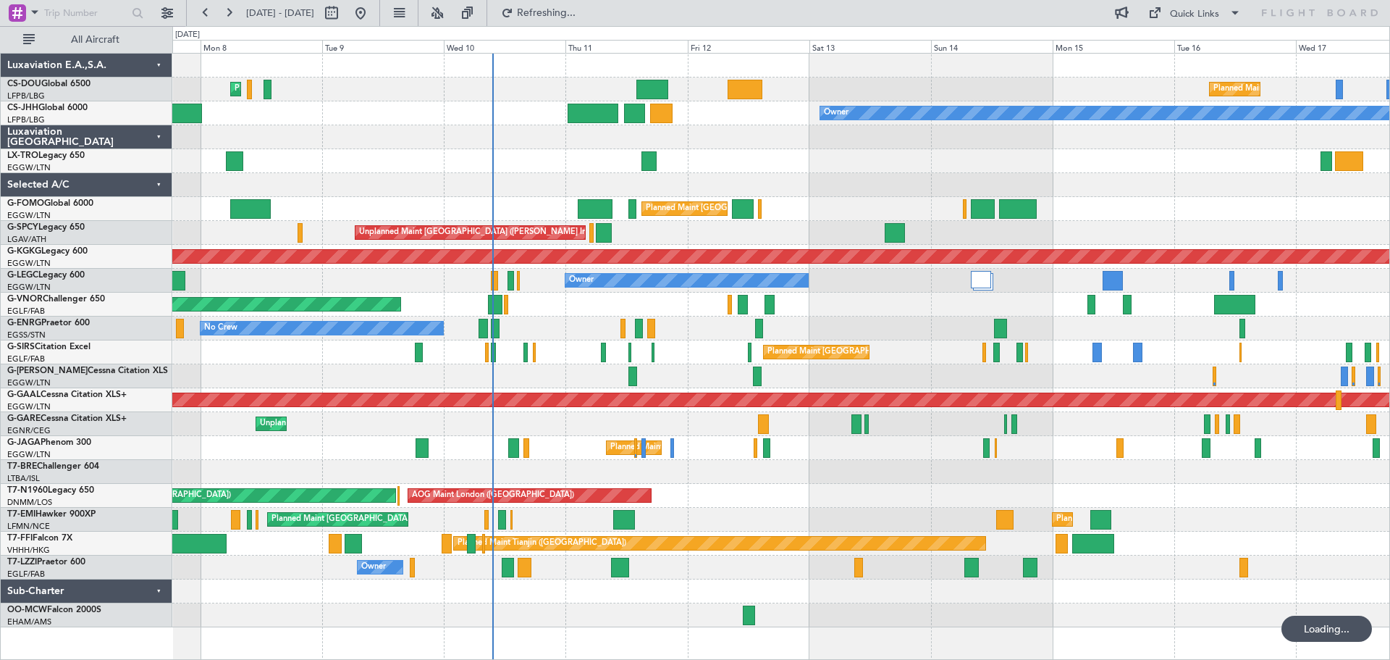
click at [938, 308] on div "Planned Maint [GEOGRAPHIC_DATA] ([GEOGRAPHIC_DATA])" at bounding box center [780, 304] width 1217 height 24
click at [577, 8] on span "Refresh" at bounding box center [546, 13] width 61 height 10
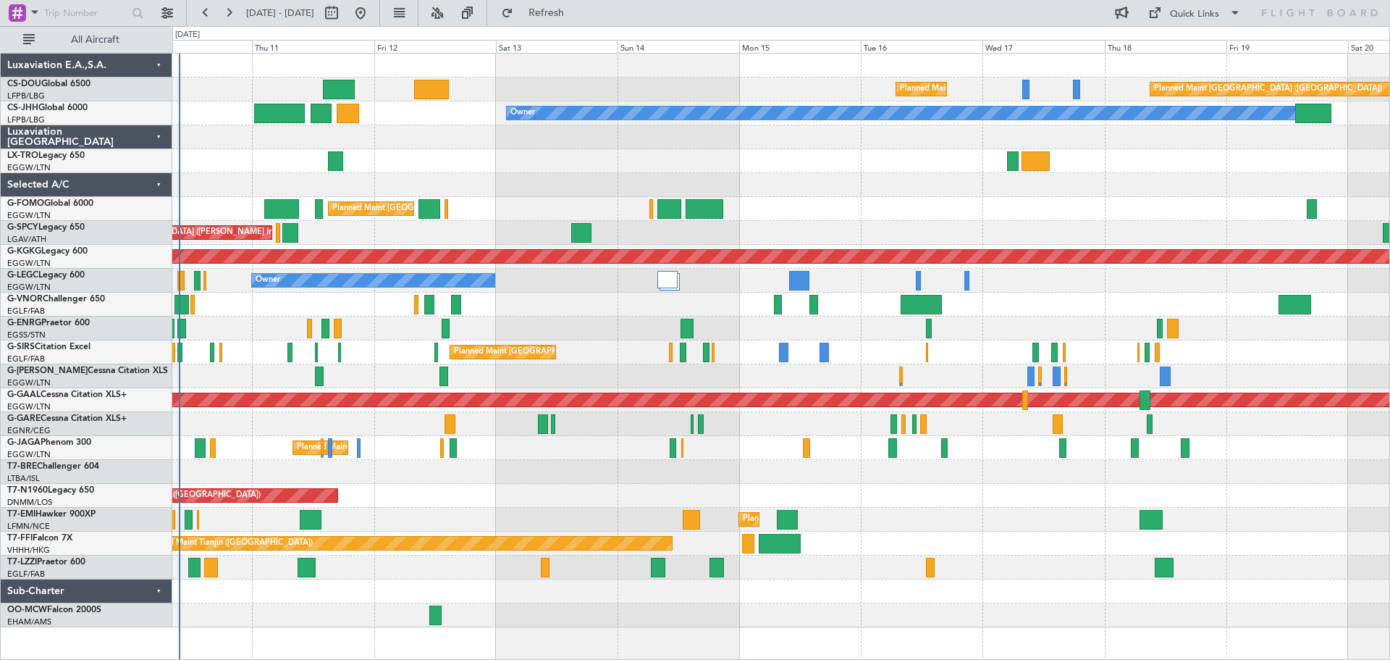
click at [972, 361] on div "Planned Maint [GEOGRAPHIC_DATA] ([GEOGRAPHIC_DATA])" at bounding box center [780, 352] width 1217 height 24
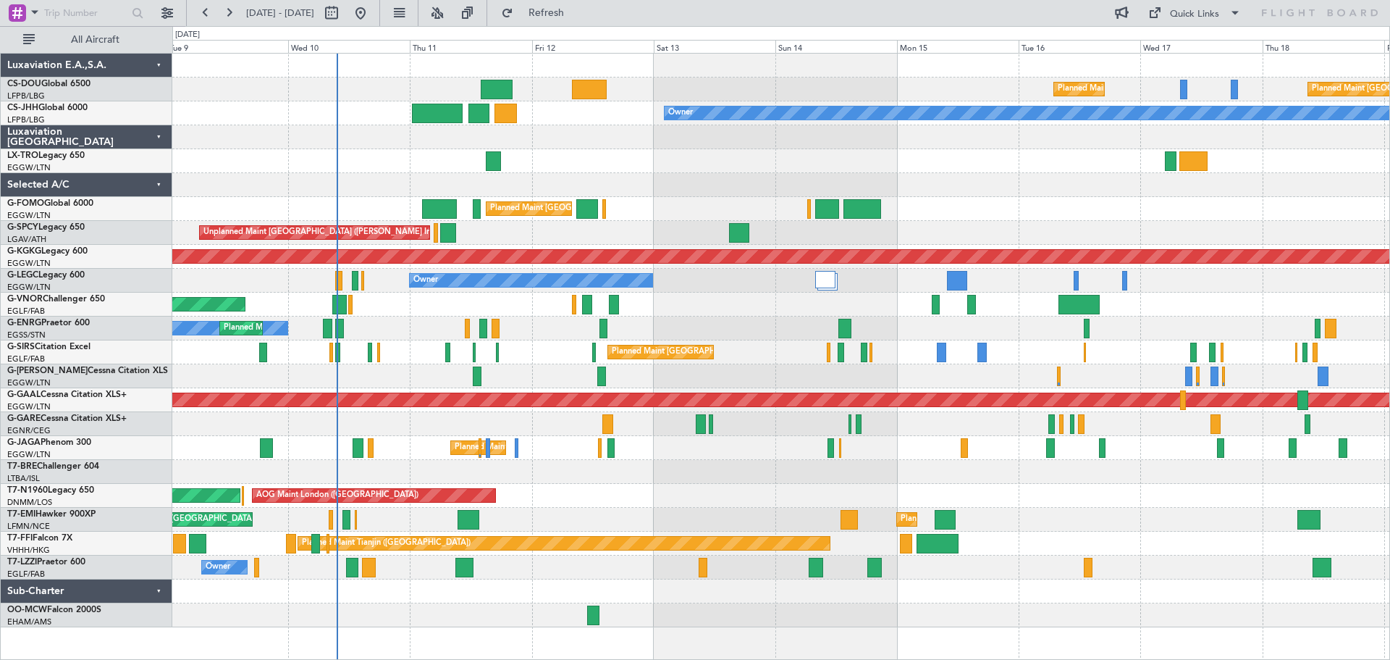
click at [744, 371] on div at bounding box center [780, 376] width 1217 height 24
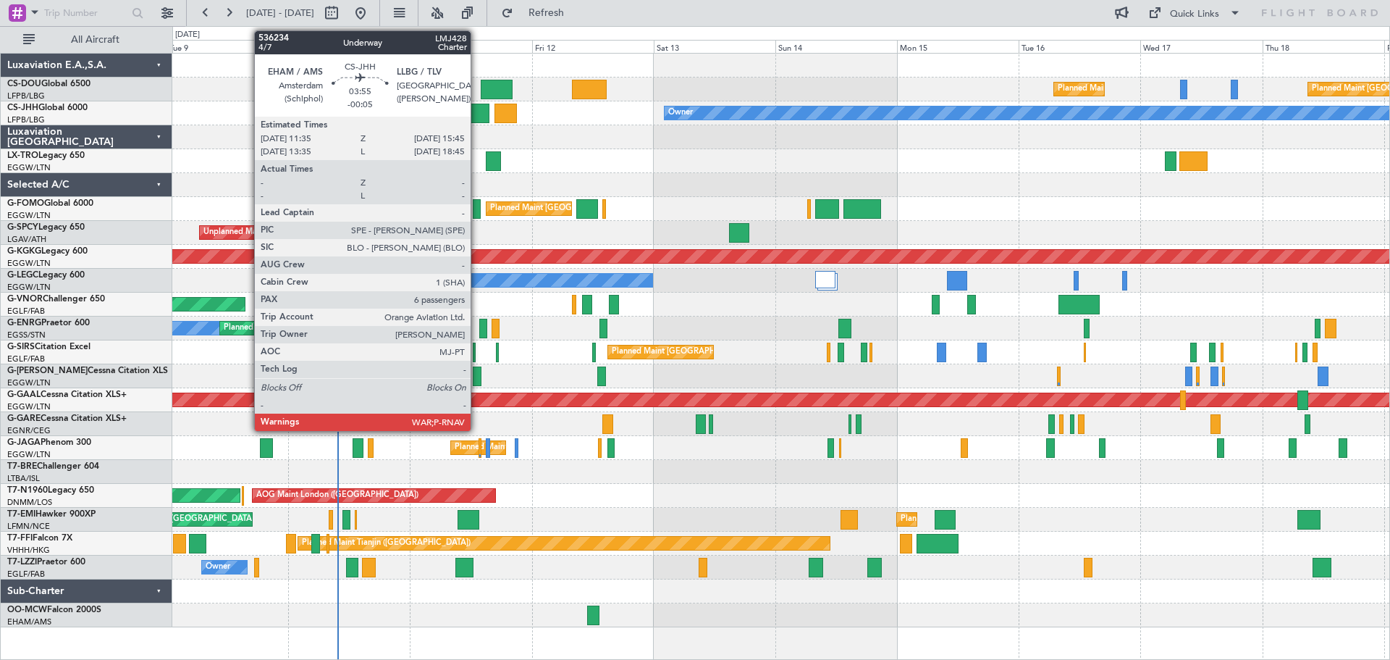
click at [477, 111] on div at bounding box center [479, 114] width 22 height 20
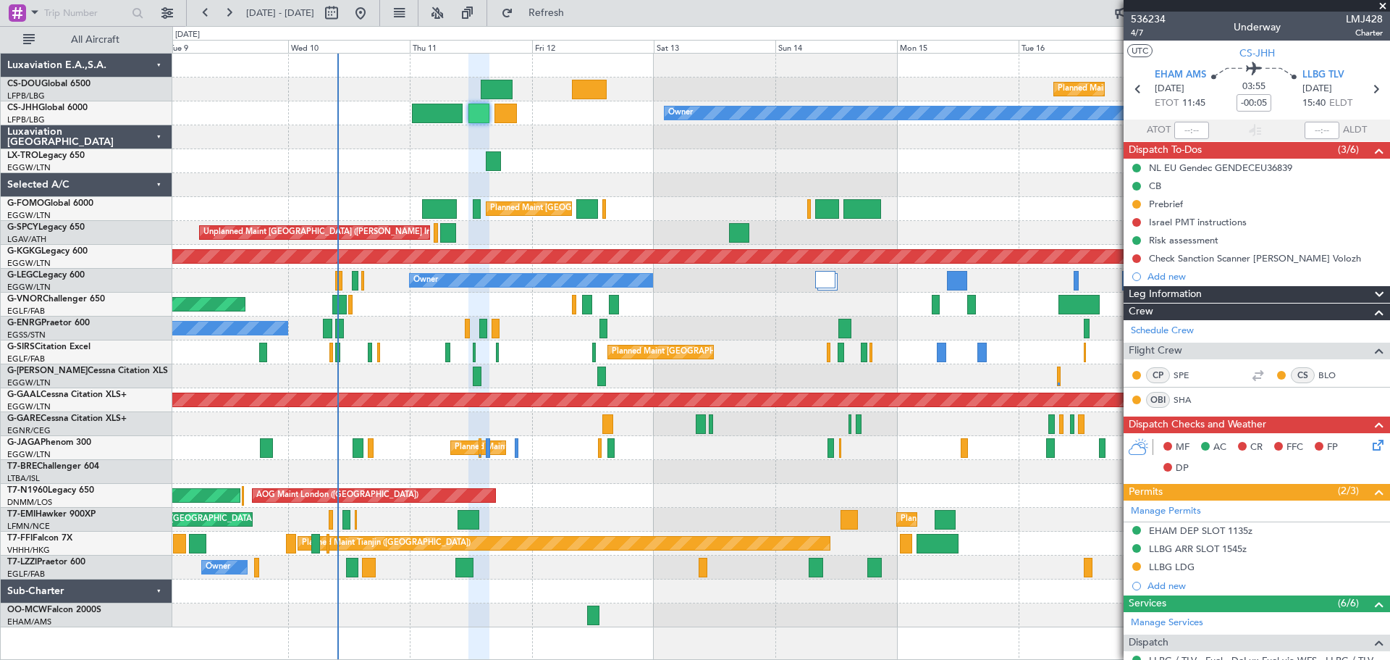
click at [1384, 6] on span at bounding box center [1383, 6] width 14 height 13
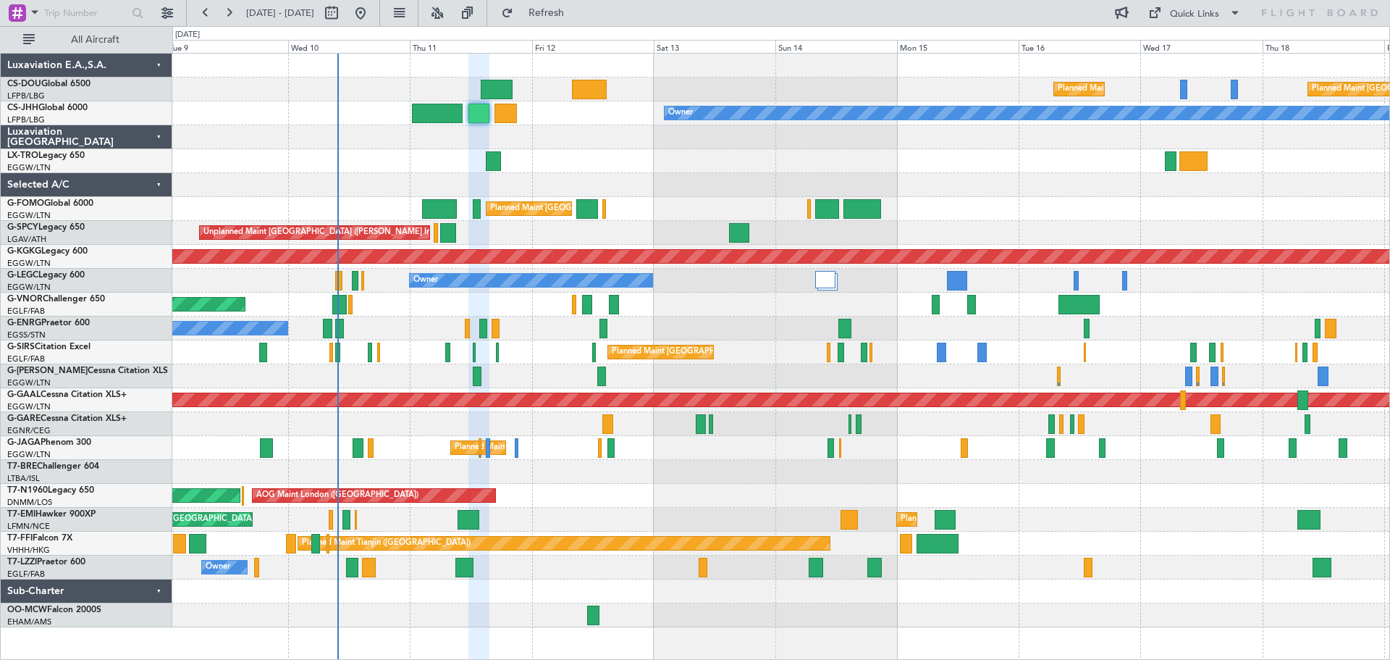
type input "0"
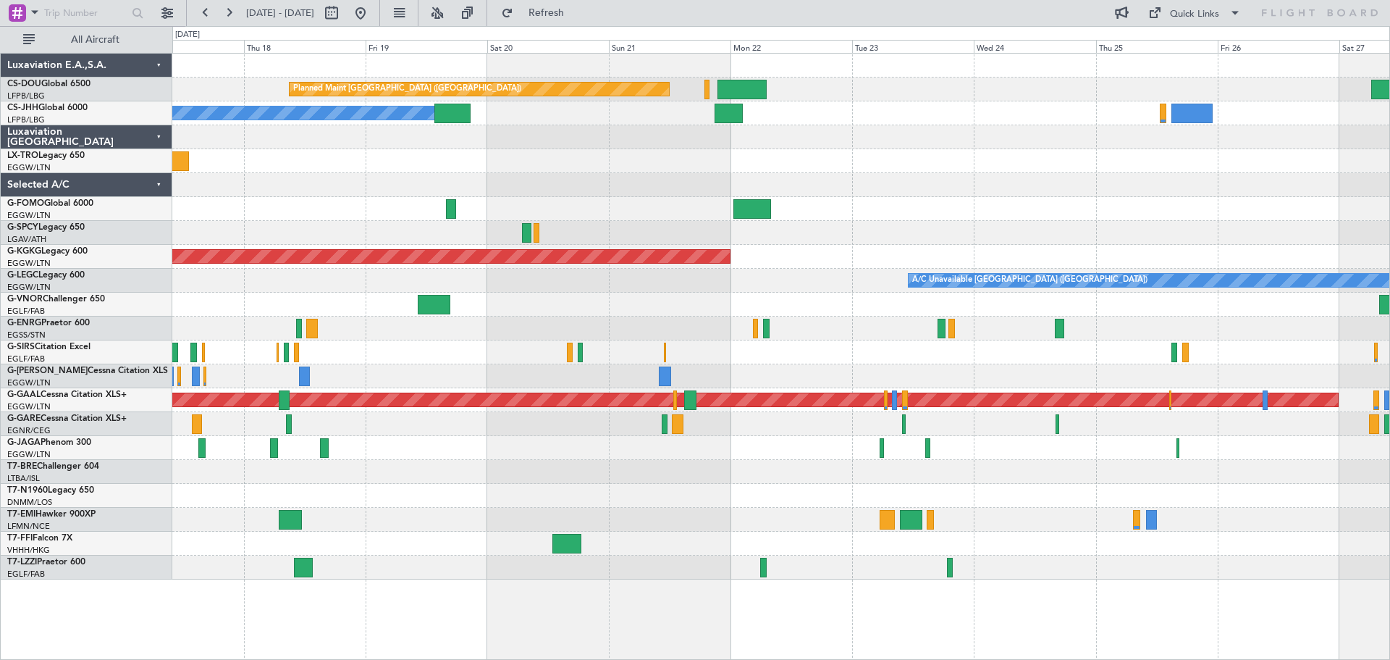
click at [626, 179] on div "Planned Maint Paris (Le Bourget) Planned Maint Paris (Le Bourget) Planned Maint…" at bounding box center [780, 317] width 1217 height 526
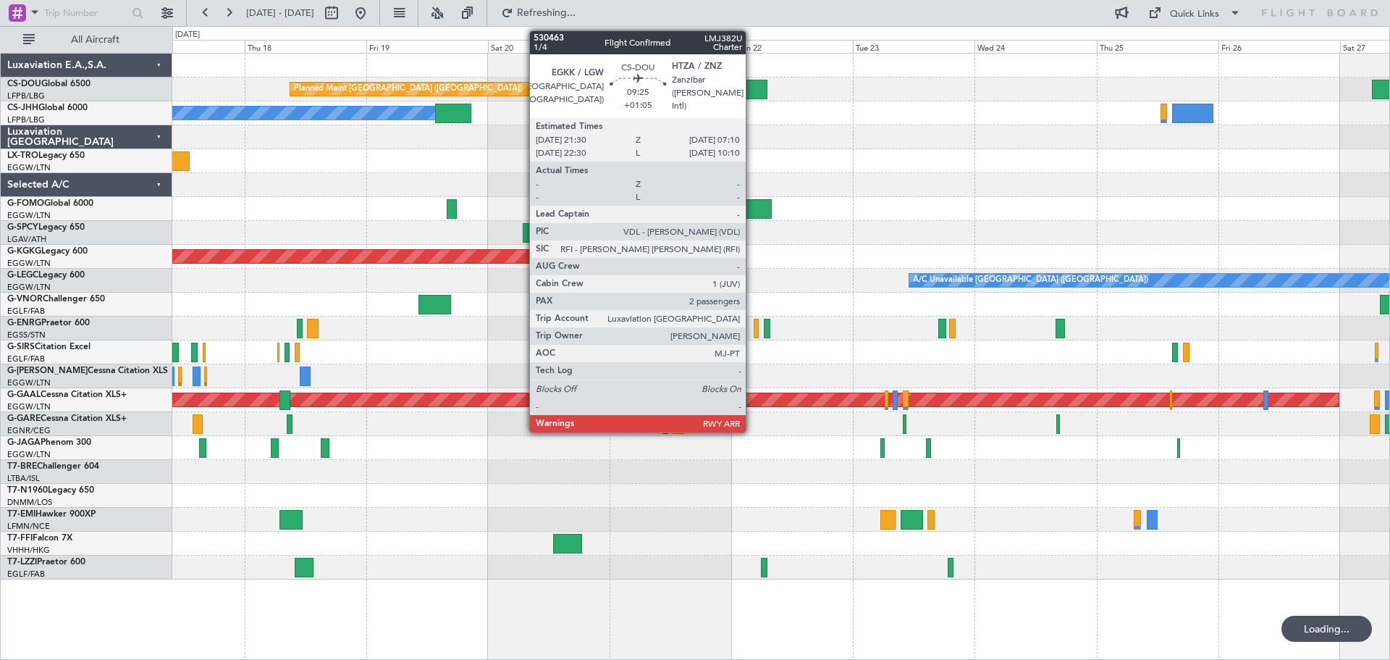
click at [752, 93] on div at bounding box center [742, 90] width 49 height 20
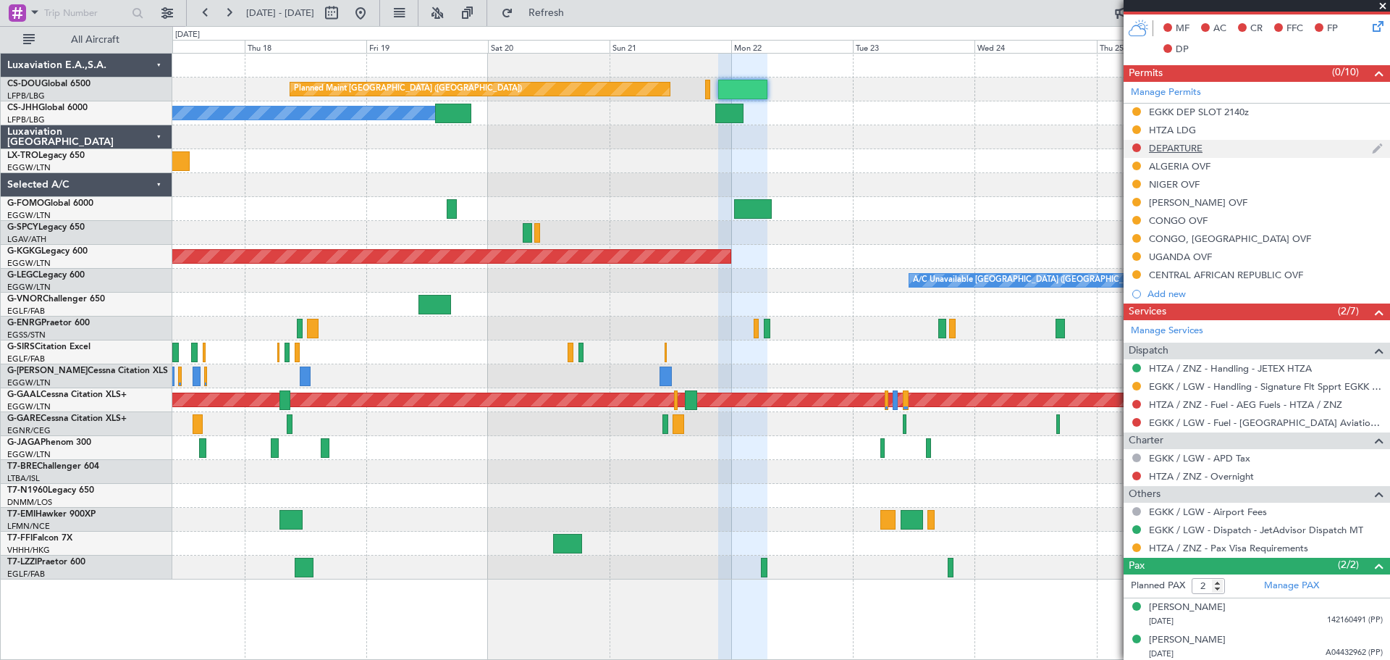
scroll to position [407, 0]
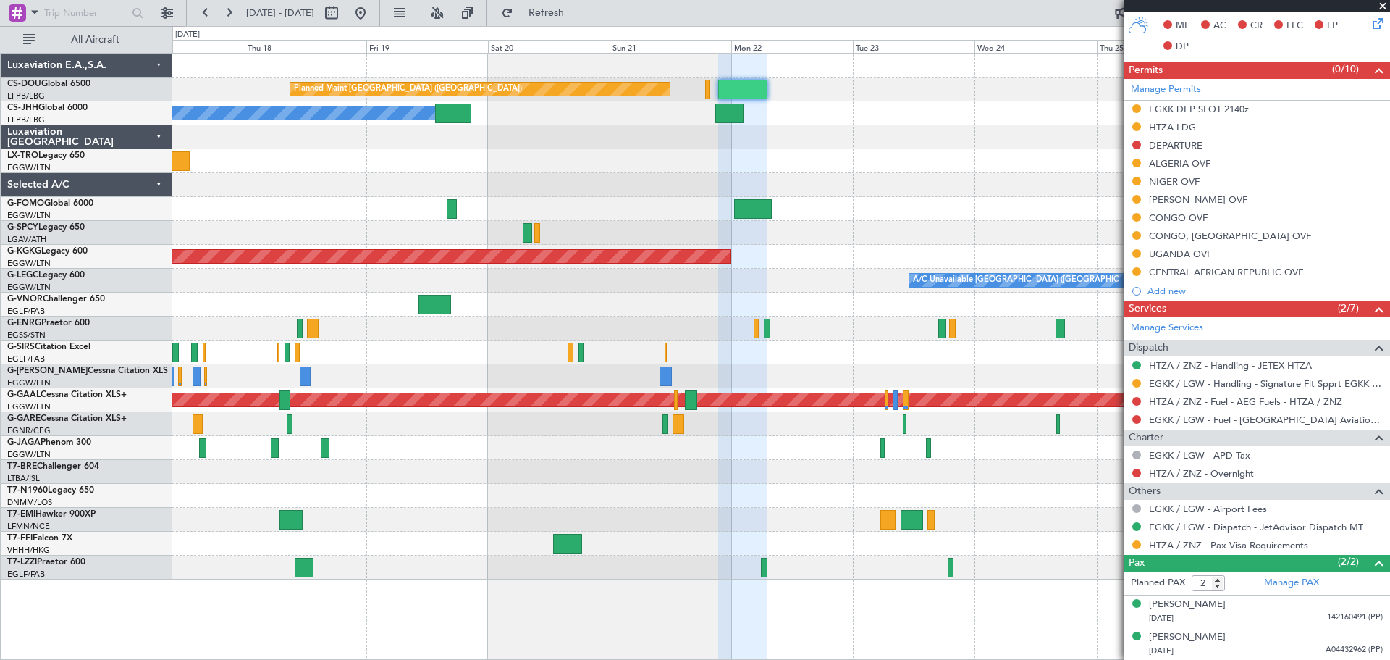
click at [1379, 4] on span at bounding box center [1383, 6] width 14 height 13
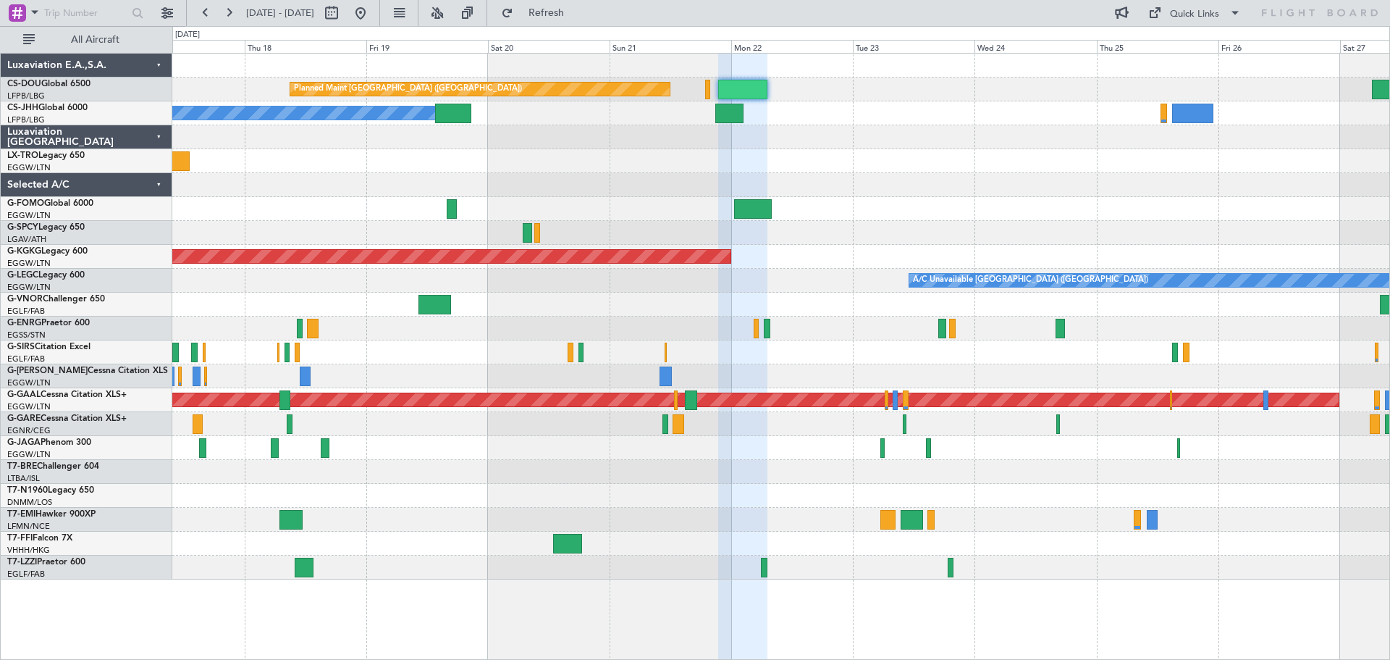
type input "0"
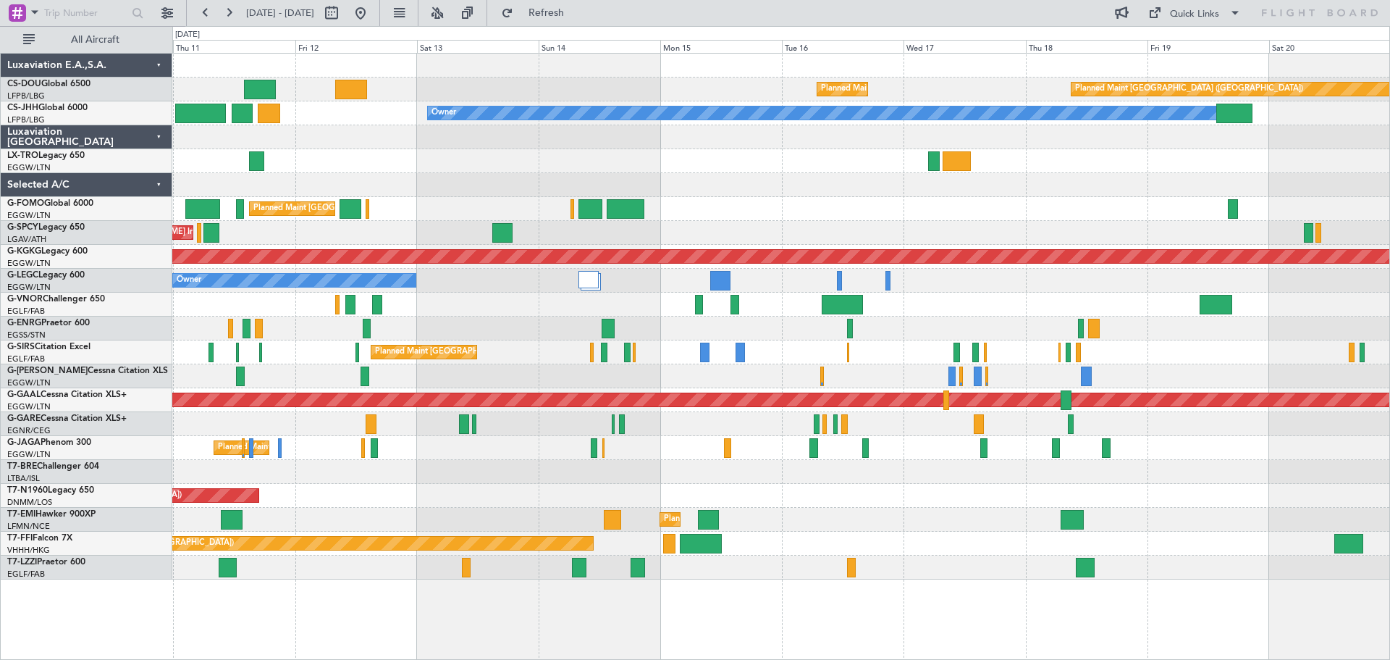
click at [1292, 172] on div "Planned Maint Paris (Le Bourget) Planned Maint Paris (Le Bourget) Planned Maint…" at bounding box center [780, 317] width 1217 height 526
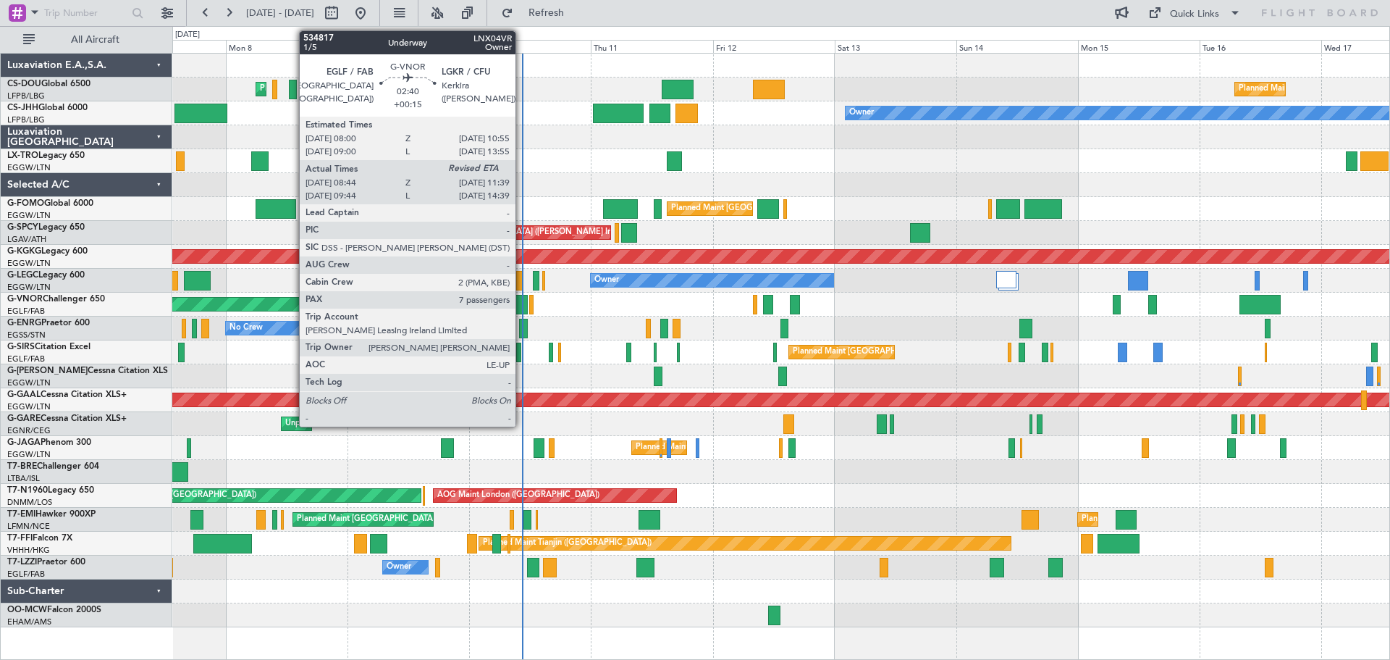
click at [522, 308] on div at bounding box center [520, 305] width 15 height 20
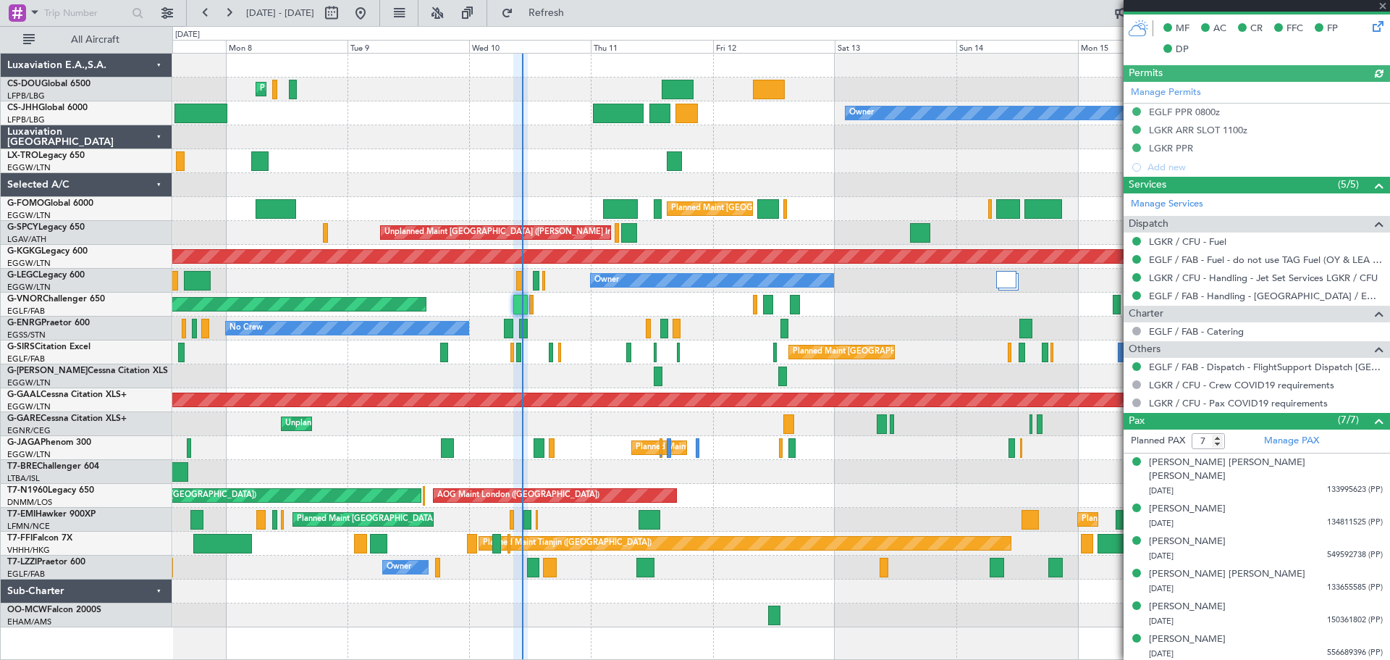
scroll to position [421, 0]
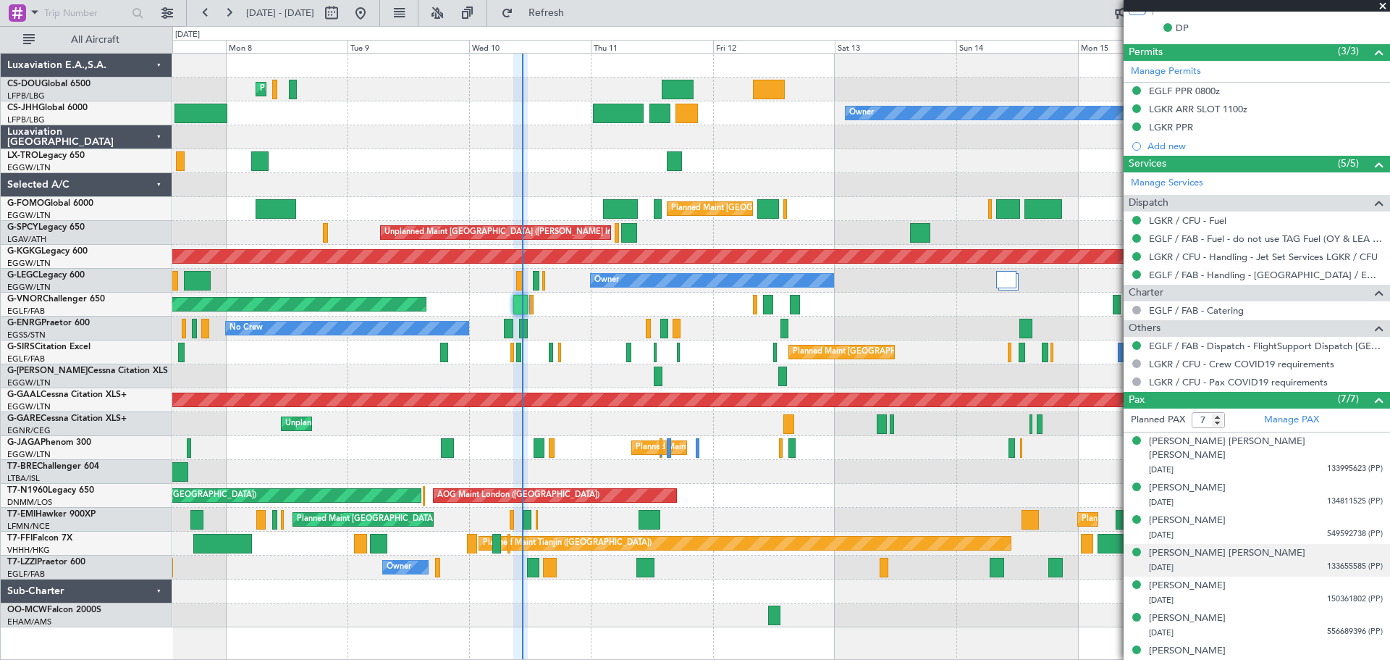
click at [1329, 560] on span "133655585 (PP)" at bounding box center [1355, 566] width 56 height 12
click at [1370, 577] on img at bounding box center [1376, 583] width 13 height 13
click at [1332, 658] on span "145992416 (PP)" at bounding box center [1355, 664] width 56 height 12
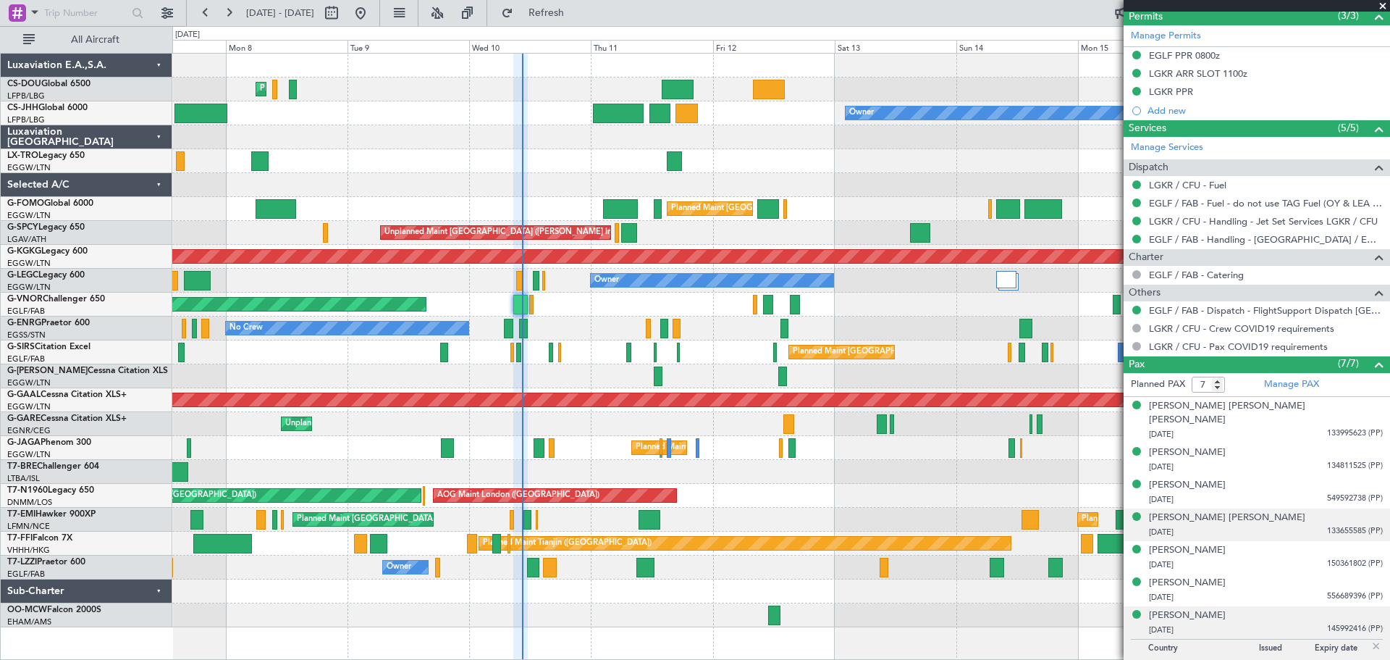
click at [1370, 639] on img at bounding box center [1376, 645] width 13 height 13
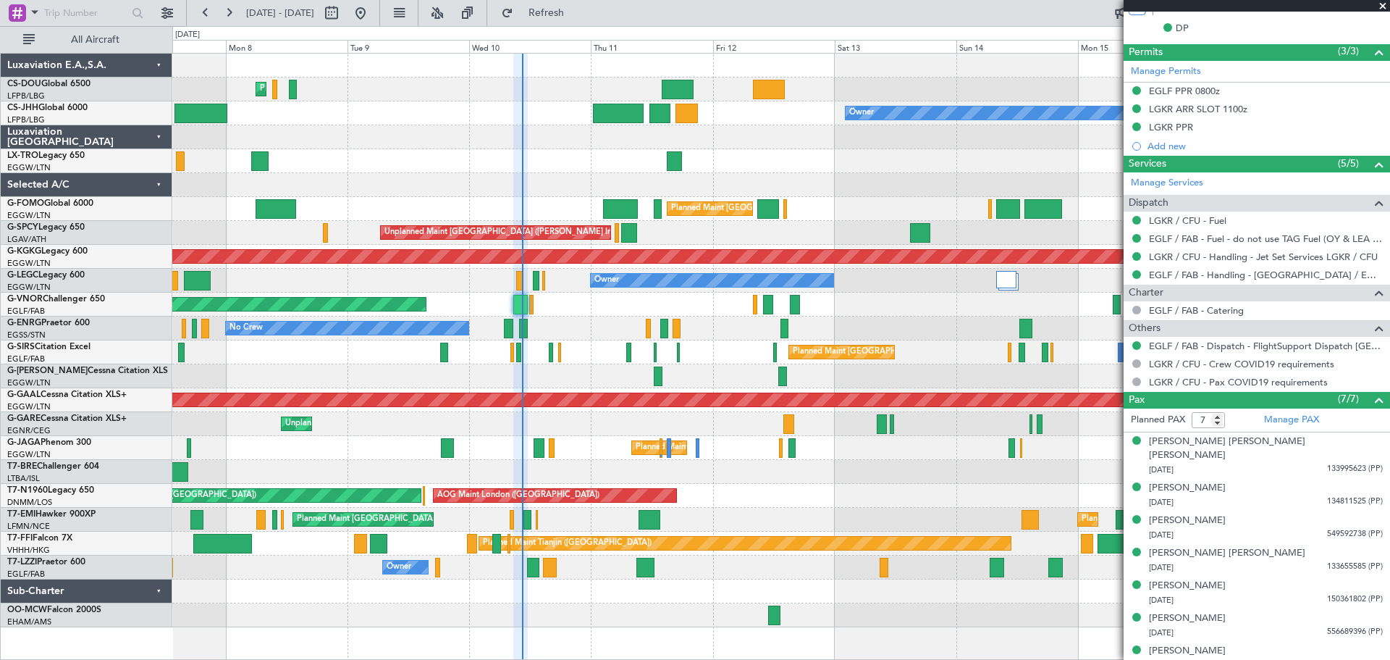
click at [1378, 5] on span at bounding box center [1383, 6] width 14 height 13
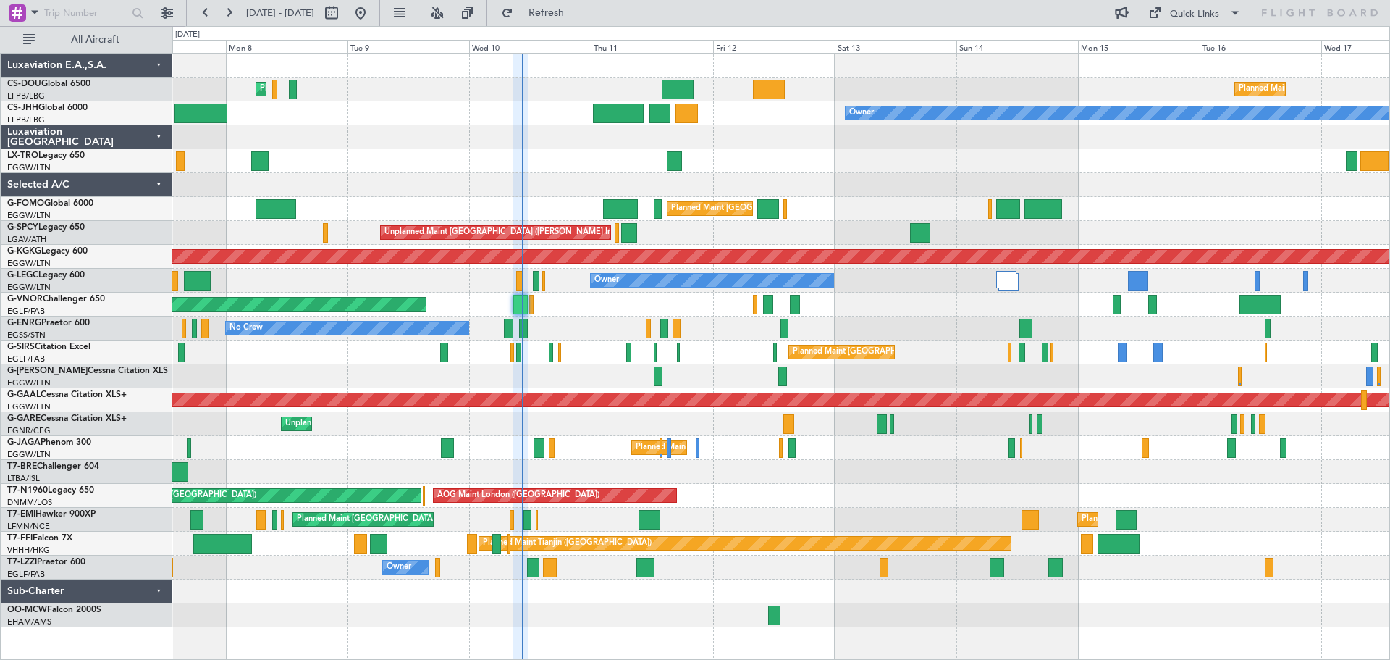
type input "0"
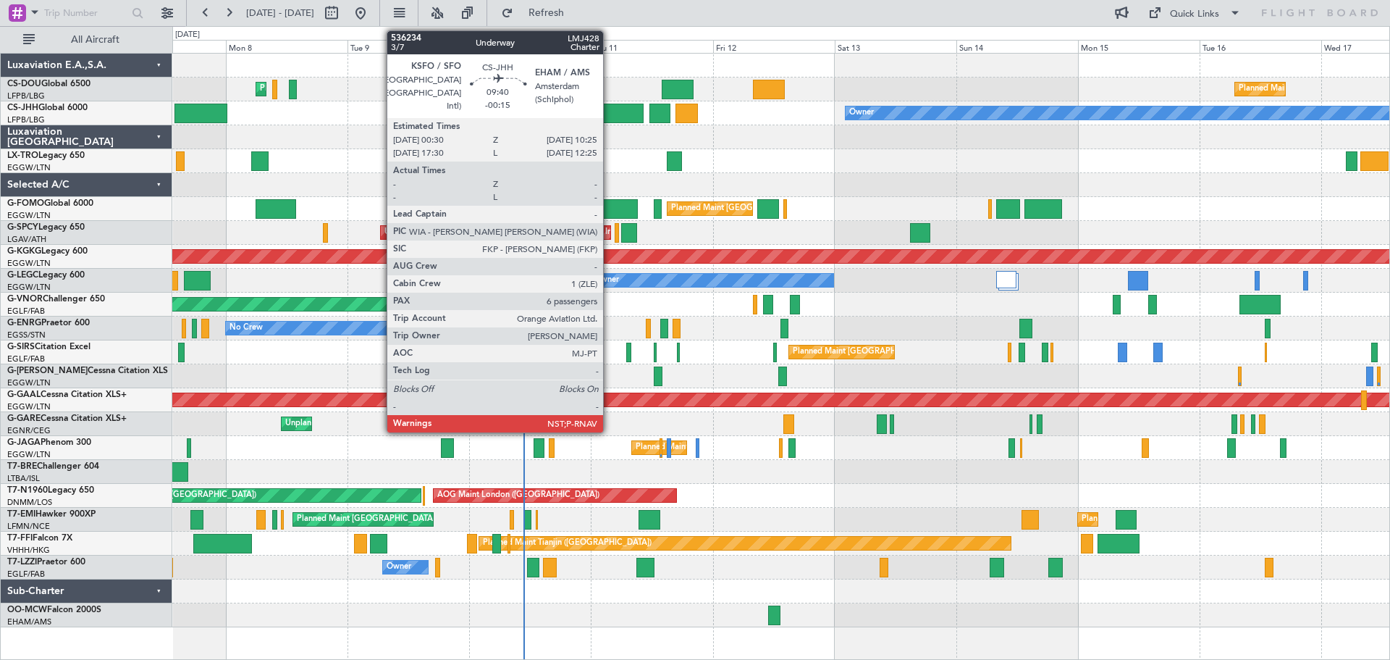
click at [610, 113] on div at bounding box center [618, 114] width 51 height 20
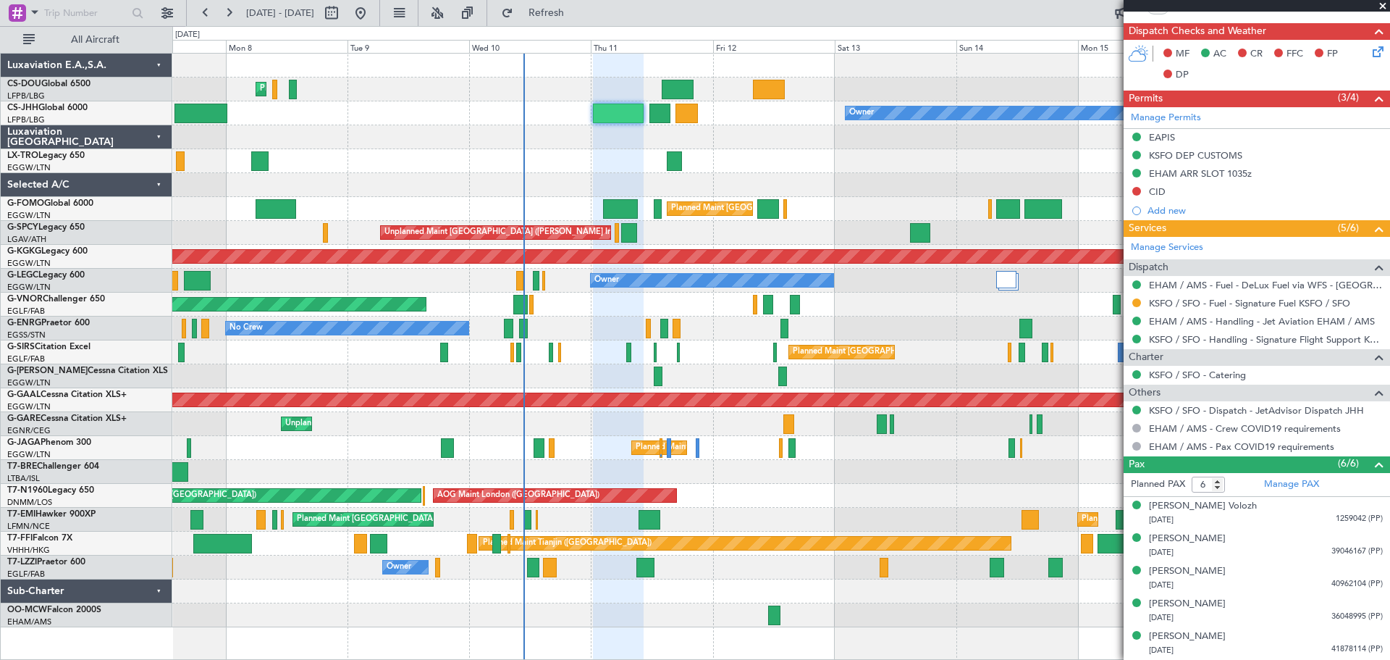
scroll to position [425, 0]
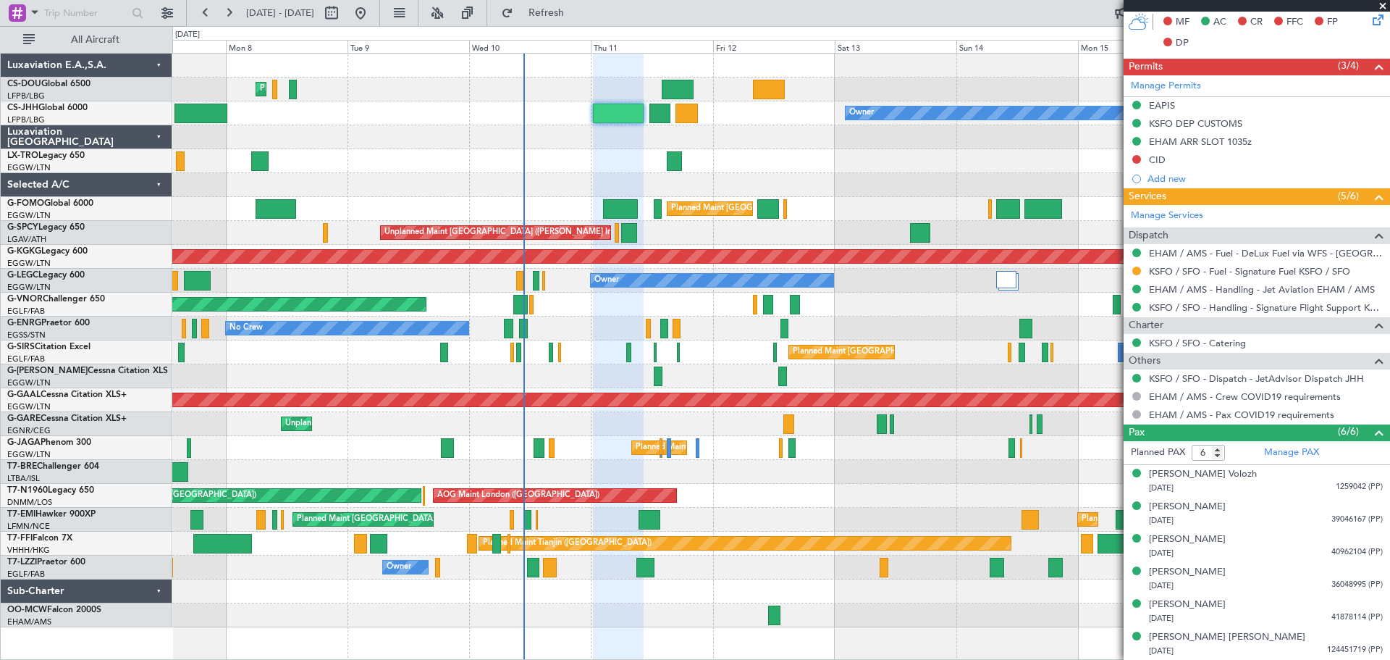
click at [1380, 7] on span at bounding box center [1383, 6] width 14 height 13
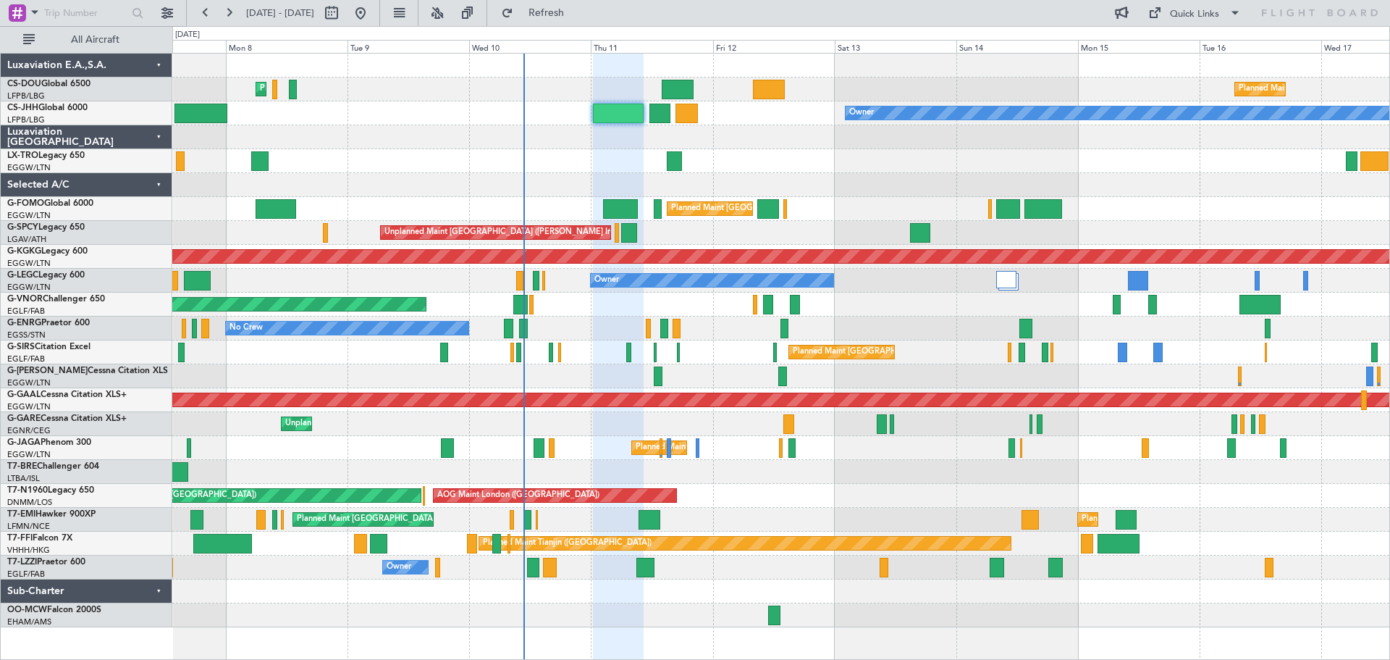
type input "0"
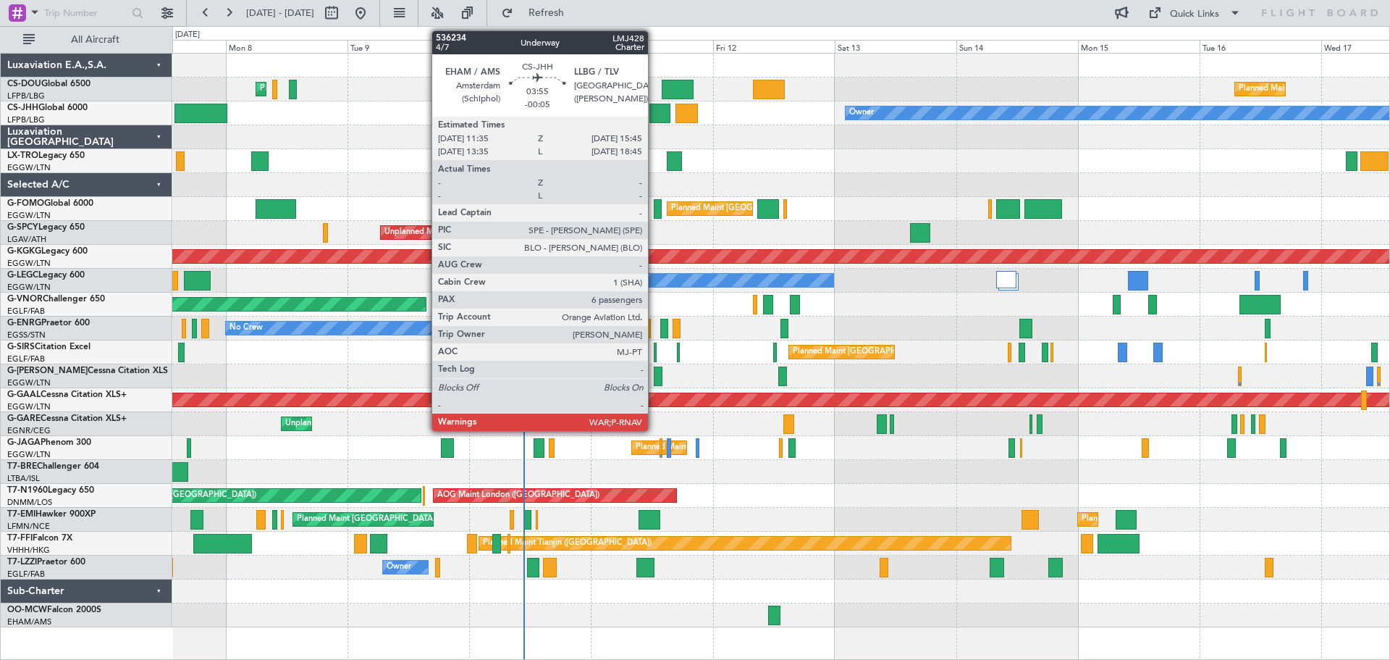
click at [654, 111] on div at bounding box center [660, 114] width 22 height 20
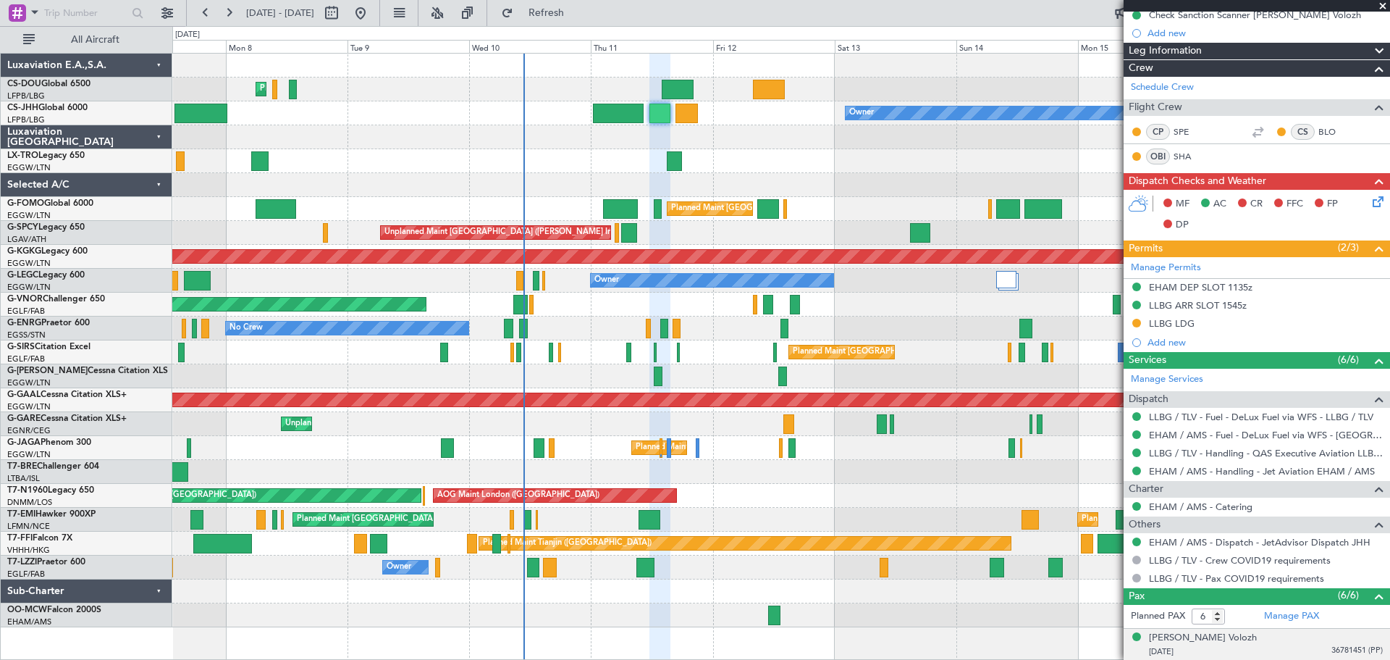
scroll to position [45, 0]
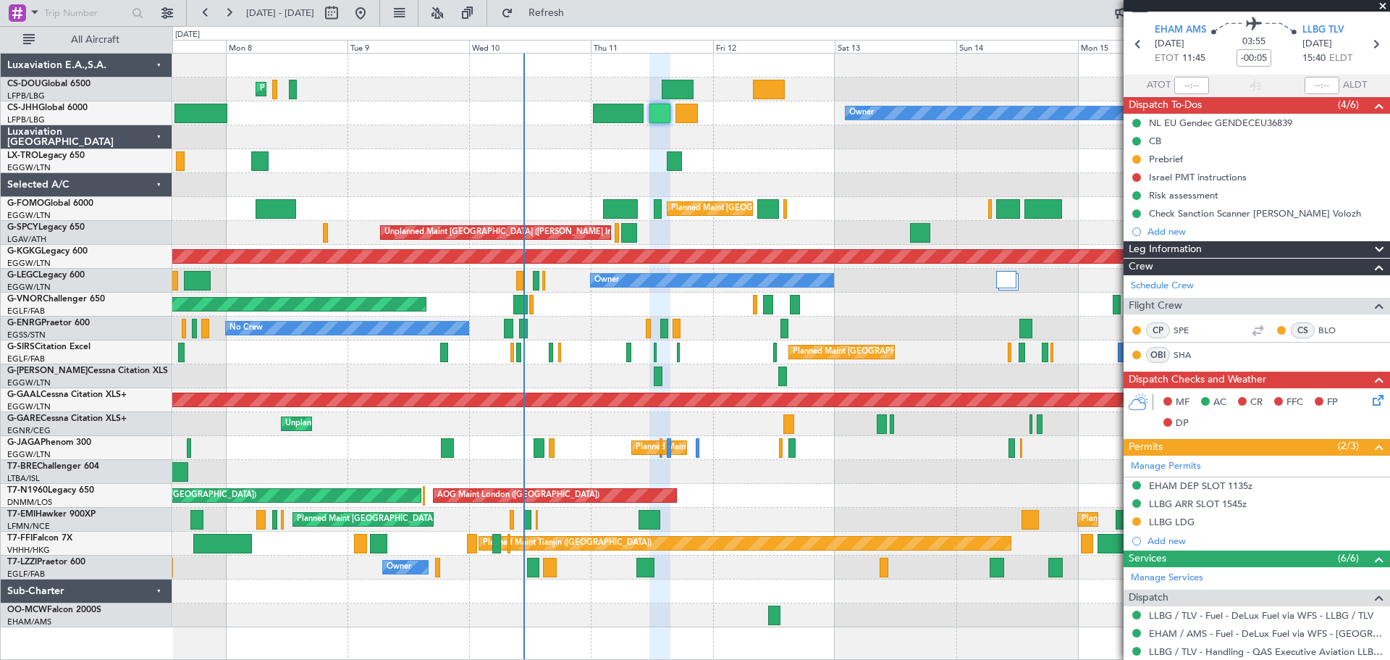
click at [1380, 4] on span at bounding box center [1383, 6] width 14 height 13
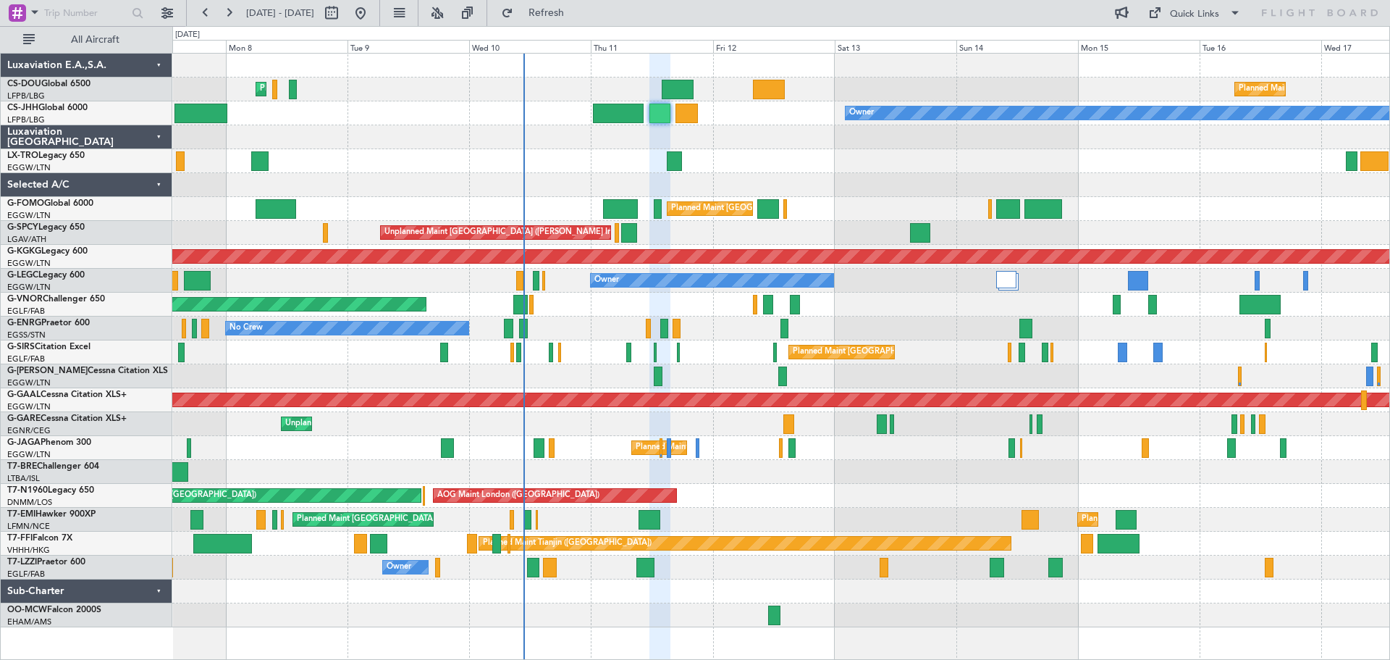
type input "0"
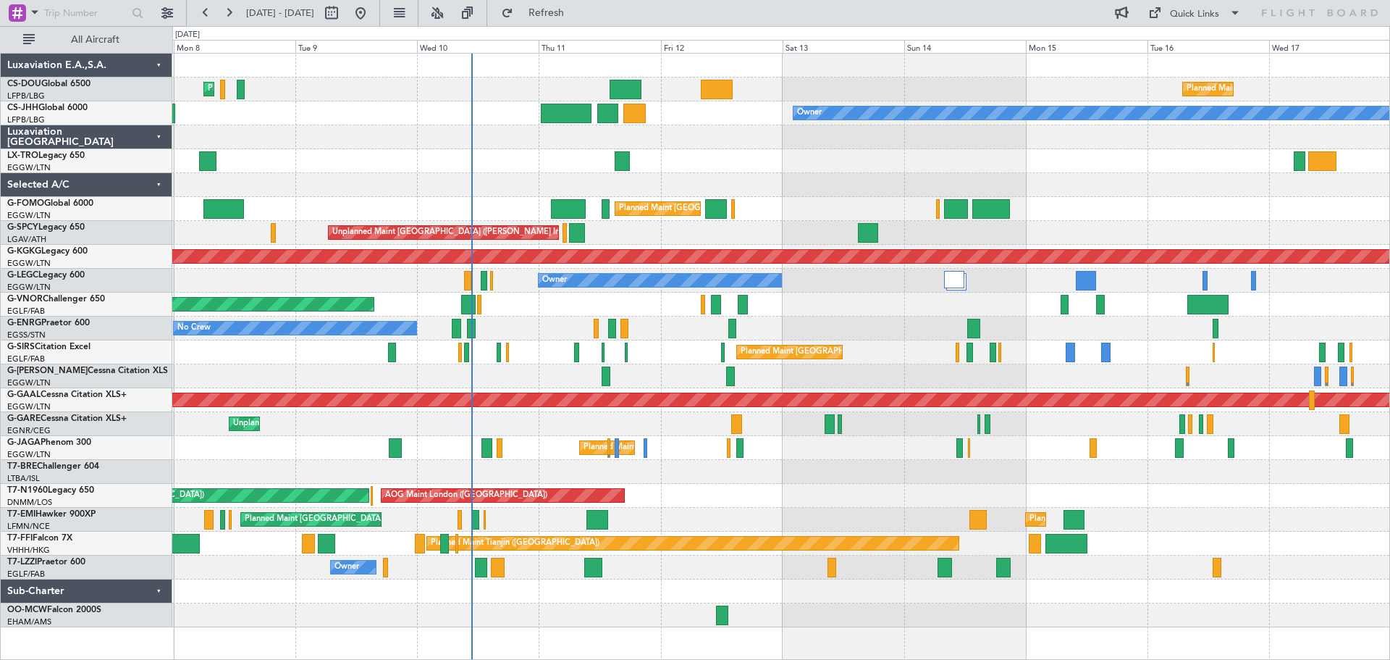
click at [797, 188] on div at bounding box center [780, 185] width 1217 height 24
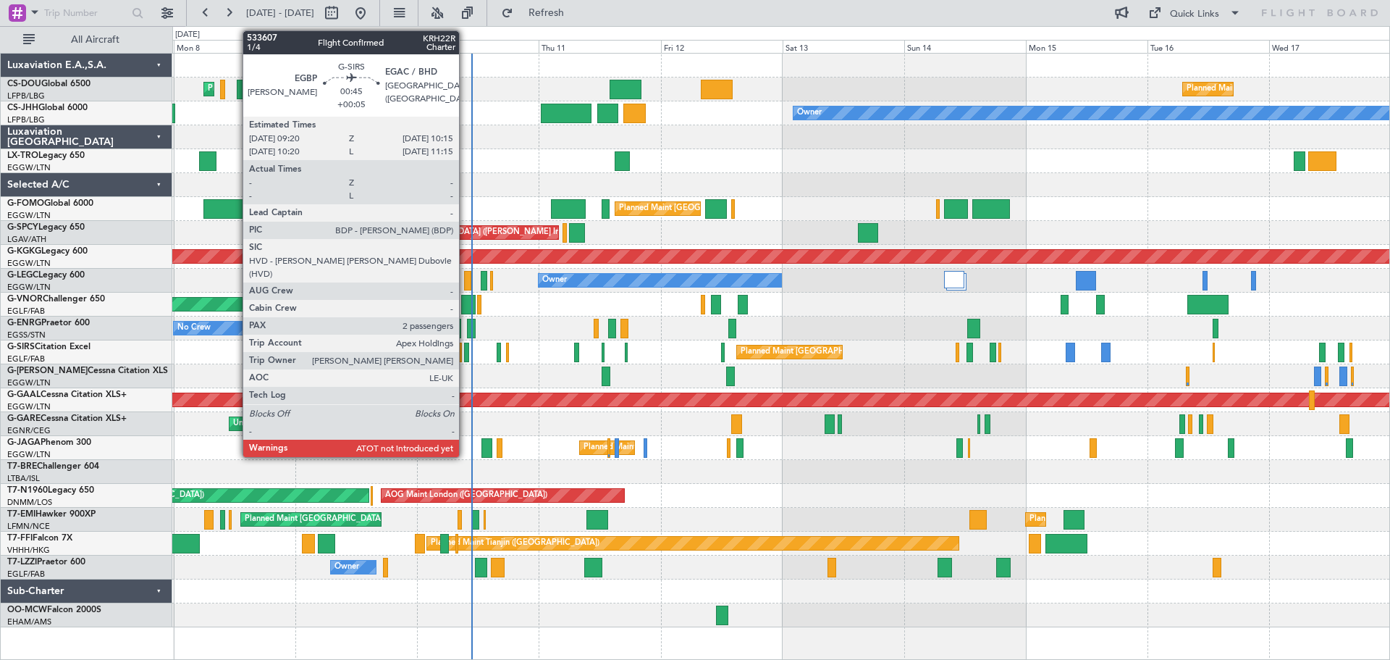
click at [466, 353] on div at bounding box center [466, 352] width 5 height 20
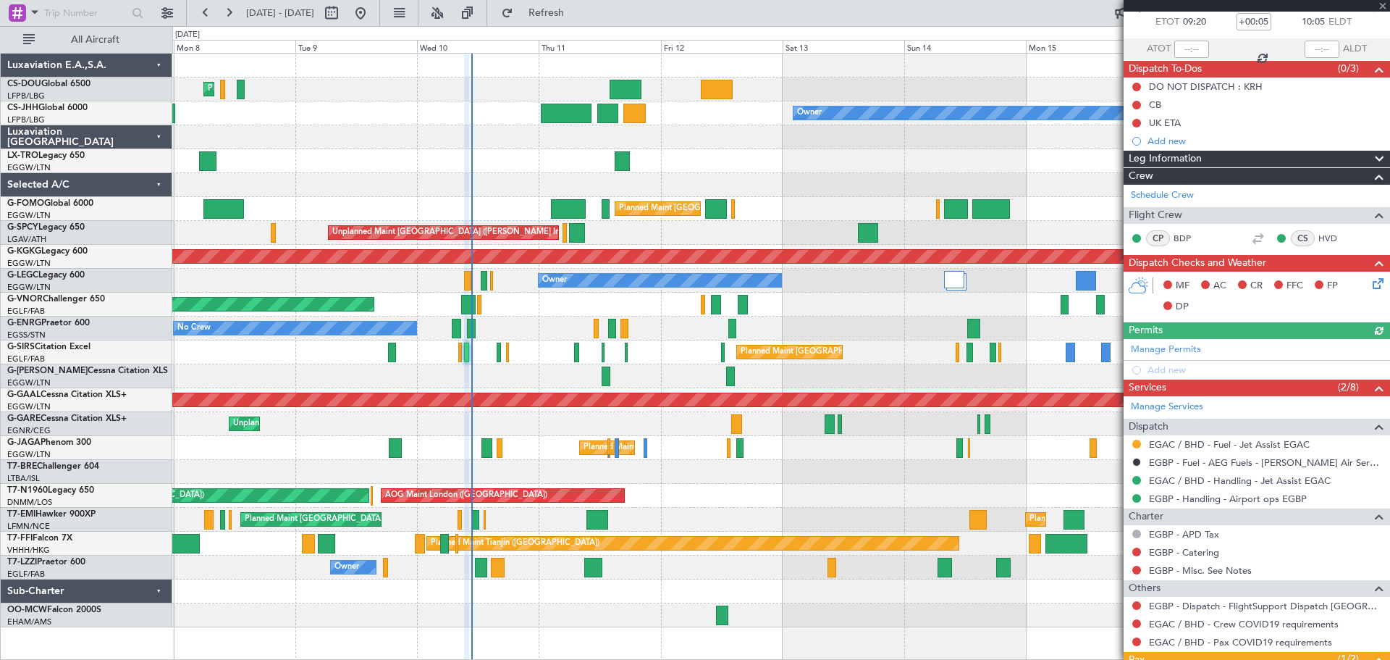
scroll to position [176, 0]
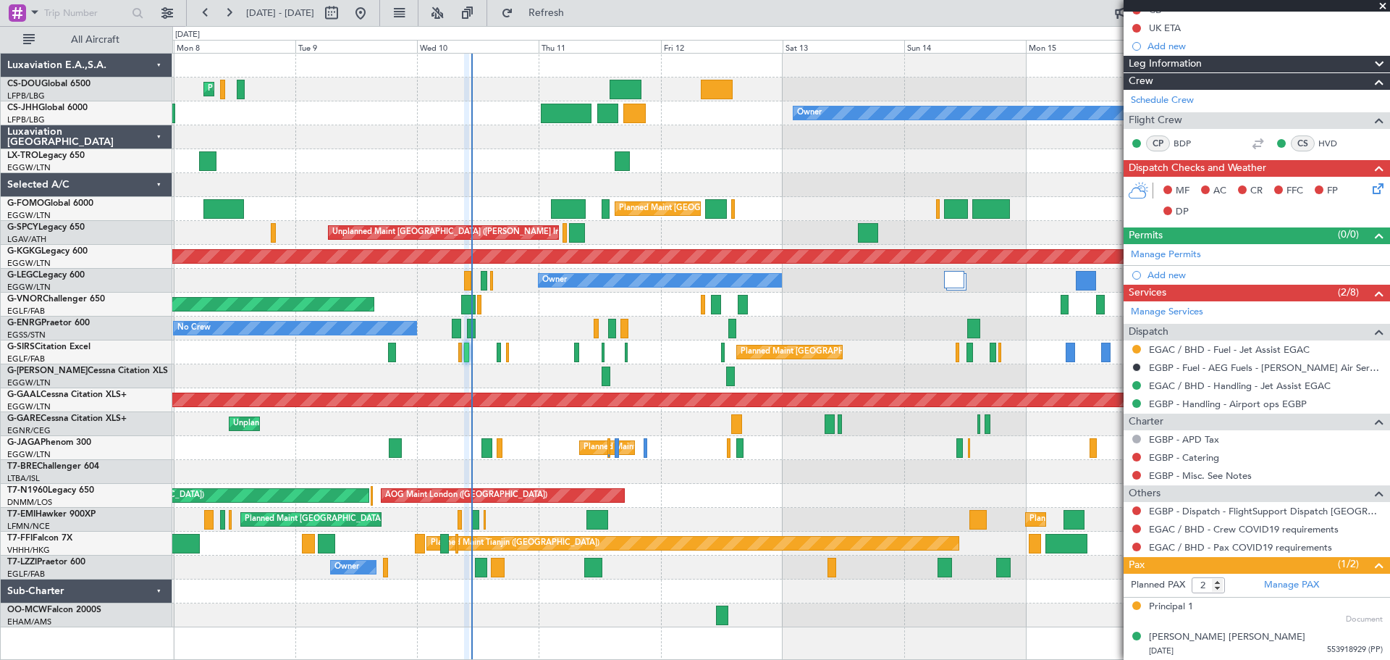
click at [1383, 7] on span at bounding box center [1383, 6] width 14 height 13
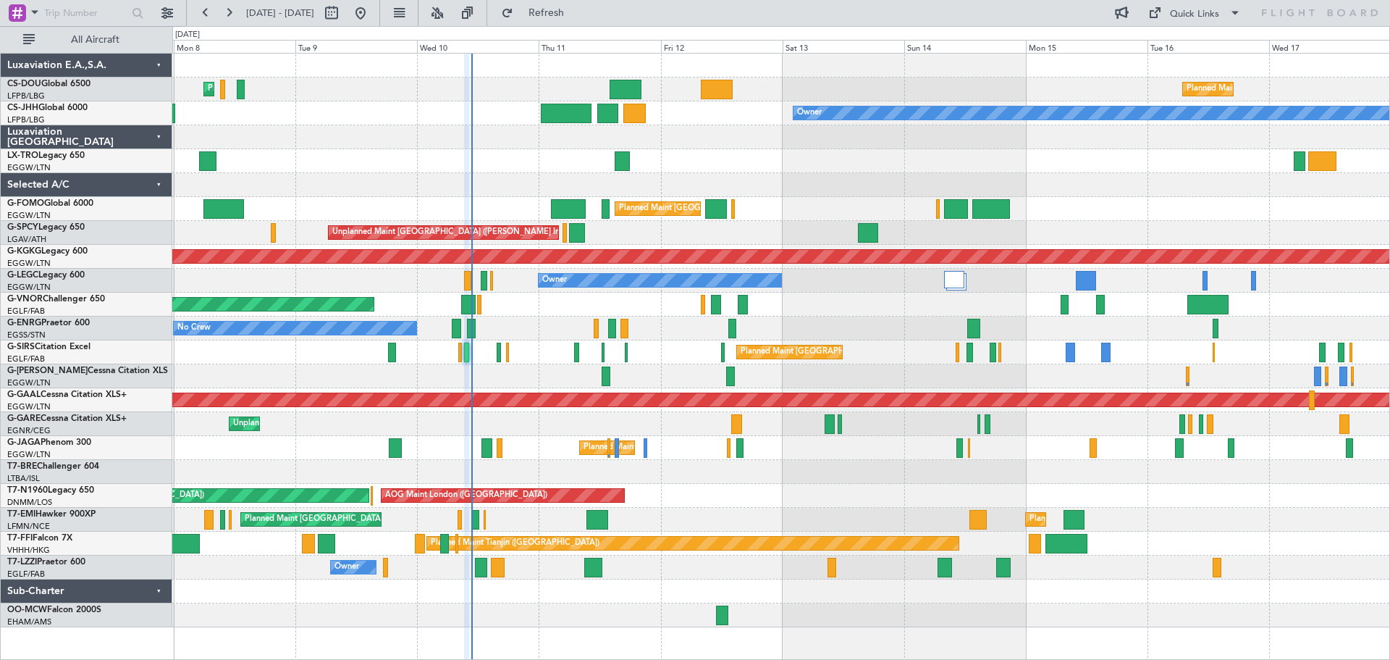
type input "0"
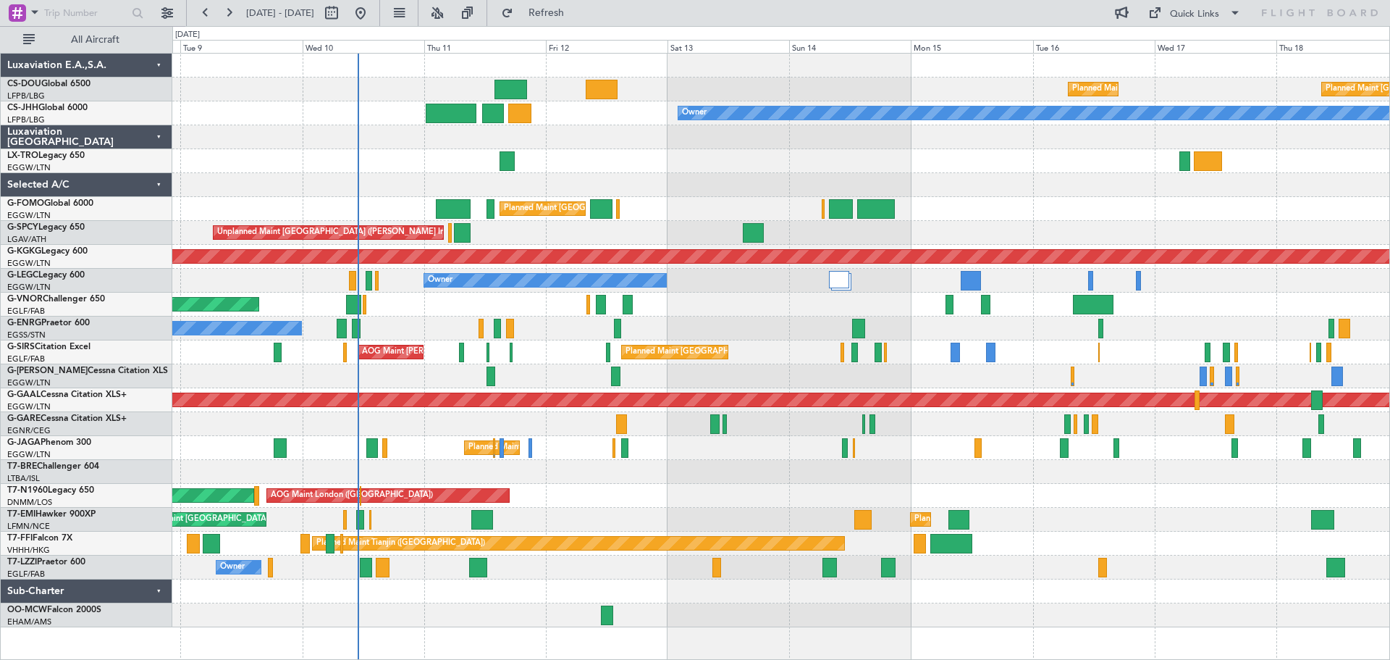
click at [653, 179] on div at bounding box center [780, 185] width 1217 height 24
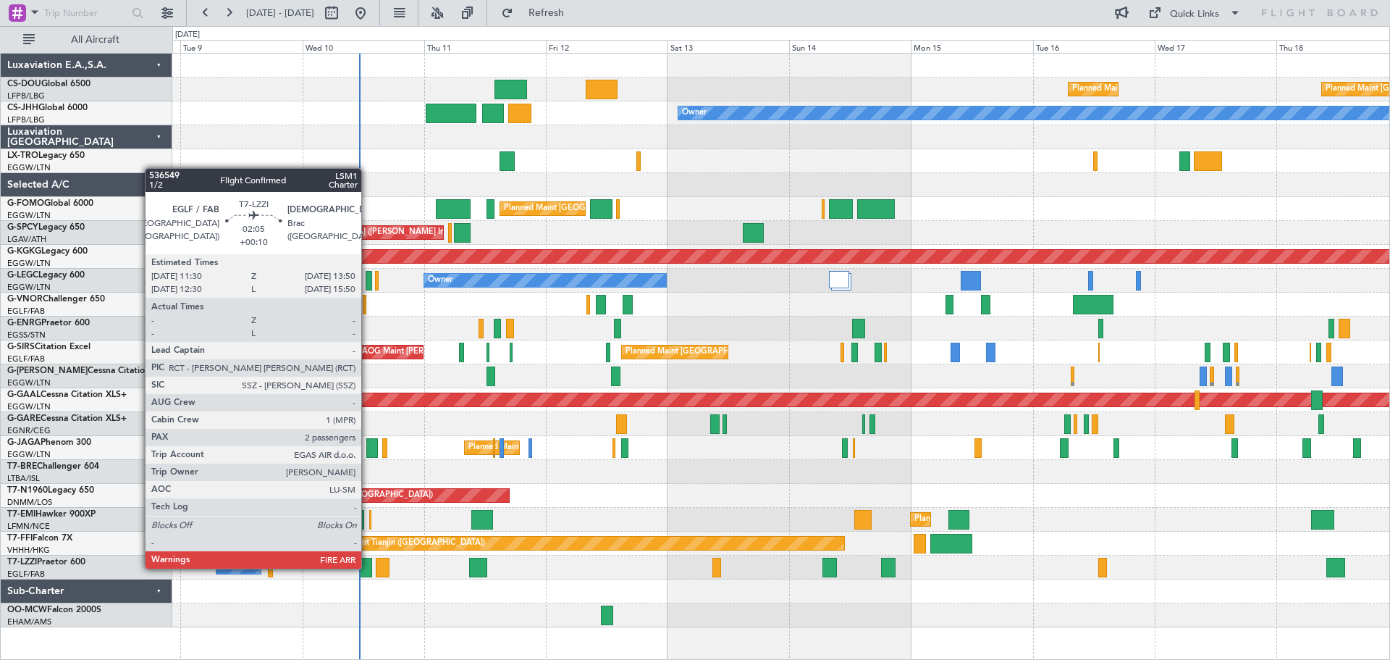
click at [368, 567] on div at bounding box center [366, 567] width 12 height 20
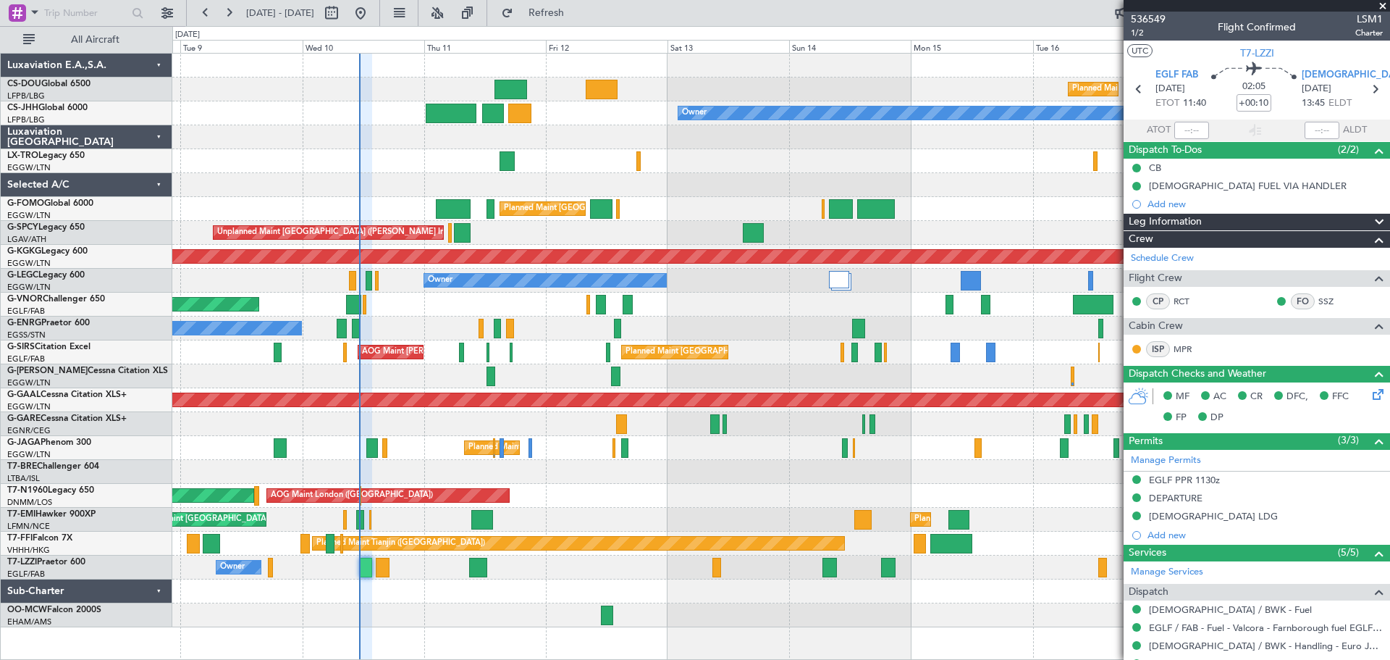
click at [1381, 3] on span at bounding box center [1383, 6] width 14 height 13
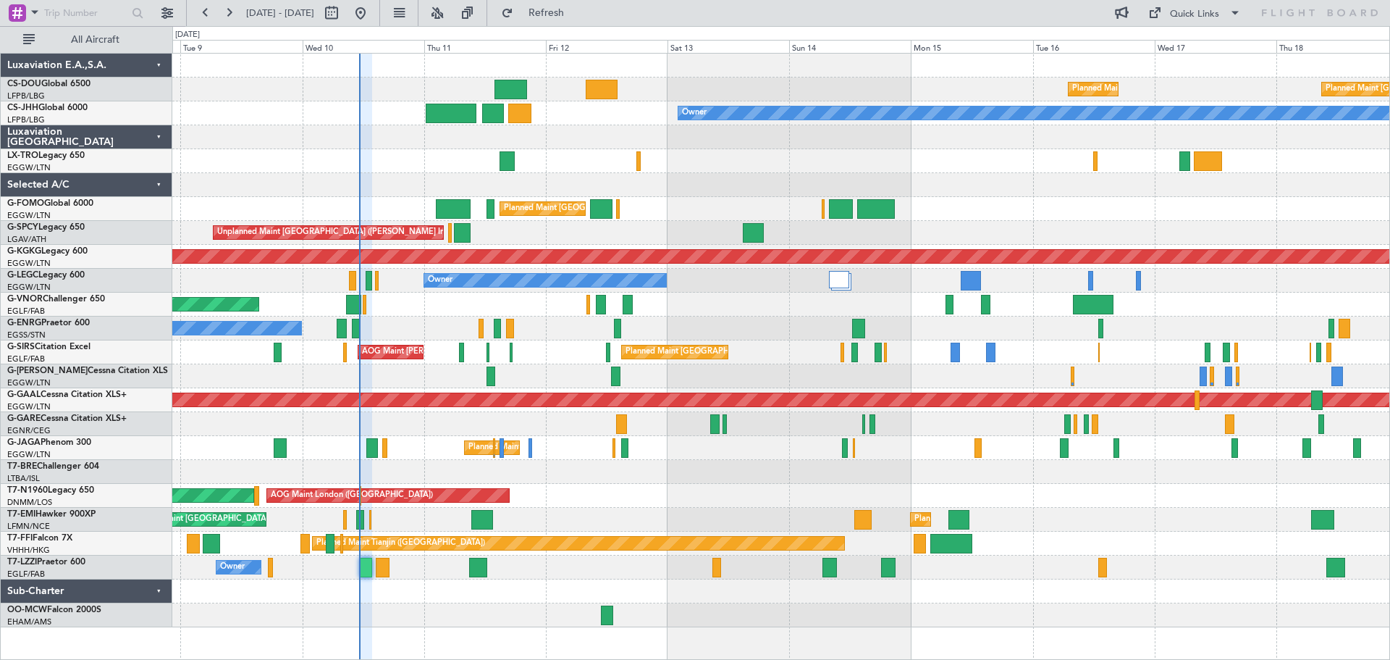
type input "0"
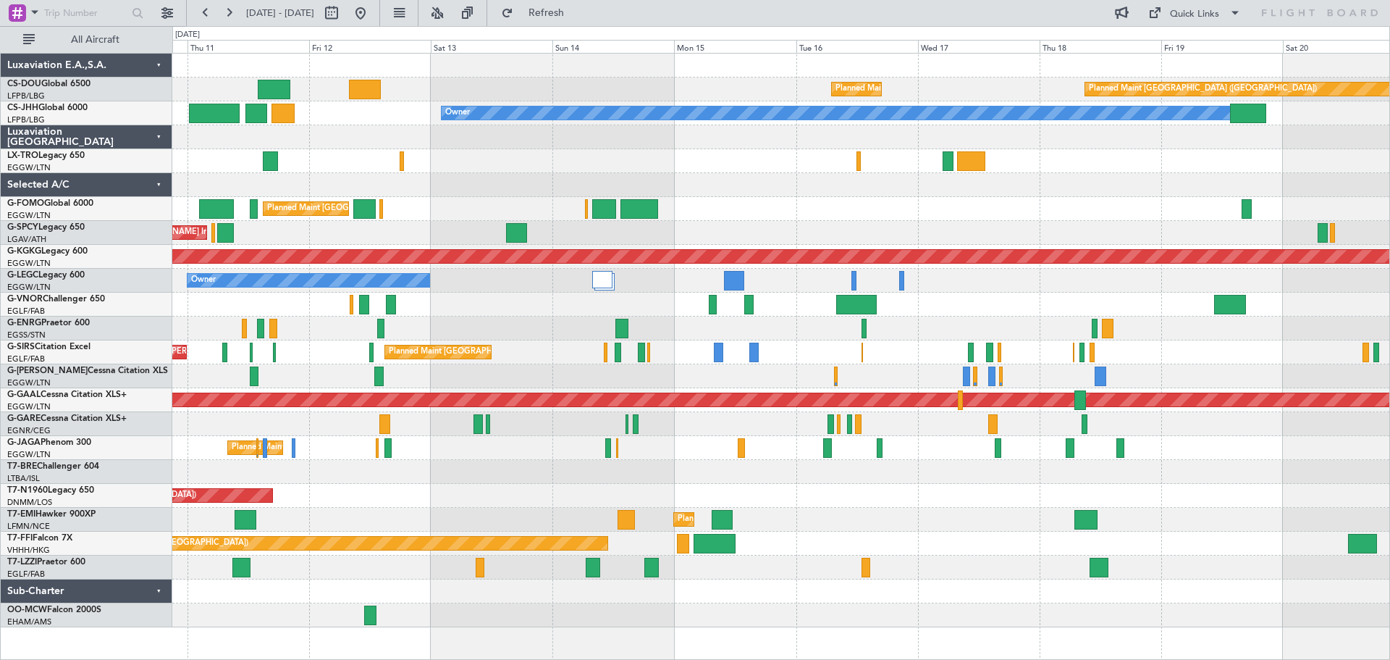
click at [573, 303] on div "Planned Maint [GEOGRAPHIC_DATA] ([GEOGRAPHIC_DATA])" at bounding box center [780, 304] width 1217 height 24
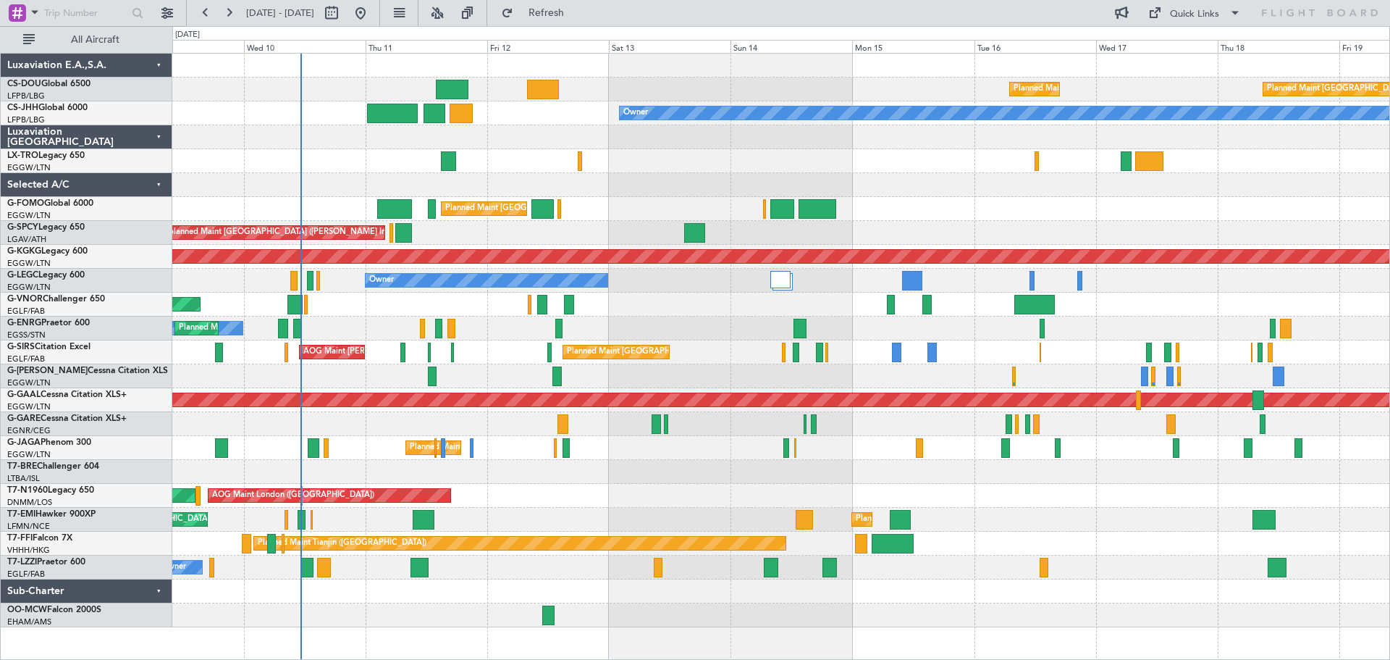
click at [825, 319] on div "No Crew Planned Maint [GEOGRAPHIC_DATA] ([GEOGRAPHIC_DATA])" at bounding box center [780, 328] width 1217 height 24
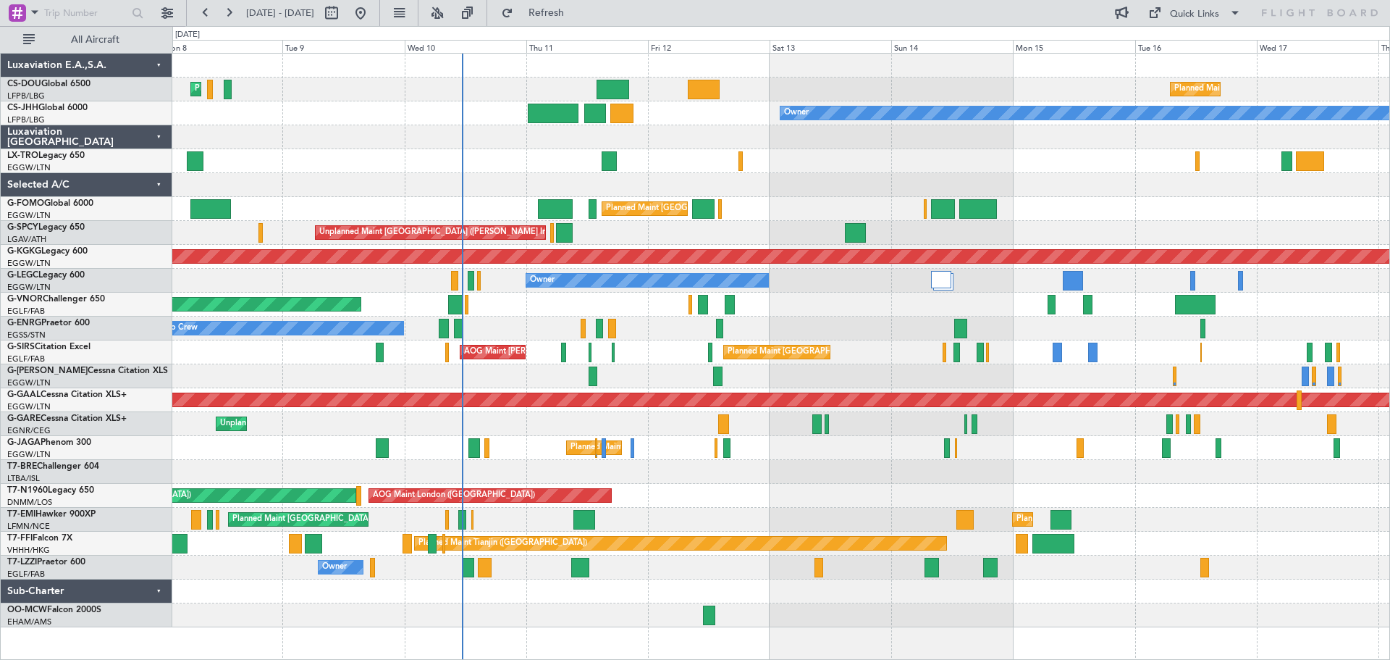
click at [689, 226] on div "Unplanned Maint [GEOGRAPHIC_DATA] ([PERSON_NAME] Intl)" at bounding box center [780, 233] width 1217 height 24
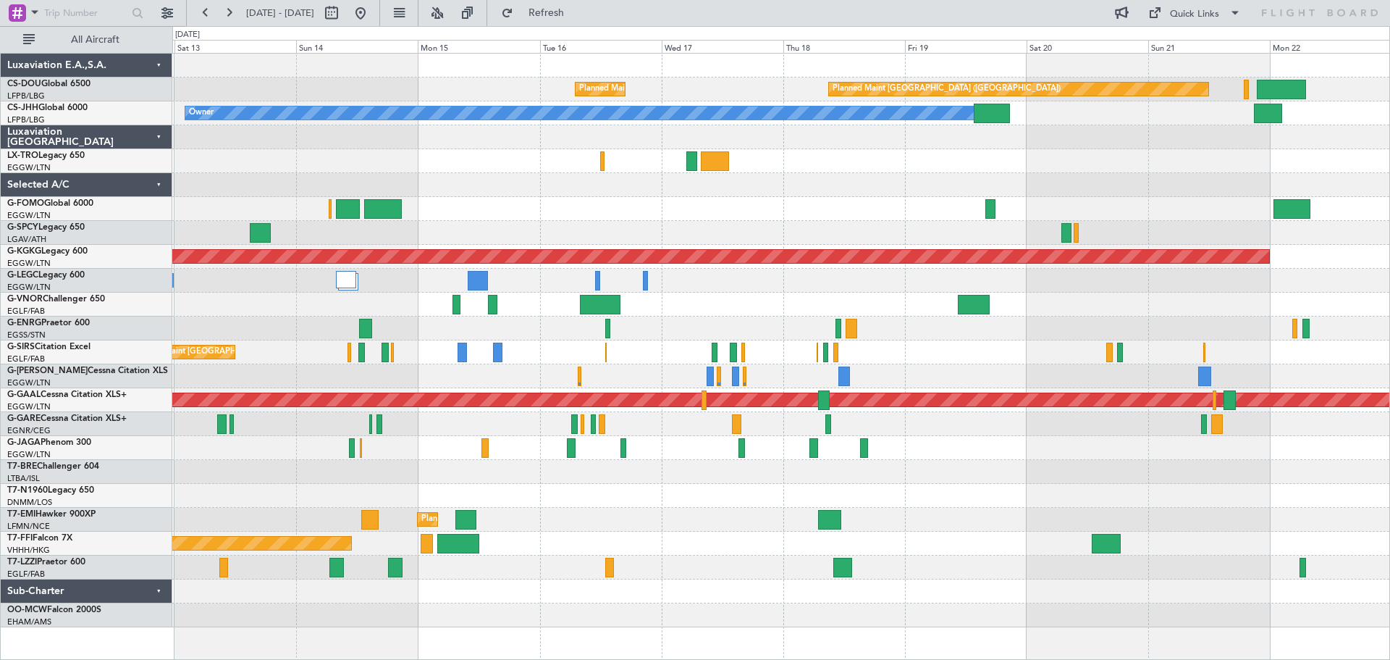
click at [708, 188] on div at bounding box center [780, 185] width 1217 height 24
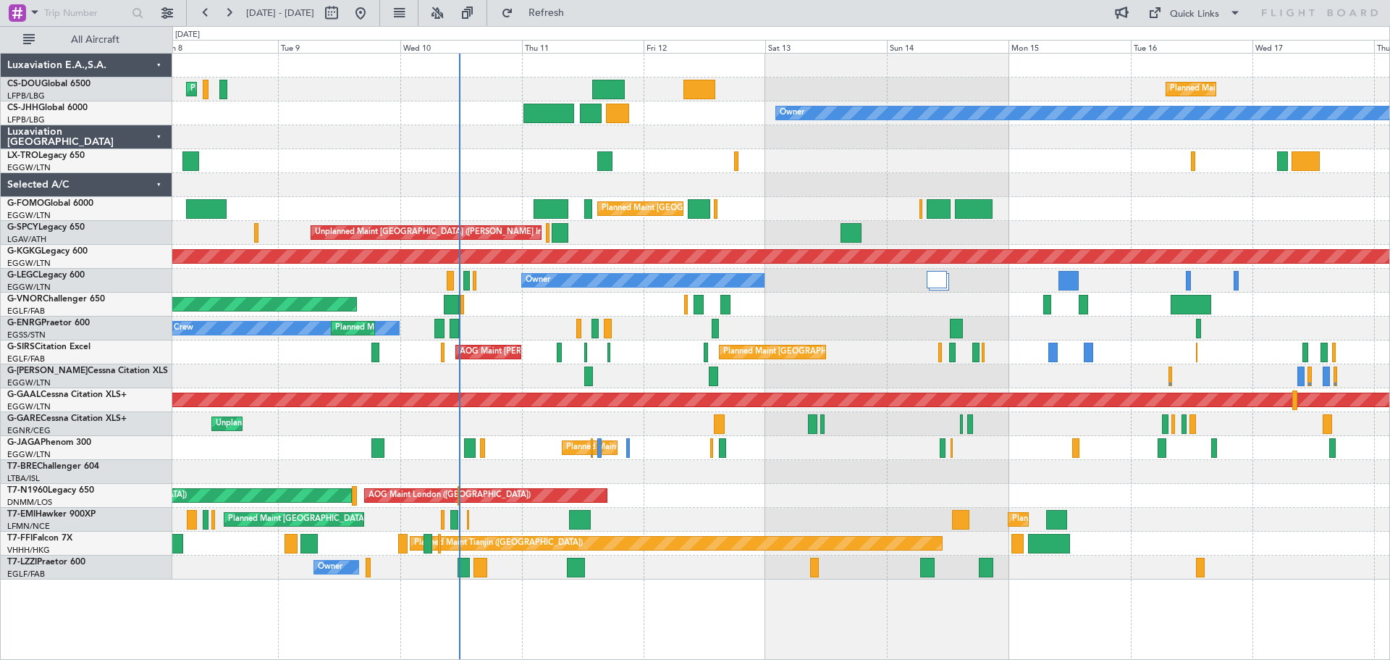
click at [1220, 268] on div "Planned Maint [GEOGRAPHIC_DATA] ([GEOGRAPHIC_DATA]) Planned Maint [GEOGRAPHIC_D…" at bounding box center [780, 317] width 1217 height 526
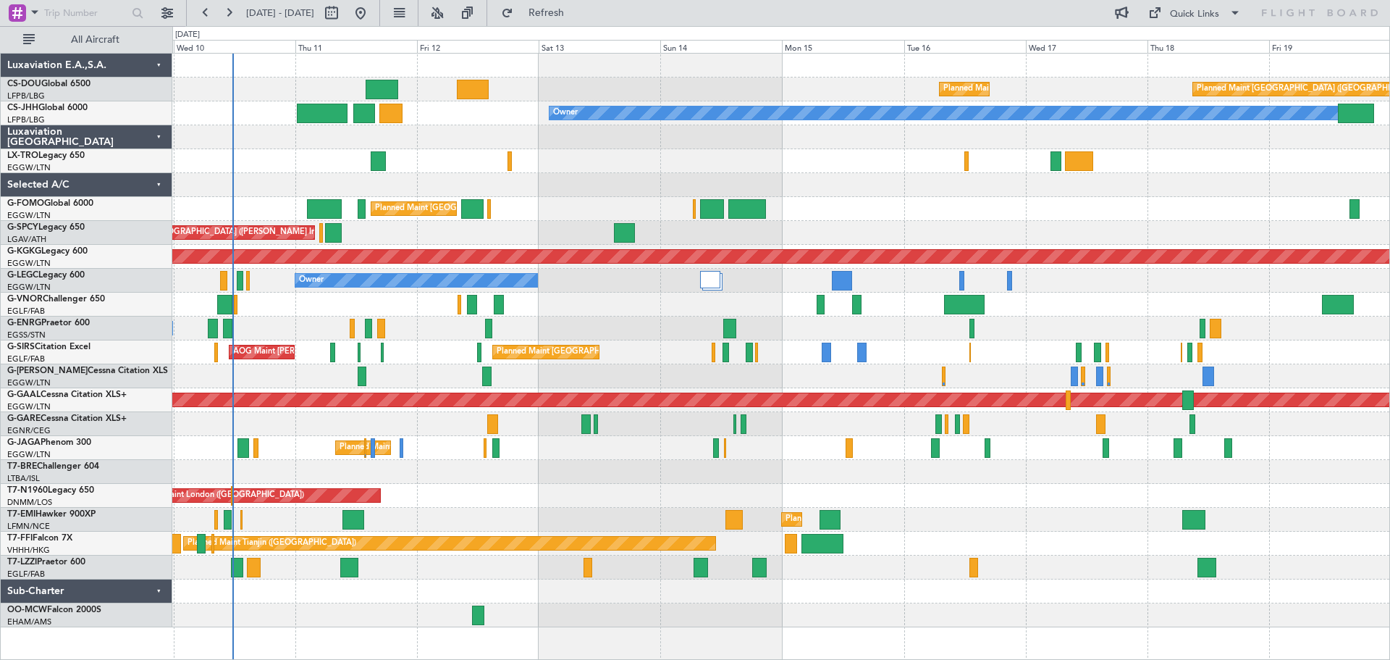
click at [1045, 202] on div "Planned Maint [GEOGRAPHIC_DATA] ([GEOGRAPHIC_DATA]) Planned Maint [GEOGRAPHIC_D…" at bounding box center [780, 340] width 1217 height 573
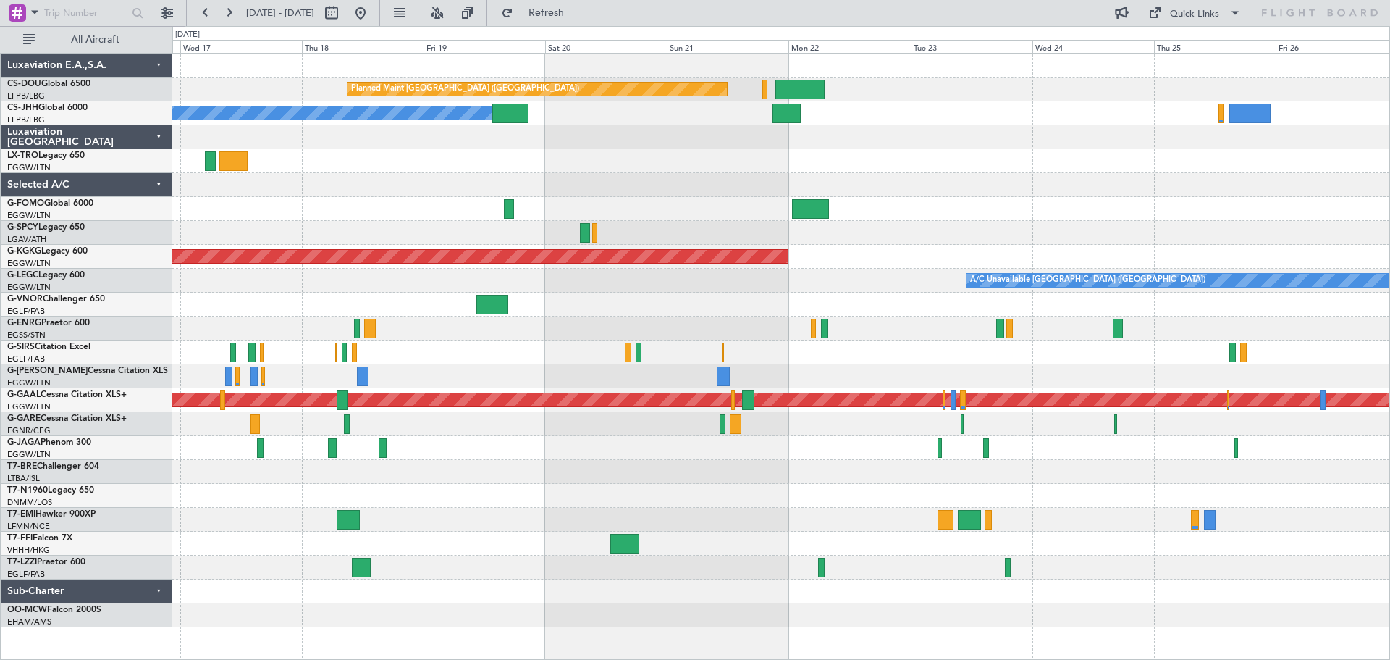
click at [430, 205] on div "Planned Maint [GEOGRAPHIC_DATA] ([GEOGRAPHIC_DATA]) Planned Maint [GEOGRAPHIC_D…" at bounding box center [780, 340] width 1217 height 573
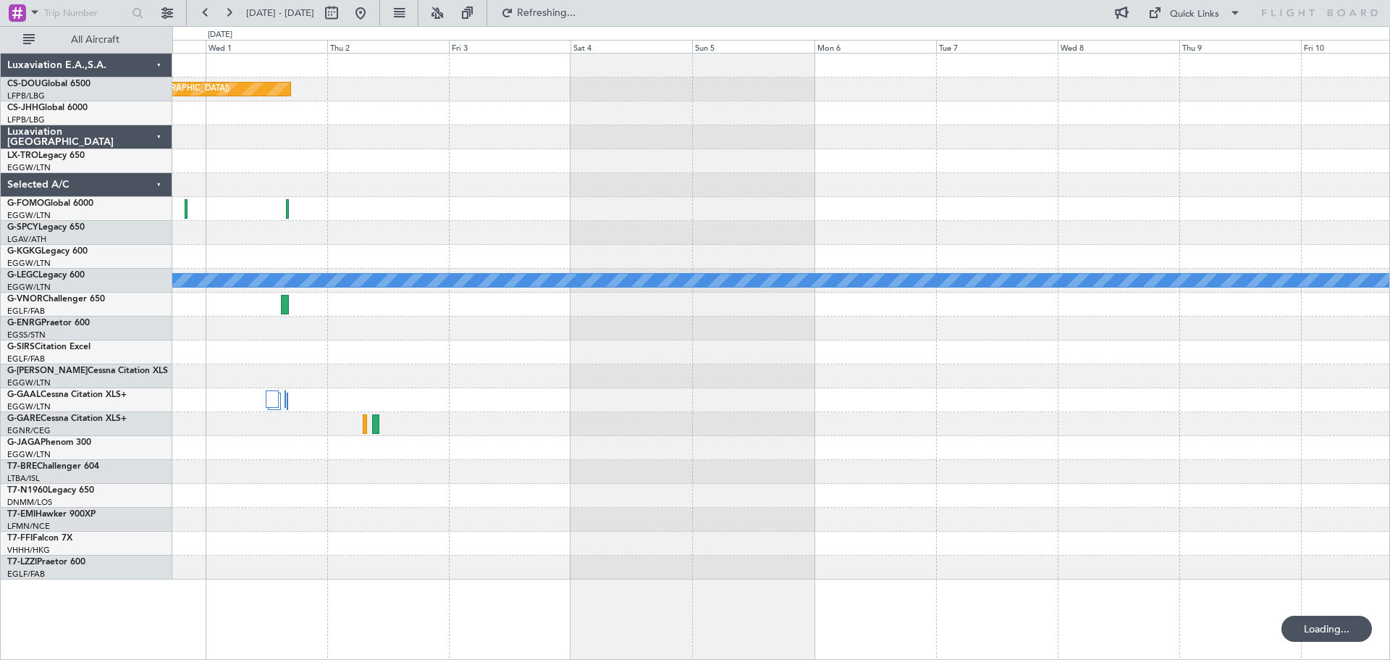
click at [358, 193] on div "Planned Maint [GEOGRAPHIC_DATA] ([GEOGRAPHIC_DATA]) A/C Unavailable [GEOGRAPHIC…" at bounding box center [780, 317] width 1217 height 526
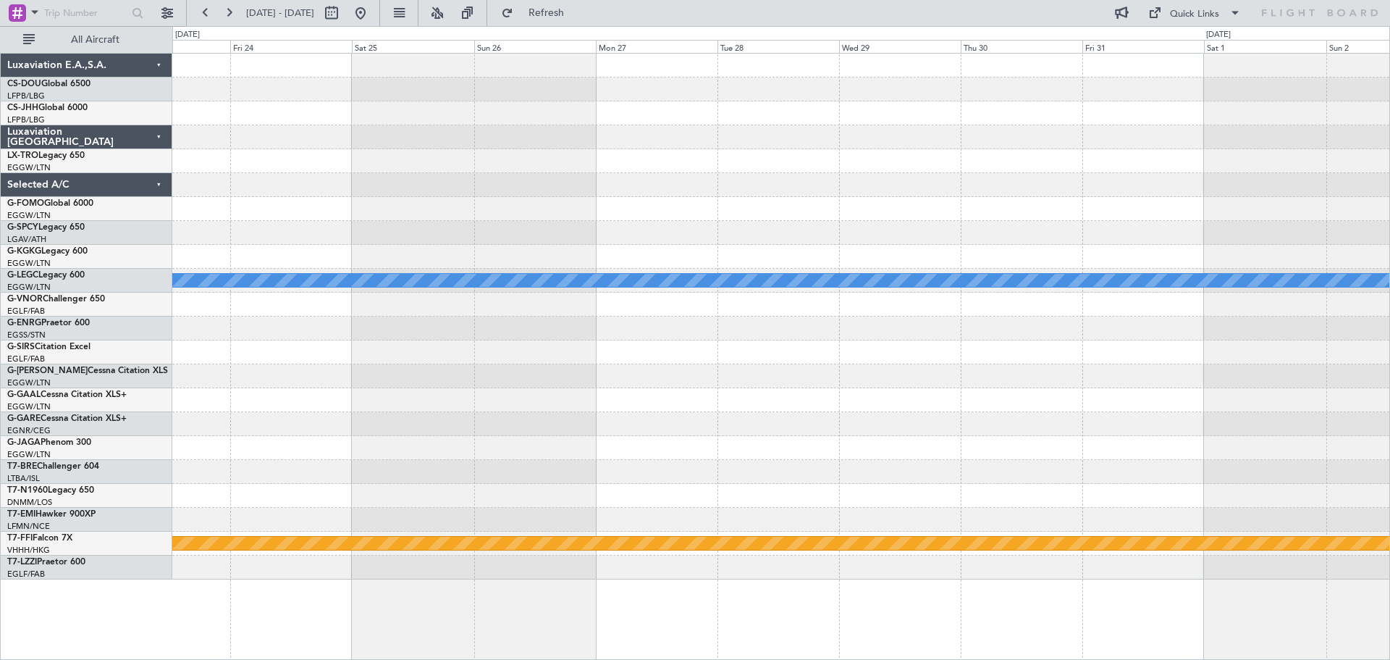
click at [308, 210] on div at bounding box center [780, 209] width 1217 height 24
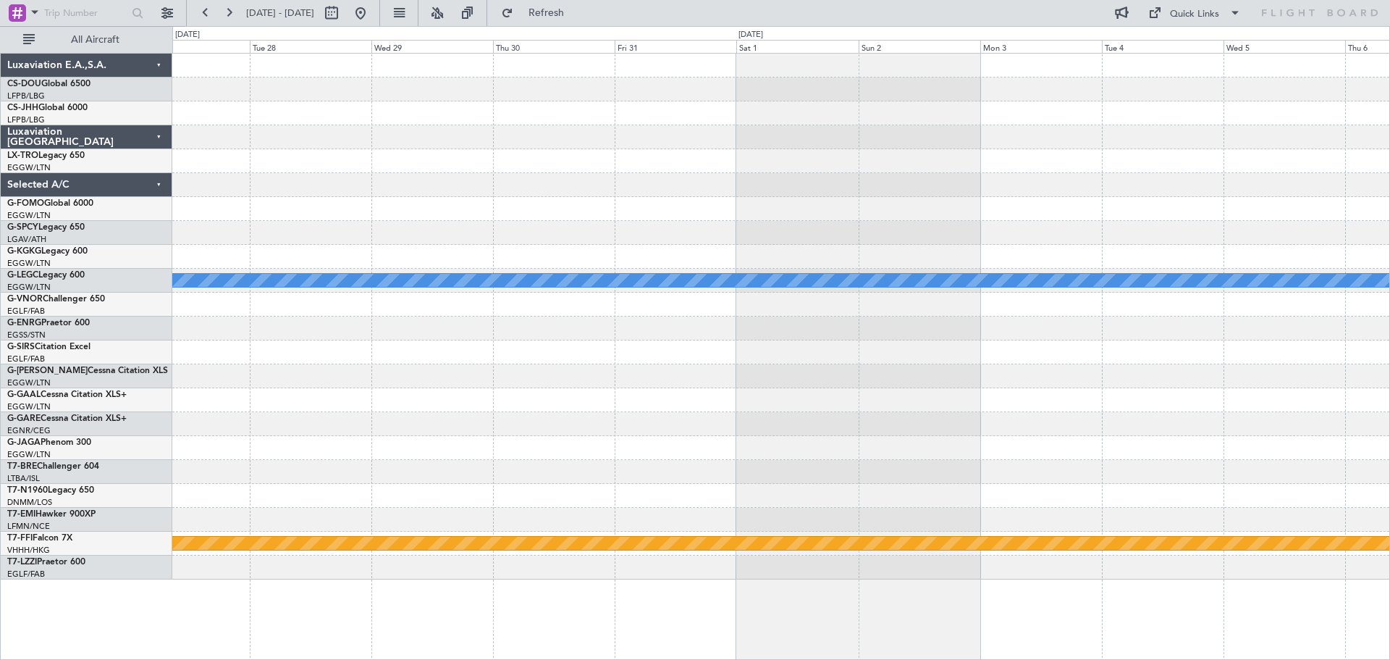
click at [400, 220] on div "A/C Unavailable [GEOGRAPHIC_DATA] ([GEOGRAPHIC_DATA]) Planned Maint Geneva ([GE…" at bounding box center [780, 317] width 1217 height 526
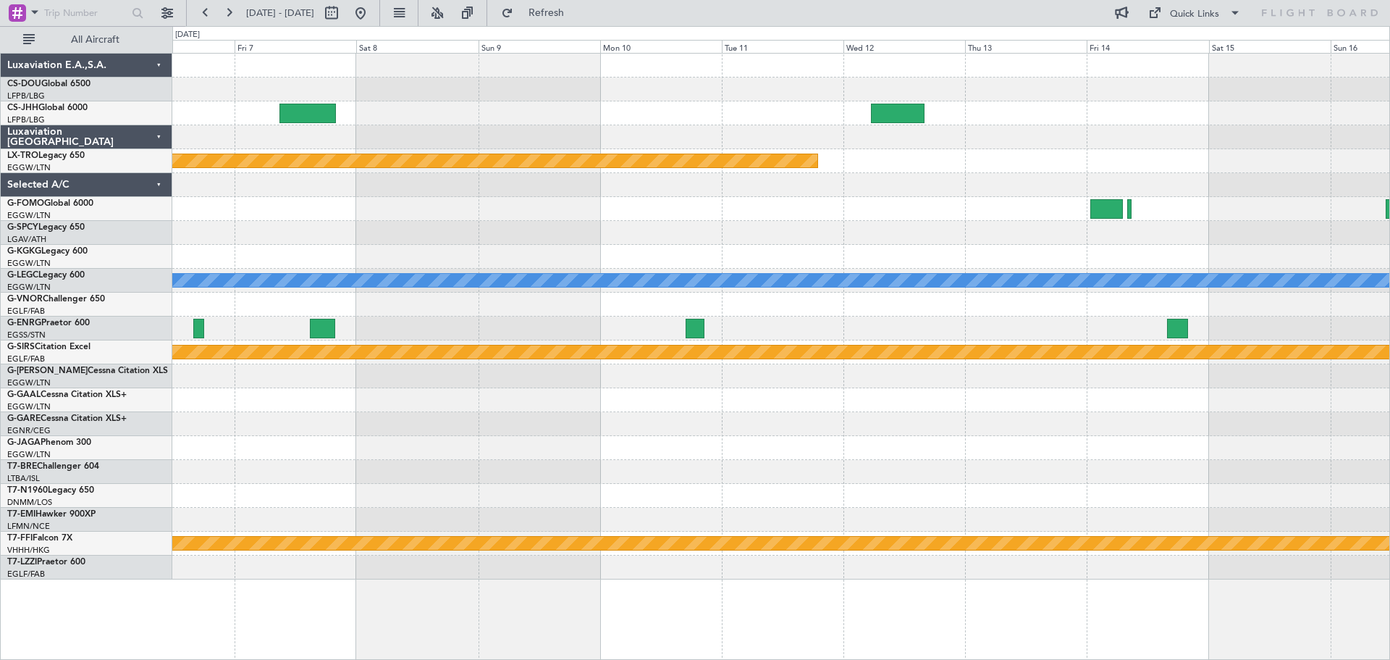
click at [733, 180] on div at bounding box center [780, 185] width 1217 height 24
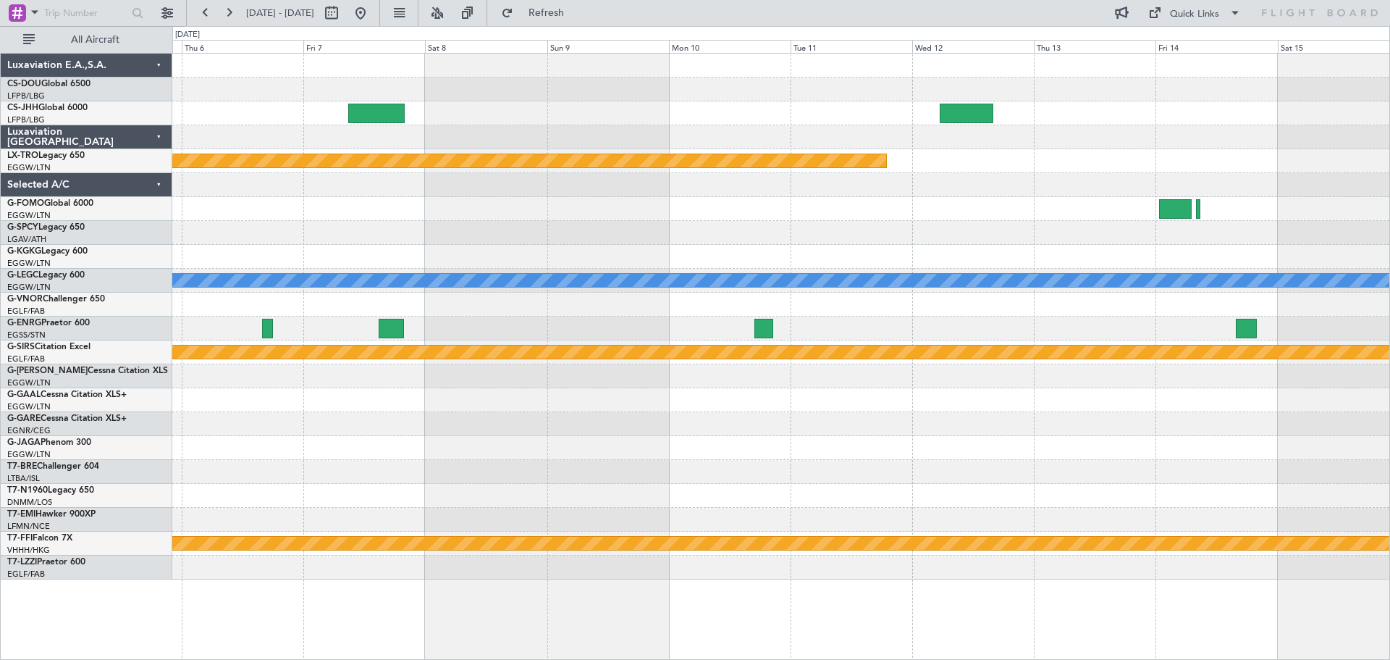
click at [594, 217] on div "Planned Maint Riga (Riga Intl) A/C Unavailable [GEOGRAPHIC_DATA] ([GEOGRAPHIC_D…" at bounding box center [780, 317] width 1217 height 526
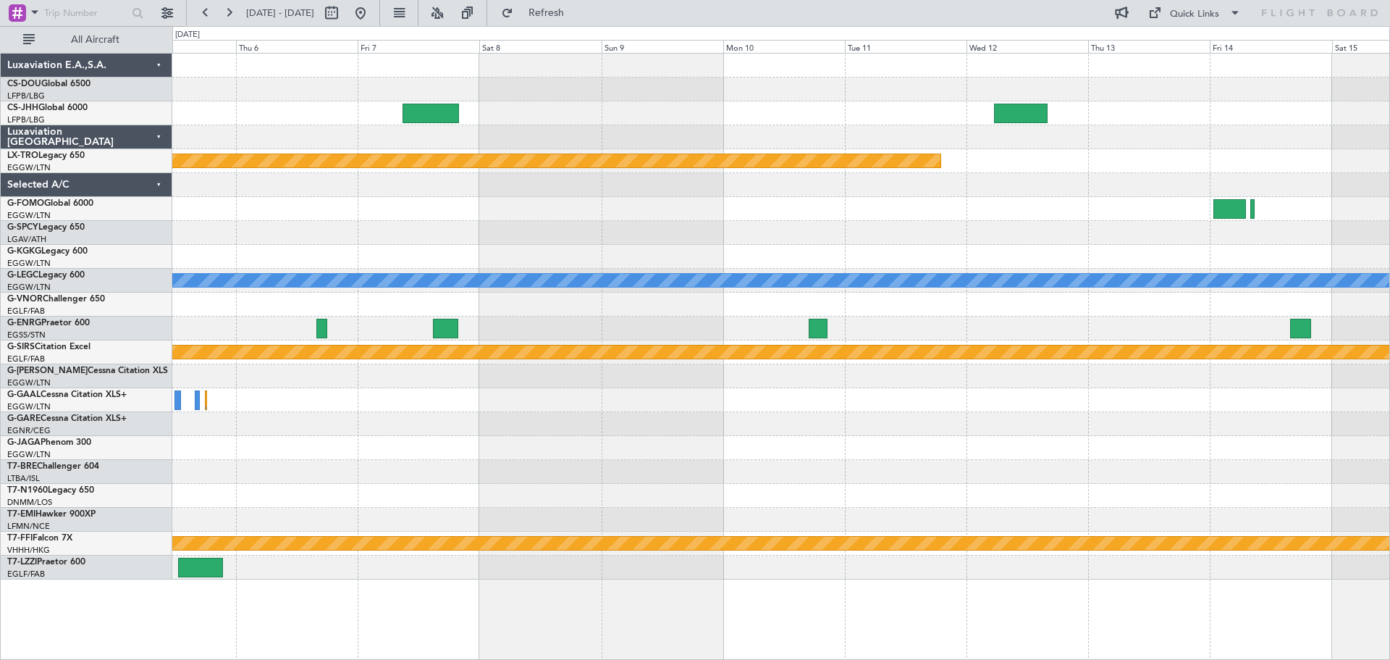
click at [1150, 165] on div "Planned Maint Riga (Riga Intl) A/C Unavailable [GEOGRAPHIC_DATA] ([GEOGRAPHIC_D…" at bounding box center [780, 317] width 1217 height 526
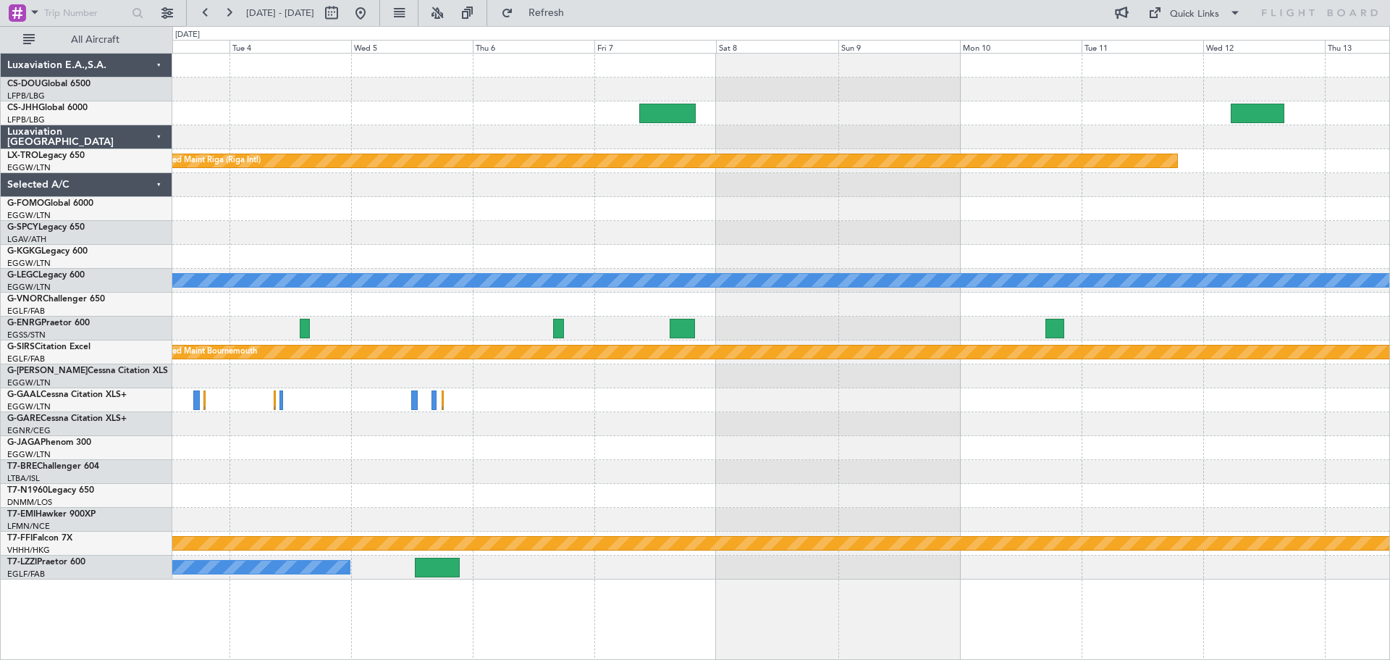
click at [625, 185] on div at bounding box center [780, 185] width 1217 height 24
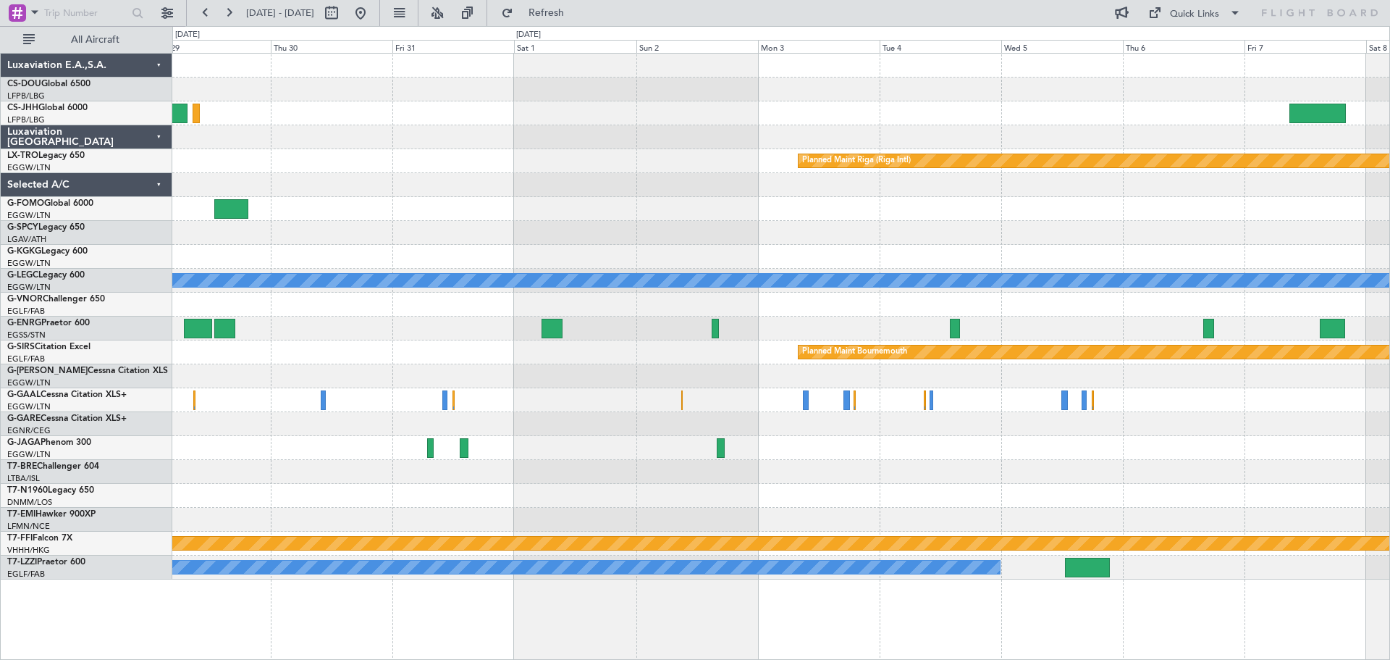
click at [1029, 207] on div at bounding box center [780, 209] width 1217 height 24
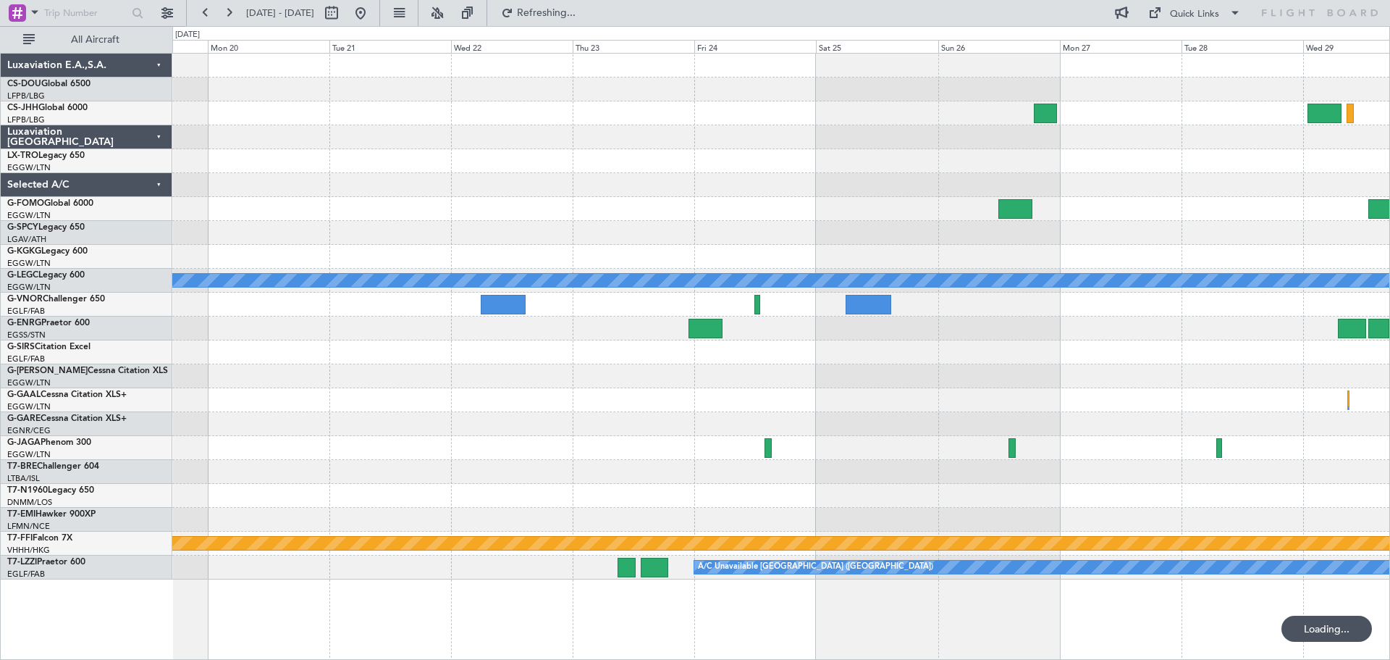
click at [1107, 135] on div "A/C Unavailable [GEOGRAPHIC_DATA] ([GEOGRAPHIC_DATA]) Planned Maint Geneva ([GE…" at bounding box center [780, 317] width 1217 height 526
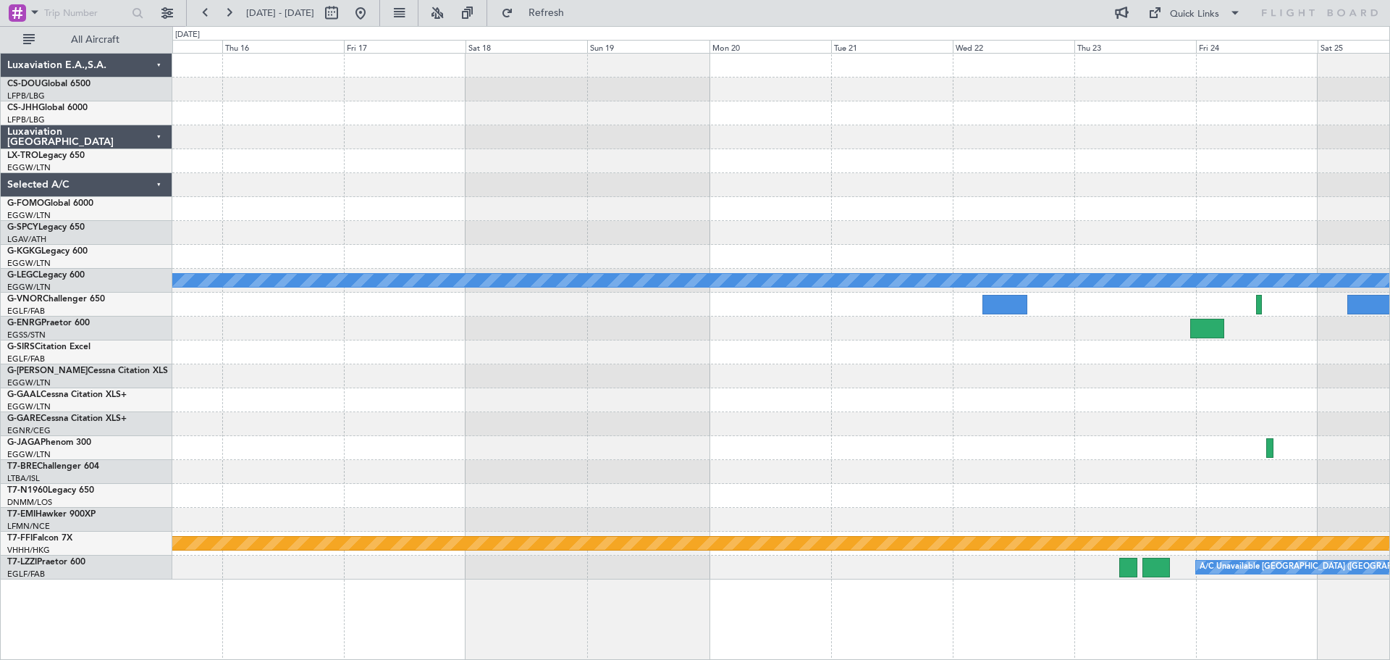
click at [940, 144] on div at bounding box center [780, 137] width 1217 height 24
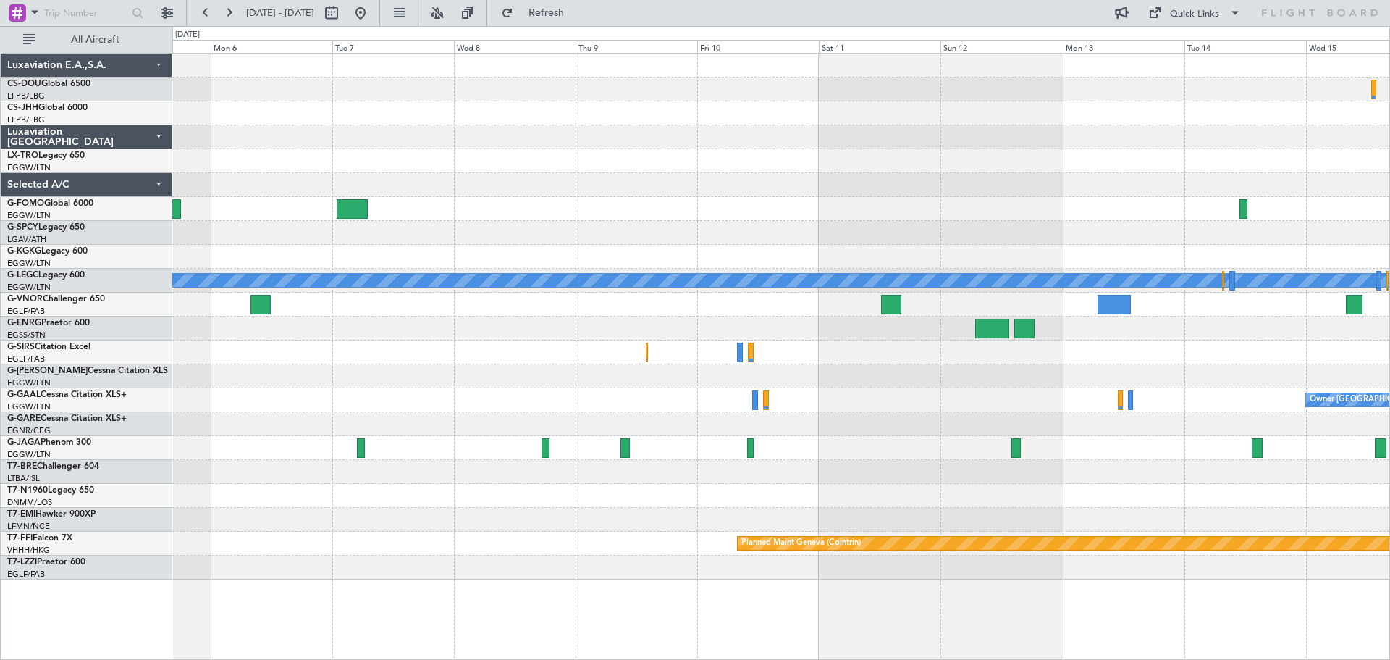
click at [883, 121] on div "A/C Unavailable [GEOGRAPHIC_DATA] ([GEOGRAPHIC_DATA]) Owner [GEOGRAPHIC_DATA] (…" at bounding box center [780, 317] width 1217 height 526
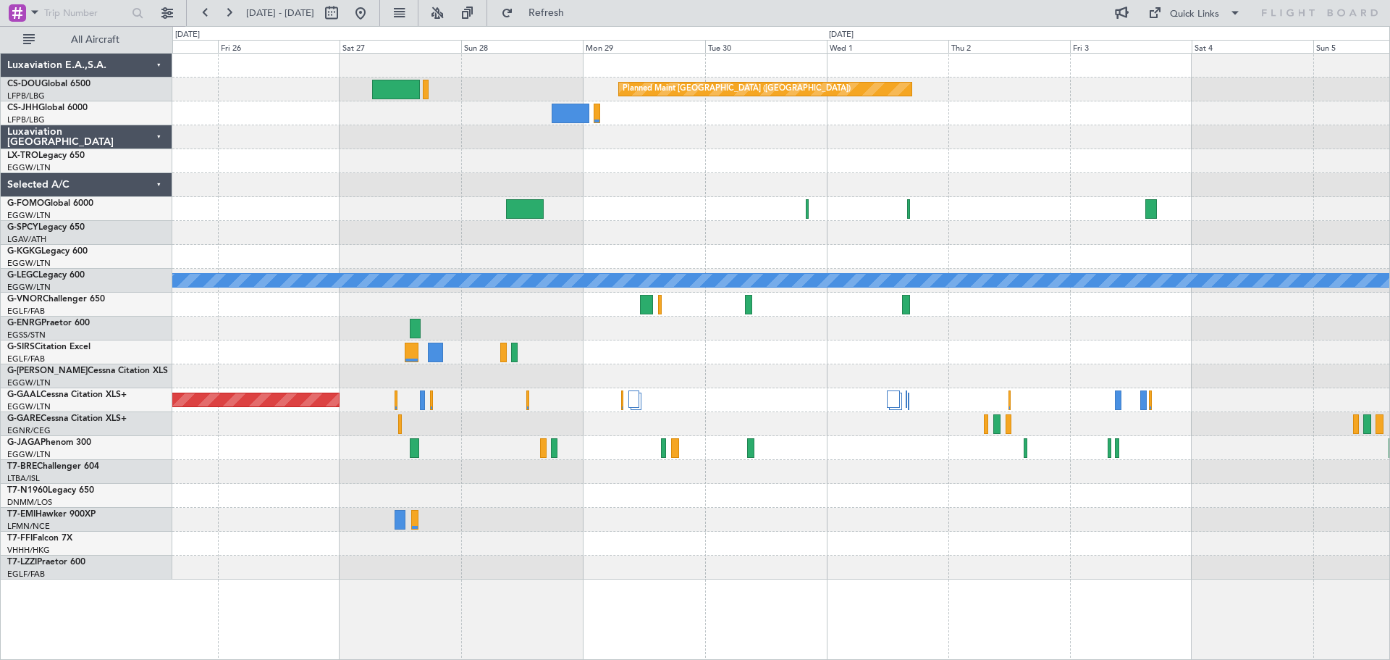
click at [980, 114] on div at bounding box center [780, 113] width 1217 height 24
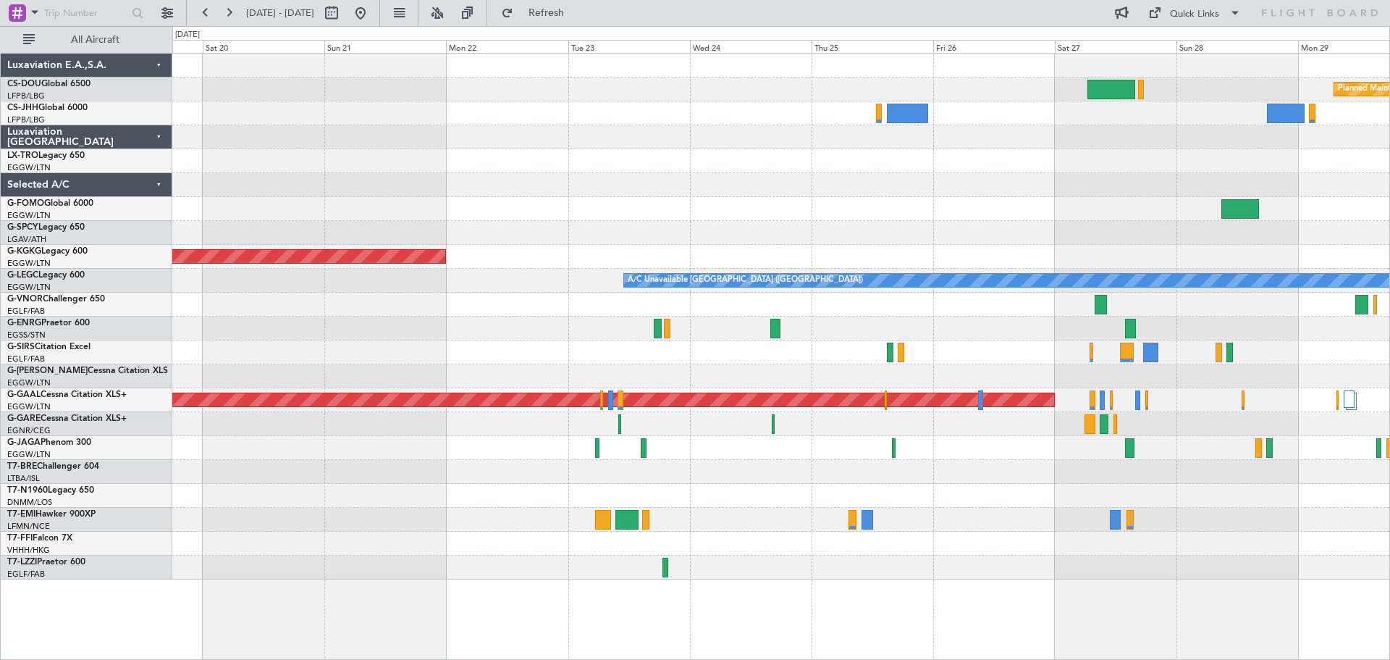
click at [1066, 176] on div "Planned Maint [GEOGRAPHIC_DATA] ([GEOGRAPHIC_DATA]) Owner Planned Maint [GEOGRA…" at bounding box center [780, 317] width 1217 height 526
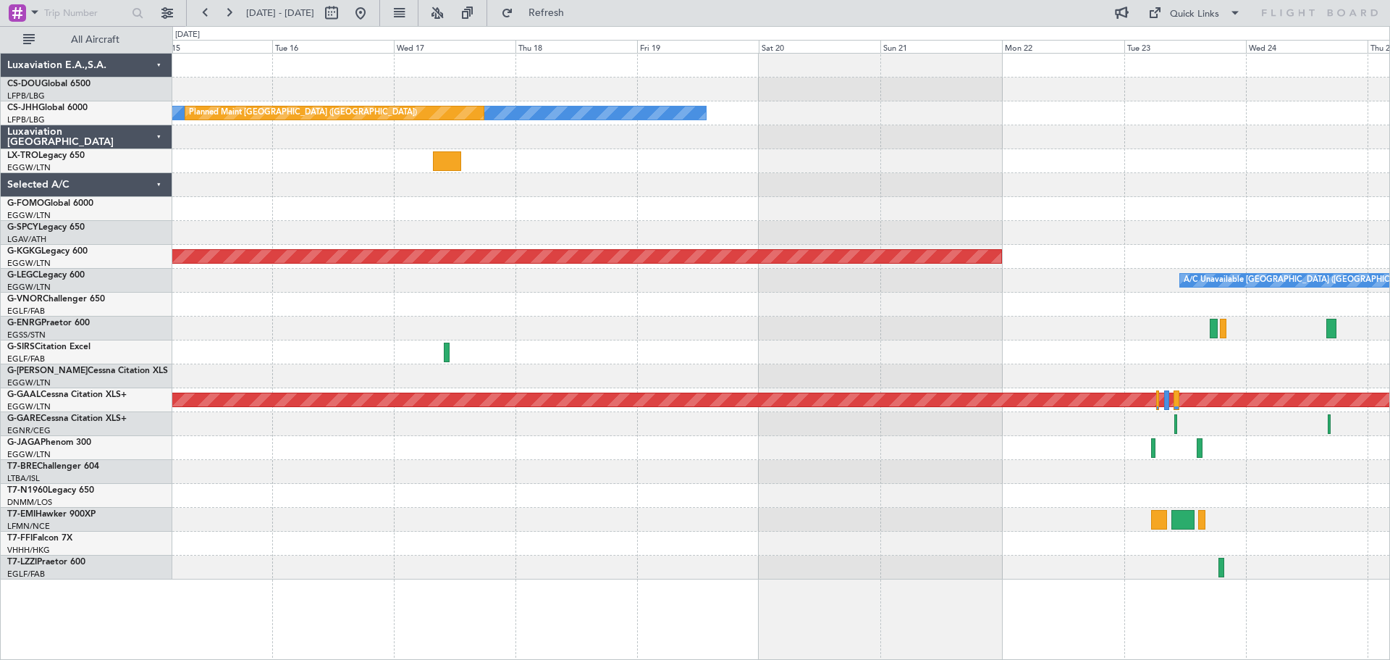
click at [1006, 172] on div "Owner Planned Maint [GEOGRAPHIC_DATA] ([GEOGRAPHIC_DATA]) AOG Maint [GEOGRAPHIC…" at bounding box center [780, 317] width 1217 height 526
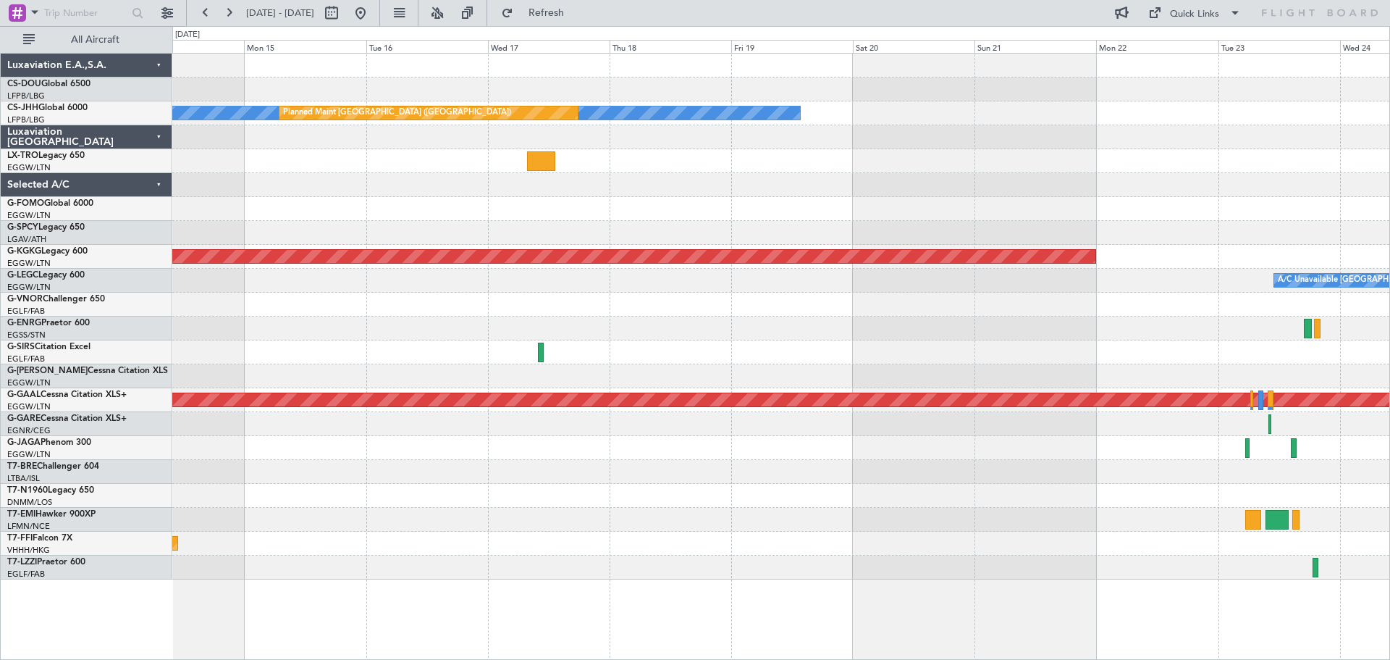
click at [1013, 187] on div at bounding box center [780, 185] width 1217 height 24
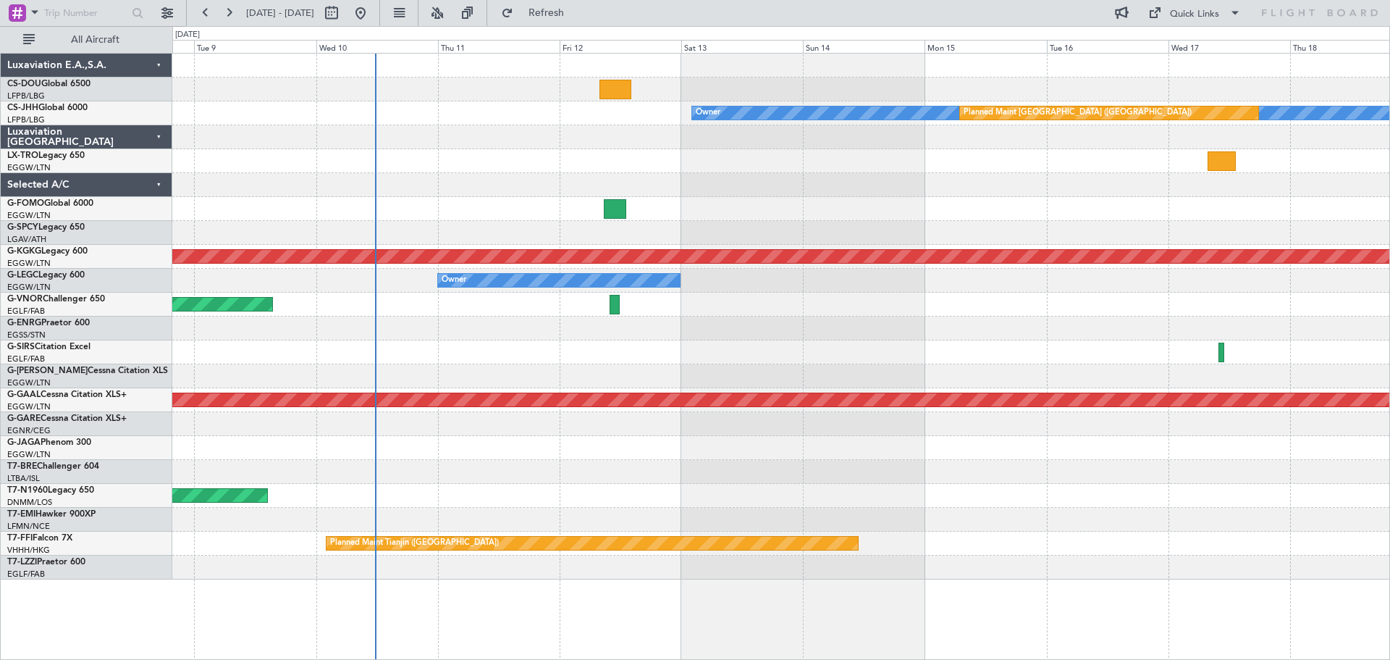
click at [905, 169] on div at bounding box center [780, 161] width 1217 height 24
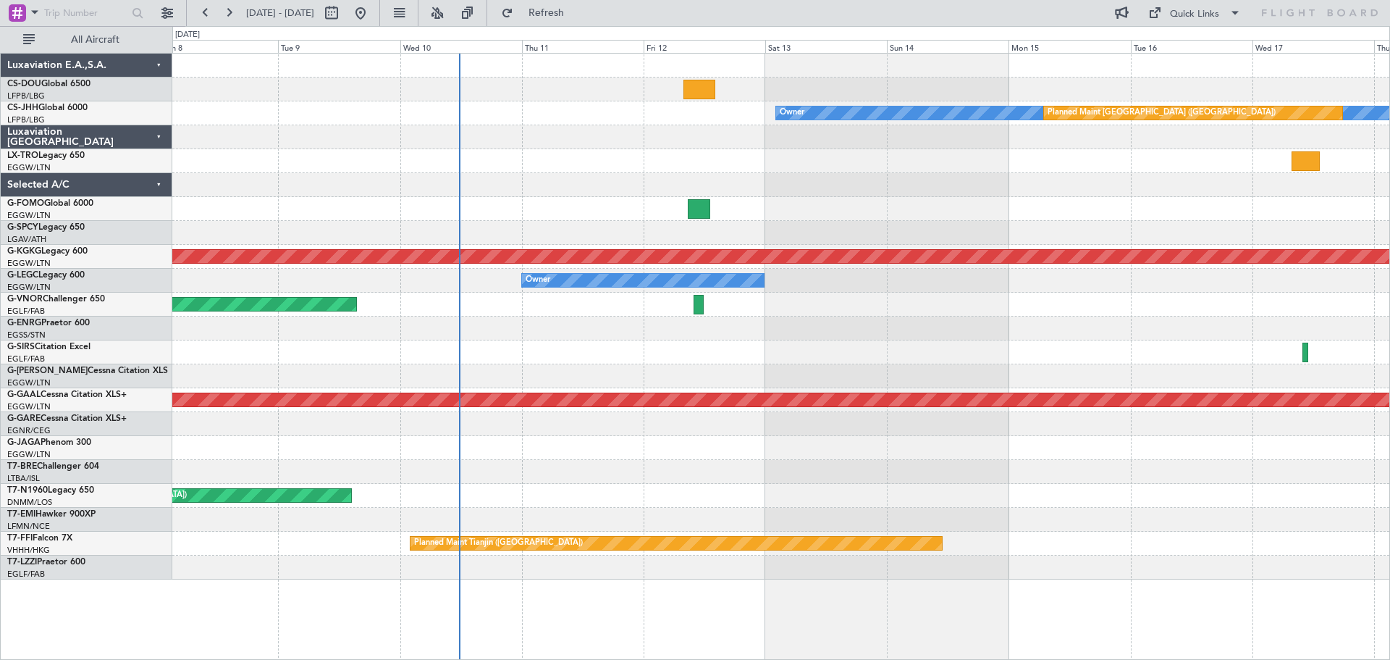
click at [671, 150] on div "Owner Planned Maint [GEOGRAPHIC_DATA] ([GEOGRAPHIC_DATA]) AOG Maint [GEOGRAPHIC…" at bounding box center [780, 317] width 1217 height 526
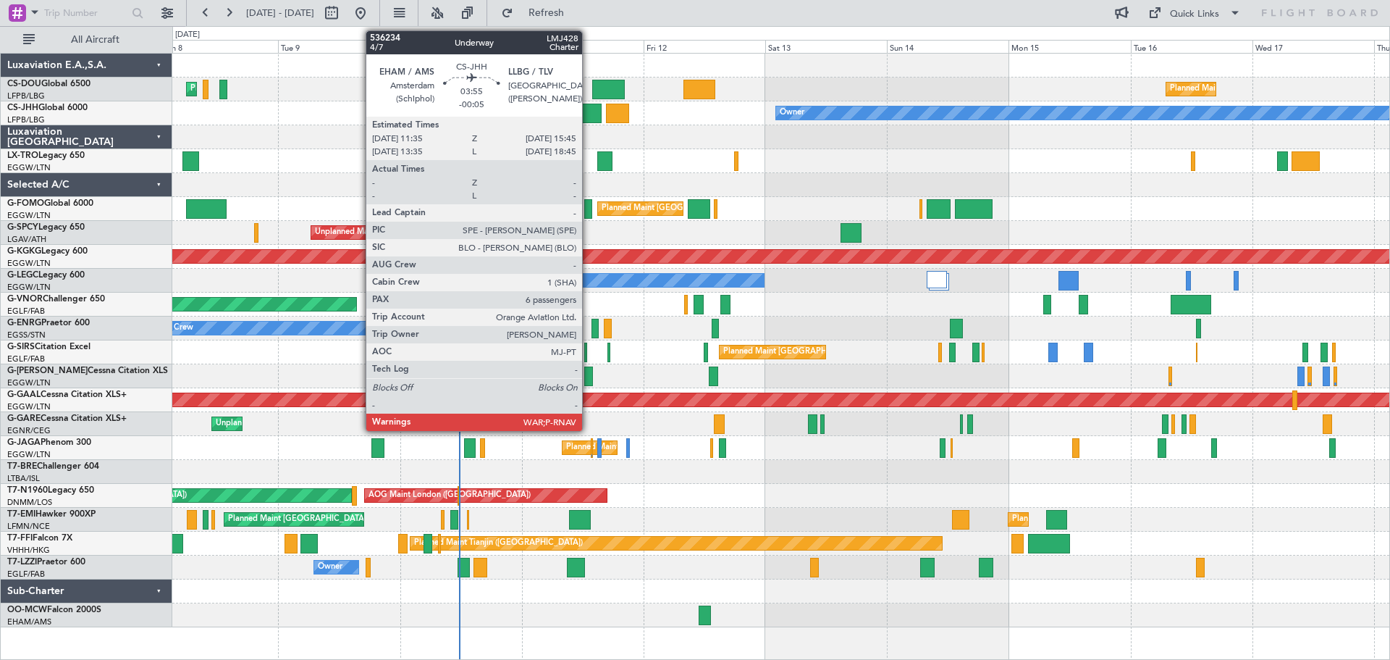
click at [589, 115] on div at bounding box center [591, 114] width 22 height 20
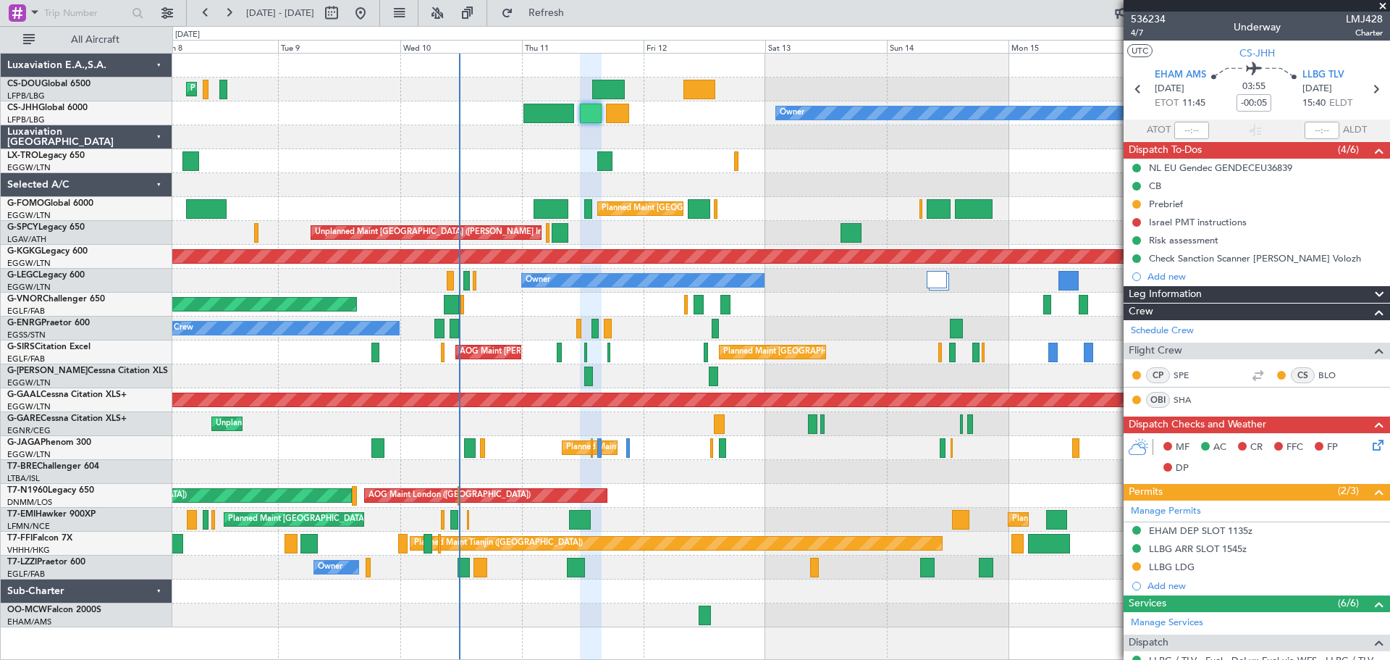
click at [1382, 7] on span at bounding box center [1383, 6] width 14 height 13
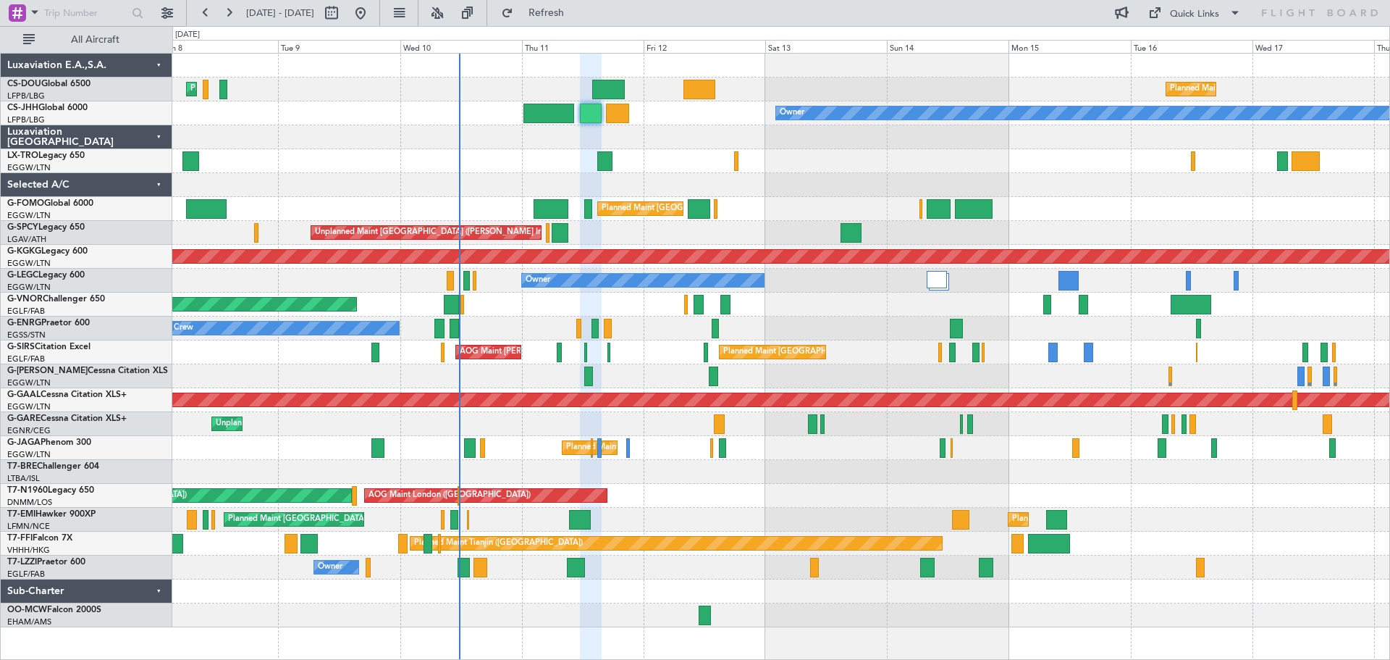
type input "0"
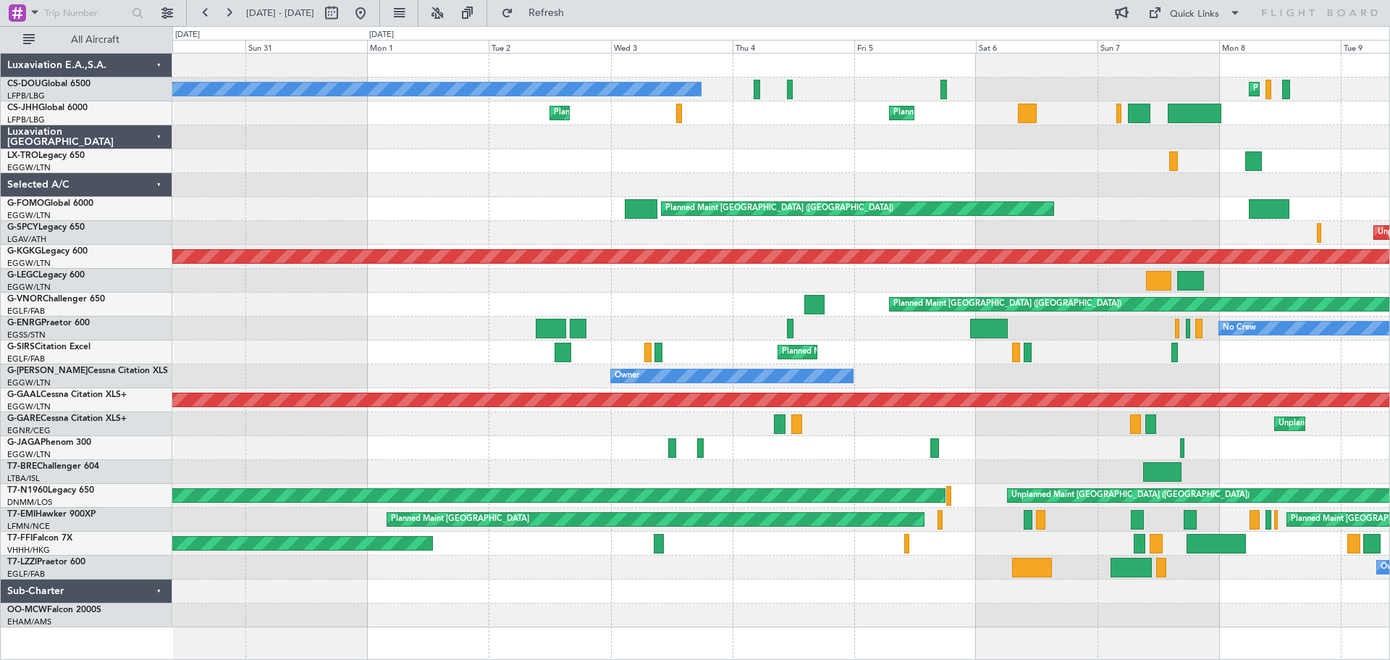
click at [1309, 185] on div at bounding box center [780, 185] width 1217 height 24
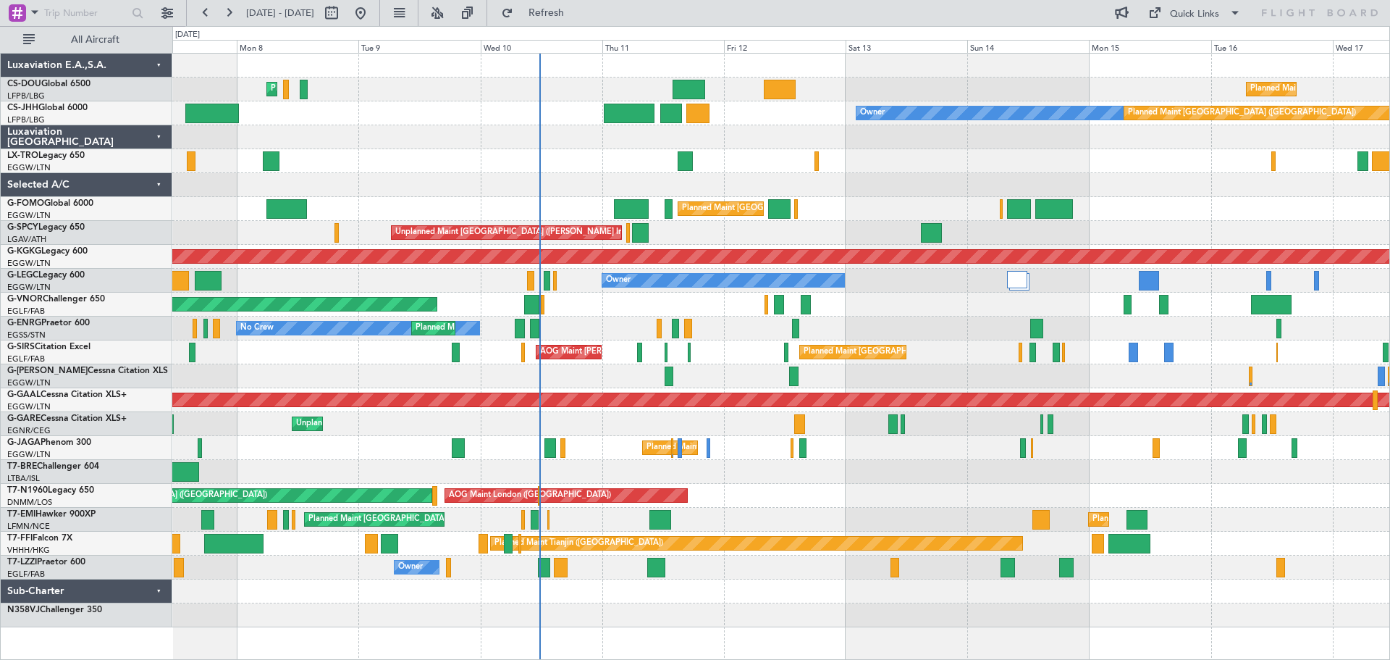
click at [49, 152] on div "Planned Maint [GEOGRAPHIC_DATA] ([GEOGRAPHIC_DATA]) Planned Maint [GEOGRAPHIC_D…" at bounding box center [695, 342] width 1390 height 633
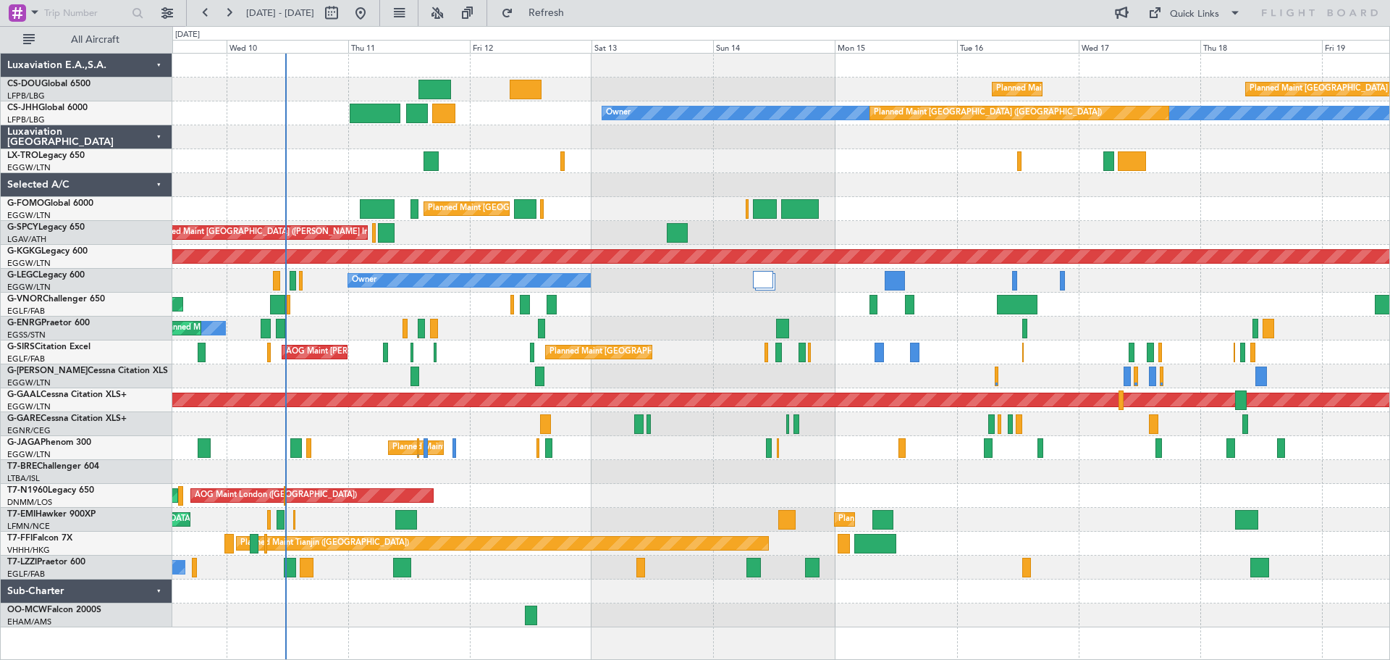
click at [748, 193] on div at bounding box center [780, 185] width 1217 height 24
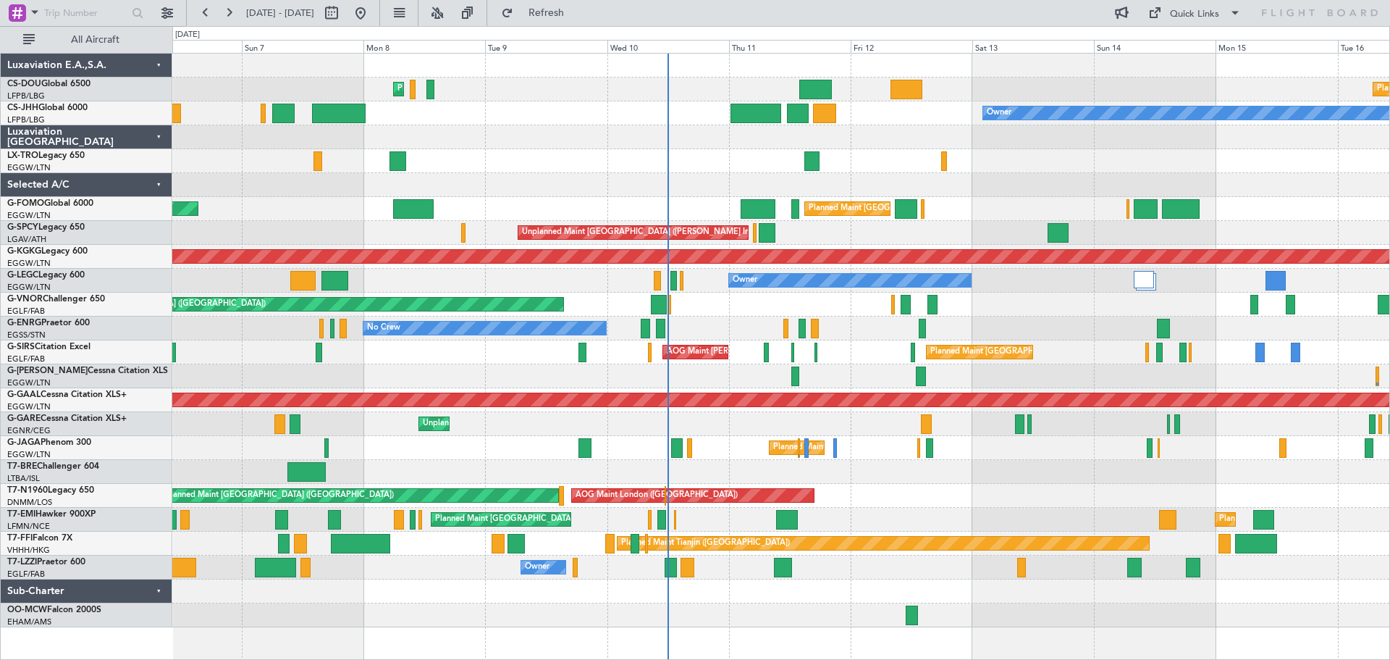
click at [1132, 176] on div "Planned Maint [GEOGRAPHIC_DATA] ([GEOGRAPHIC_DATA]) Planned Maint [GEOGRAPHIC_D…" at bounding box center [780, 340] width 1217 height 573
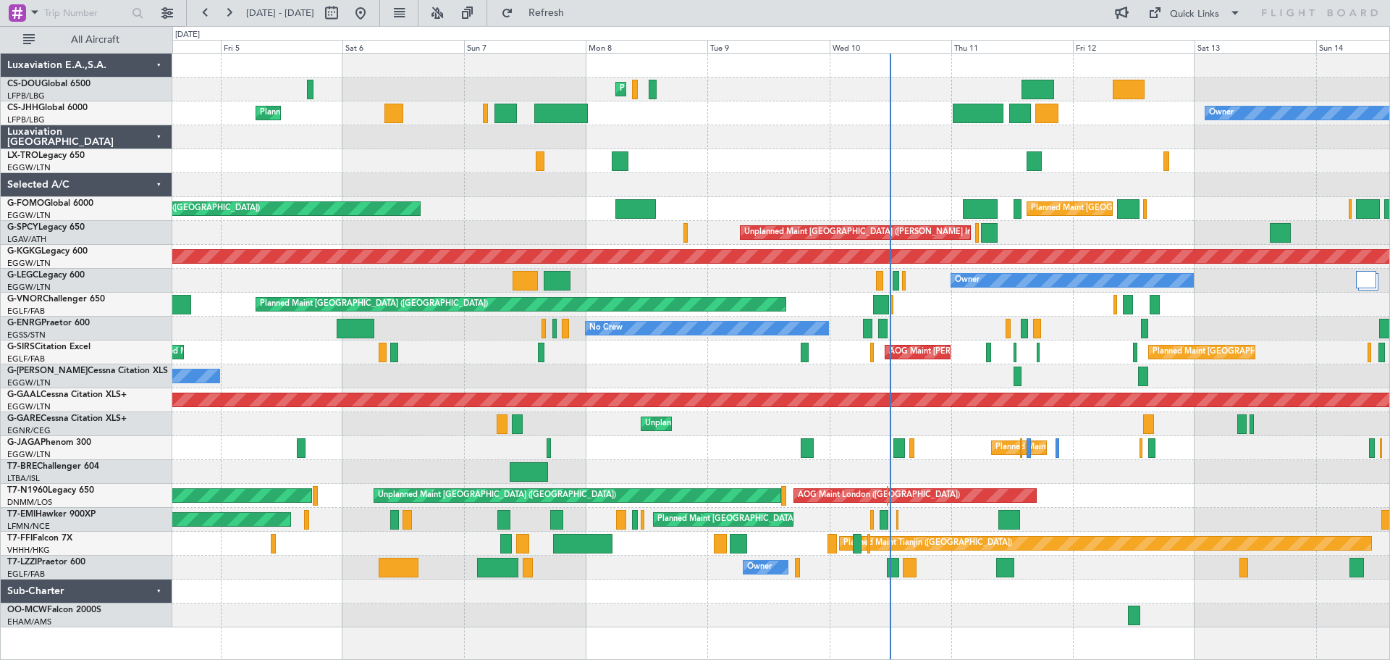
click at [834, 161] on div "Planned Maint [GEOGRAPHIC_DATA] ([GEOGRAPHIC_DATA]) Planned Maint [GEOGRAPHIC_D…" at bounding box center [780, 340] width 1217 height 573
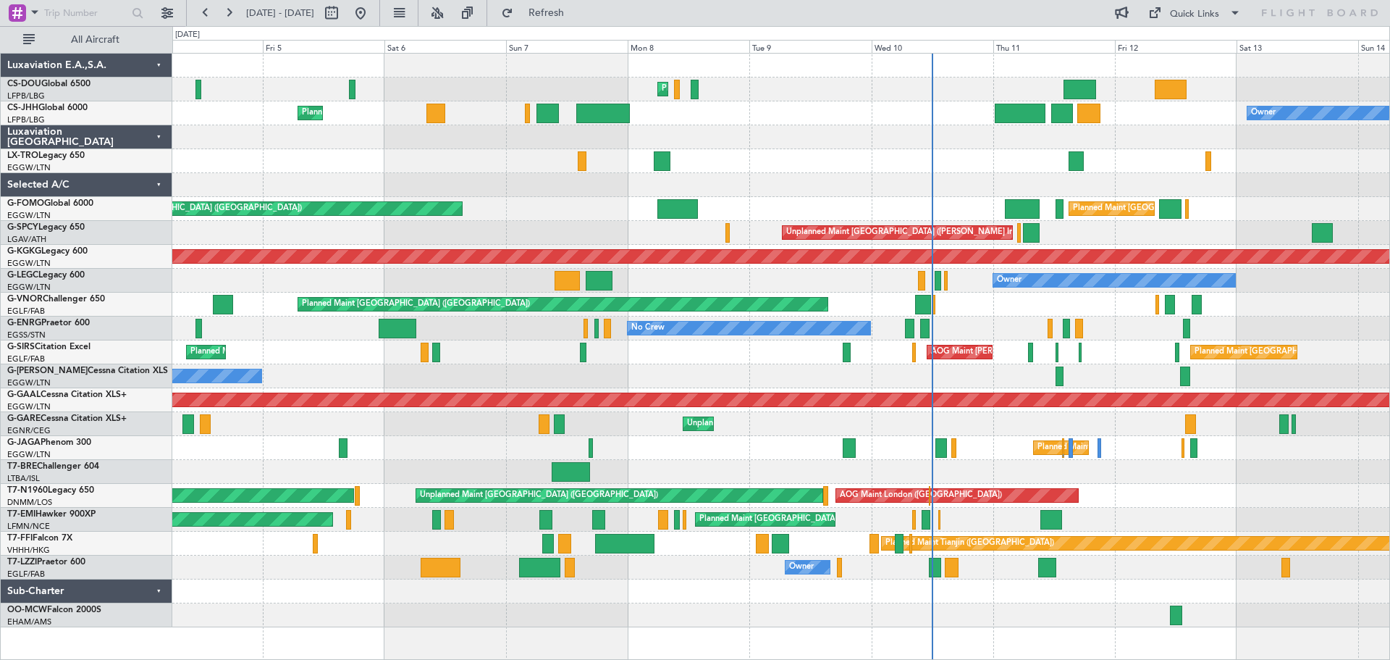
click at [816, 162] on div at bounding box center [780, 161] width 1217 height 24
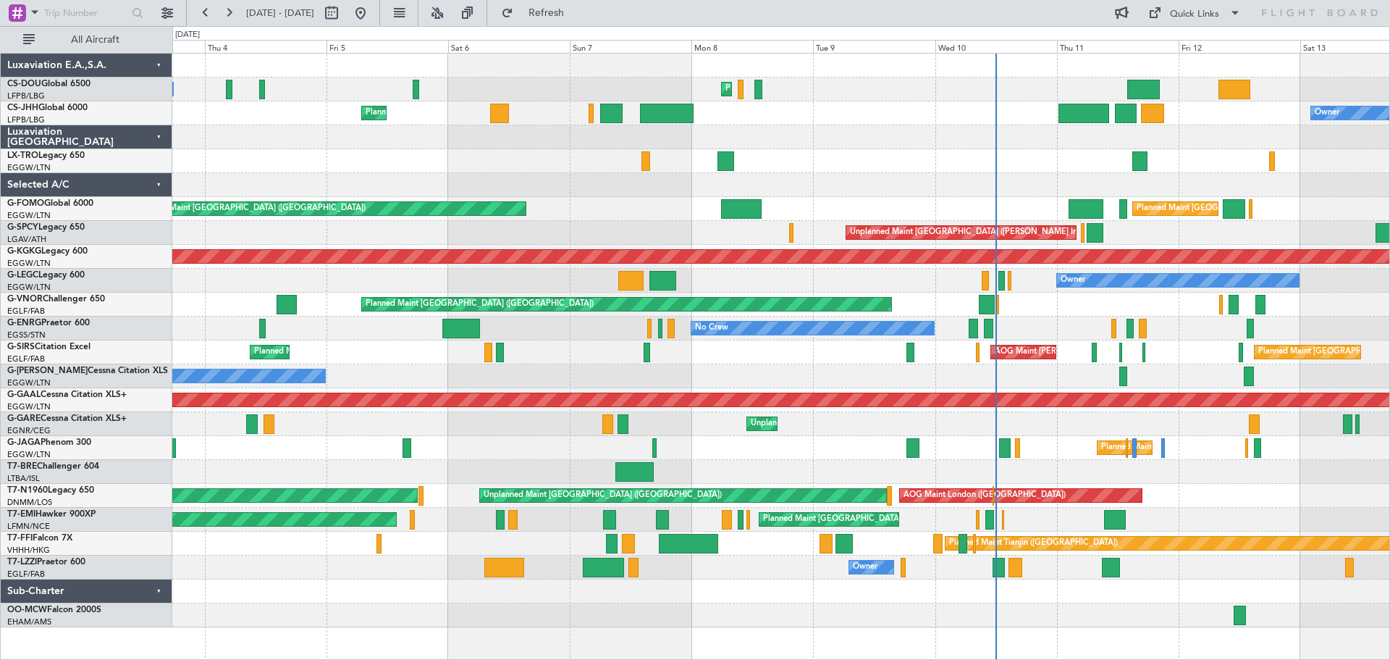
click at [536, 168] on div at bounding box center [780, 161] width 1217 height 24
